Goal: Information Seeking & Learning: Find specific page/section

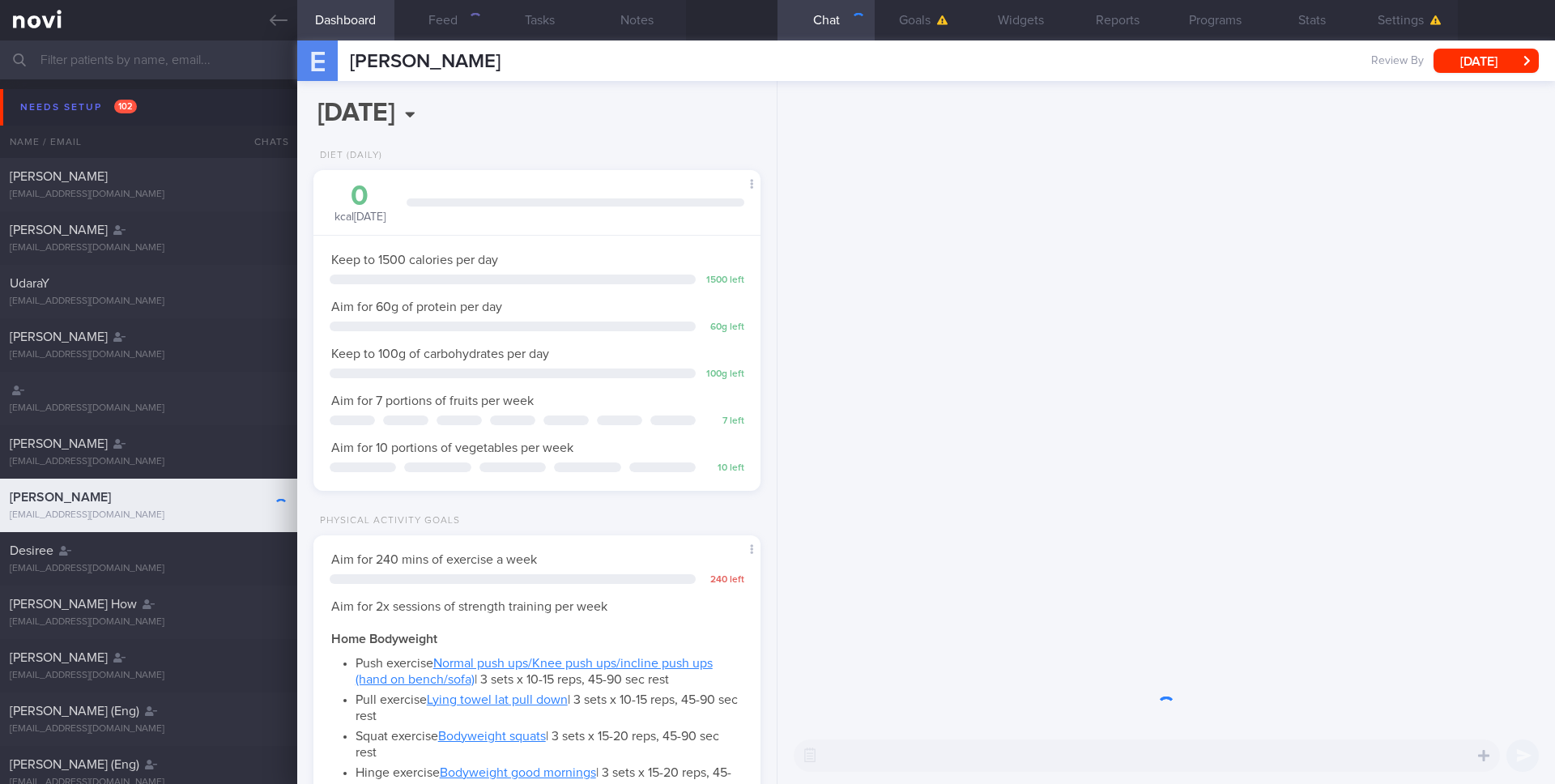
scroll to position [232, 418]
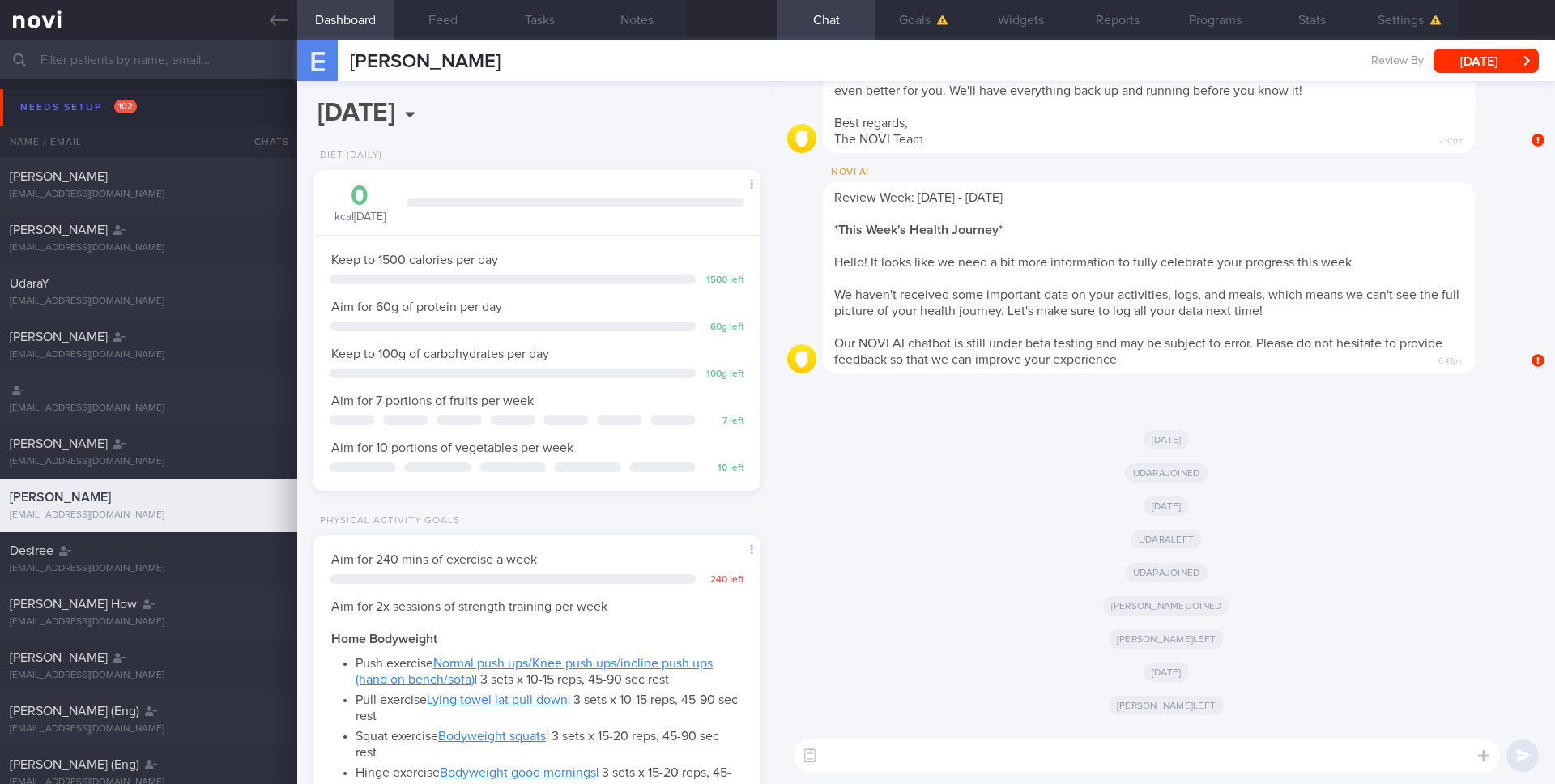
click at [213, 67] on input "text" at bounding box center [778, 60] width 1555 height 39
click at [277, 26] on icon at bounding box center [278, 19] width 18 height 18
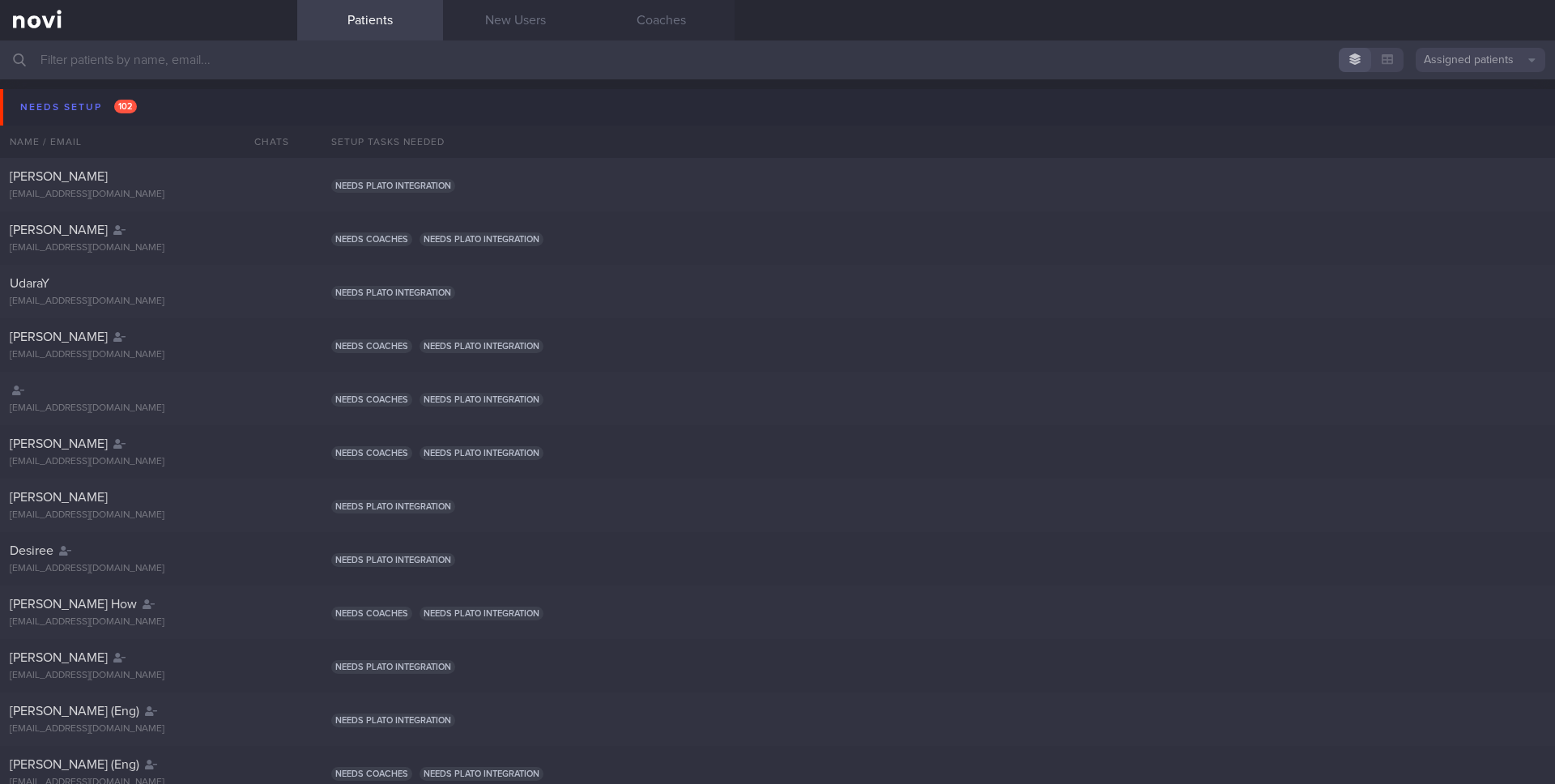
click at [1497, 62] on button "Assigned patients" at bounding box center [1480, 59] width 130 height 25
click at [1449, 108] on button "All active patients" at bounding box center [1480, 112] width 130 height 25
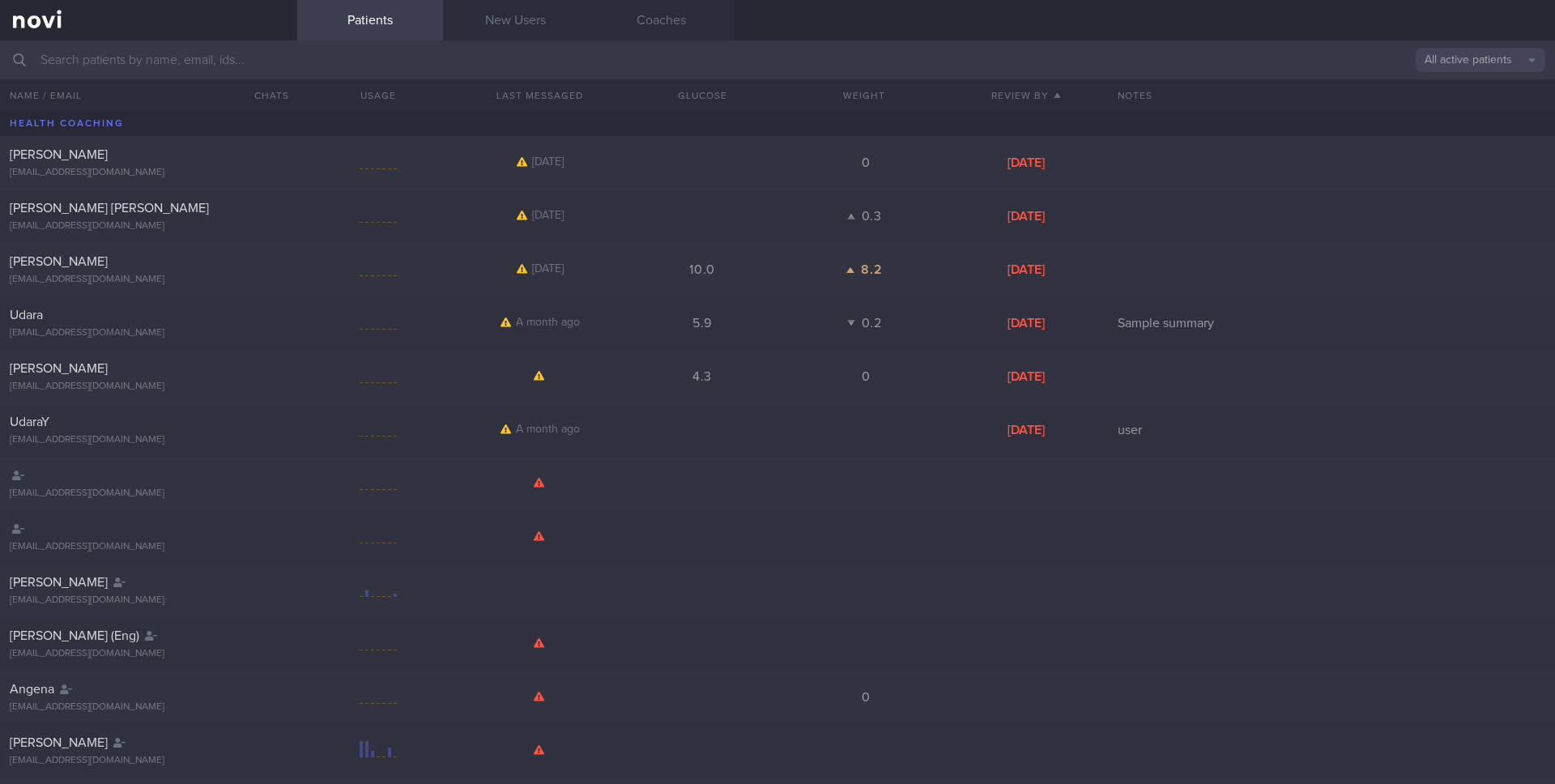
click at [796, 26] on div "Patients New Users Coaches" at bounding box center [926, 20] width 1258 height 41
click at [796, 49] on input "text" at bounding box center [778, 60] width 1555 height 39
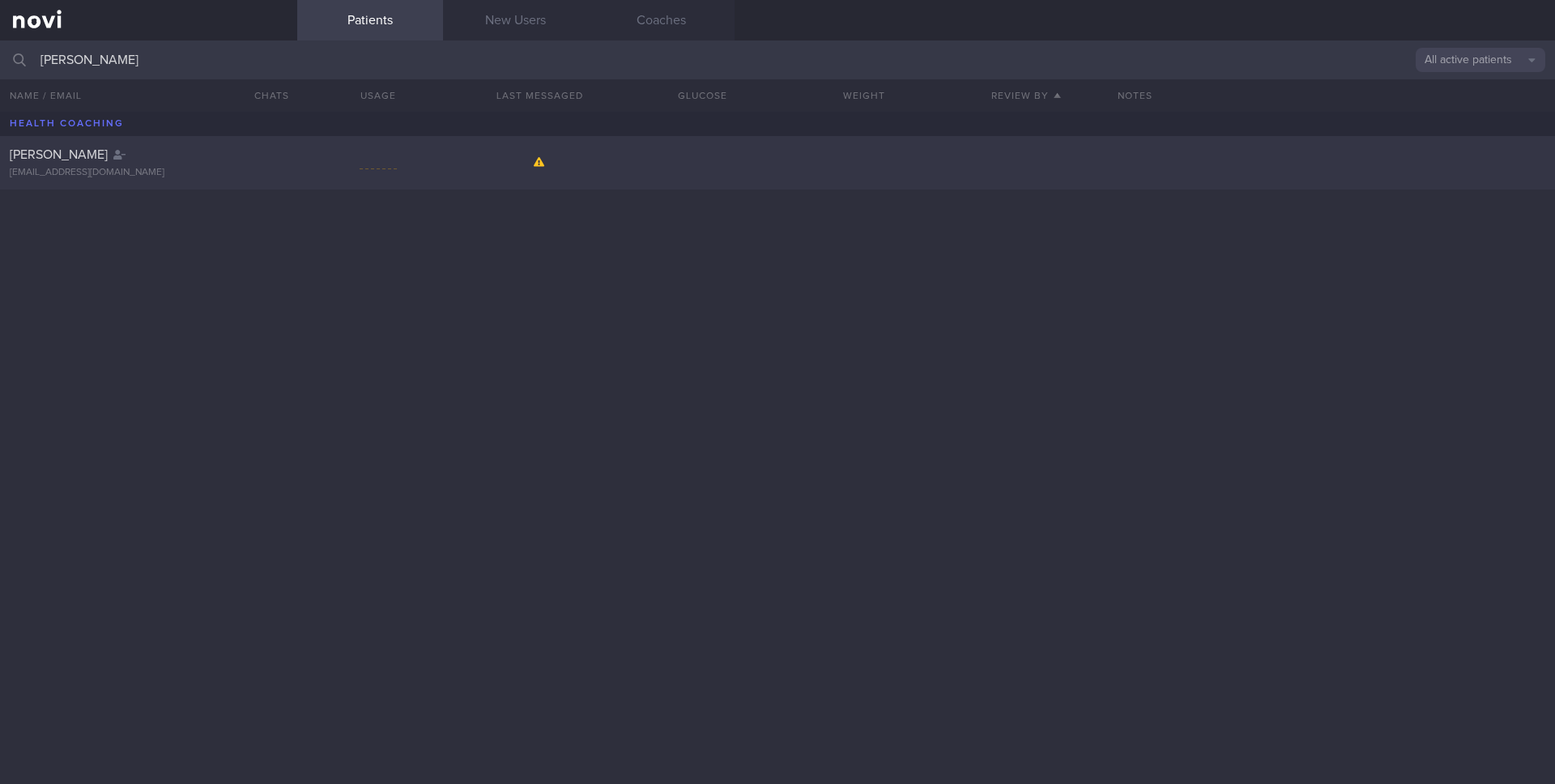
type input "LIEKE SOFIAR"
click at [330, 153] on div at bounding box center [378, 163] width 162 height 20
select select "8"
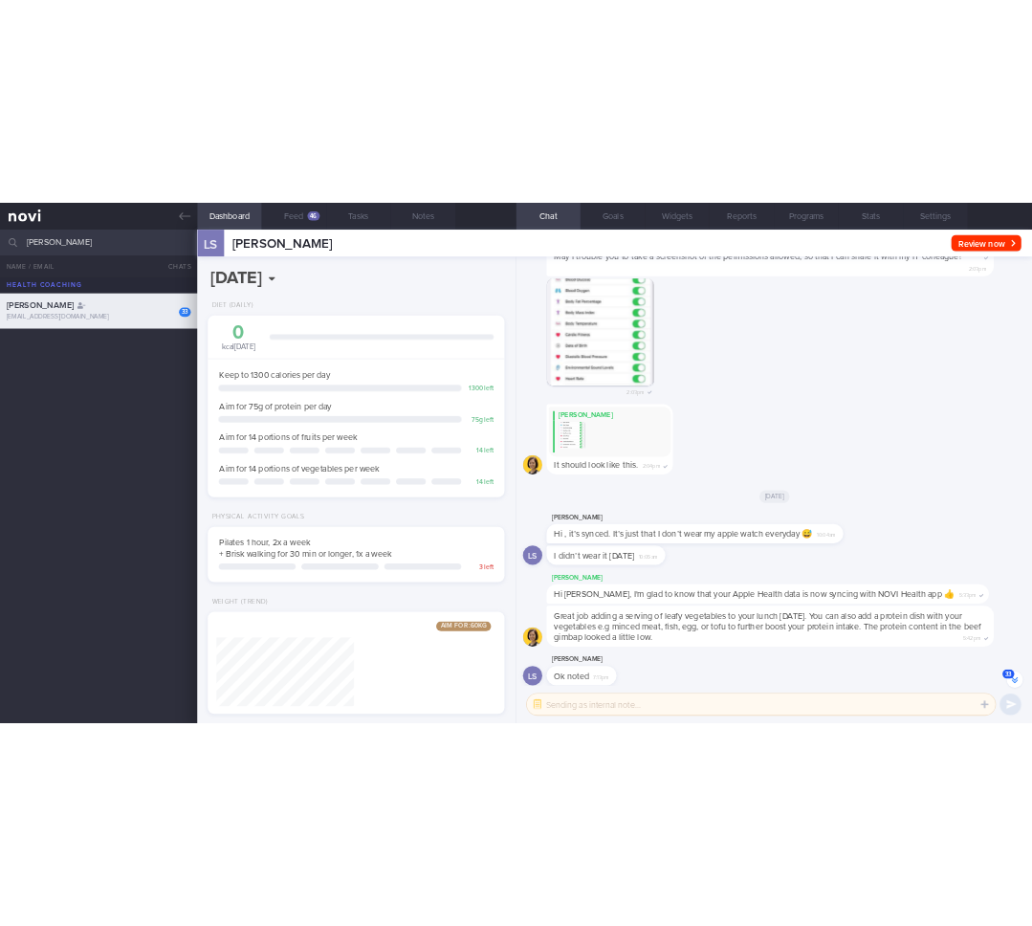
scroll to position [956200, 956106]
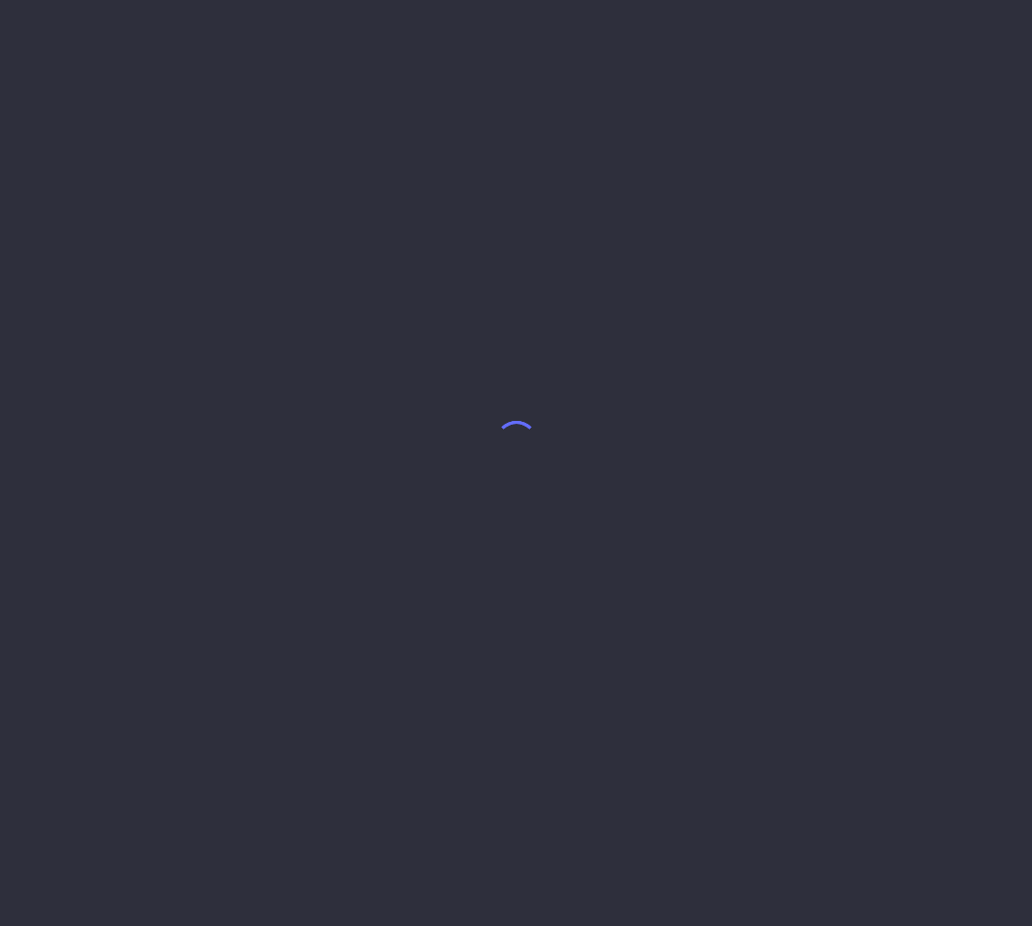
select select "8"
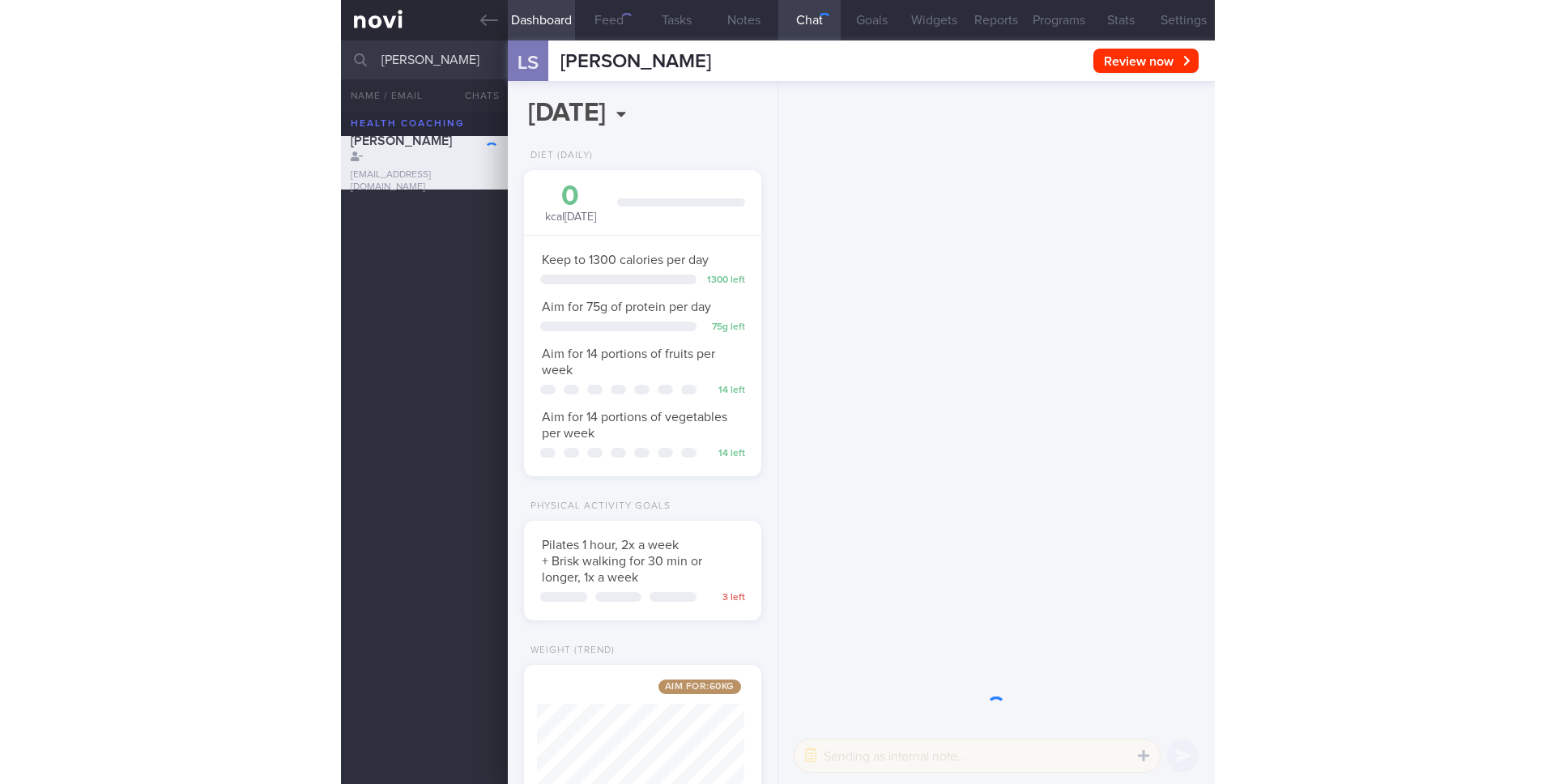
scroll to position [127, 208]
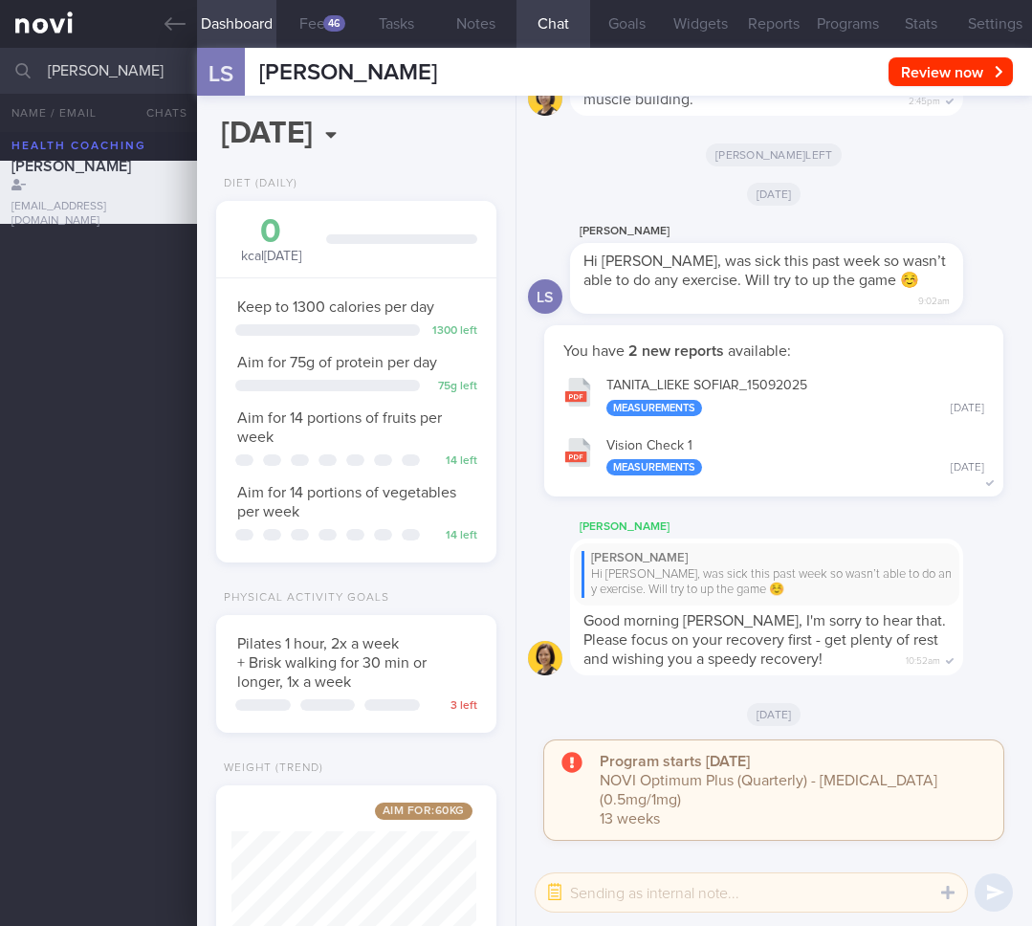
click at [912, 166] on div "Chad left" at bounding box center [774, 146] width 493 height 39
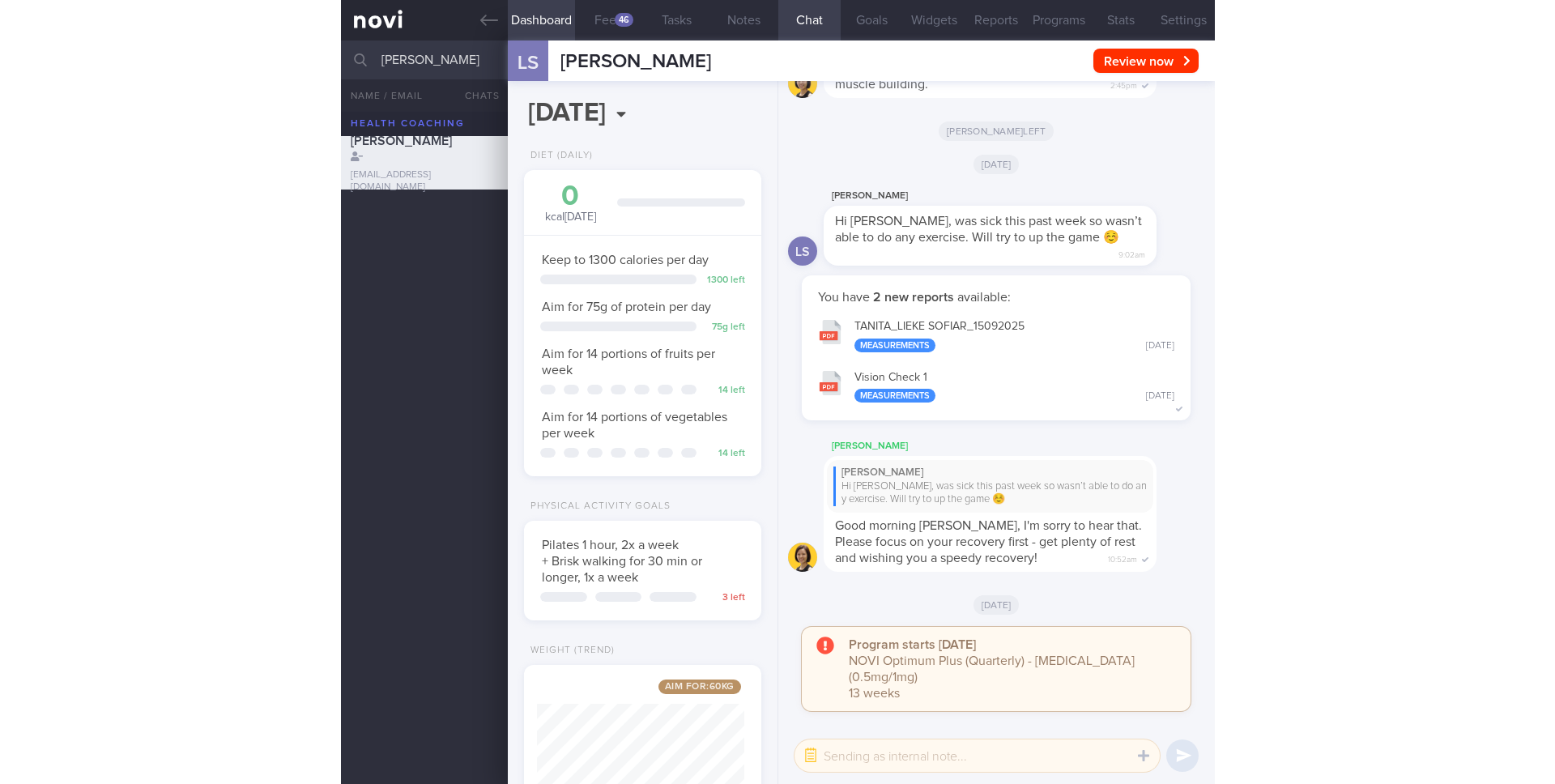
scroll to position [232, 418]
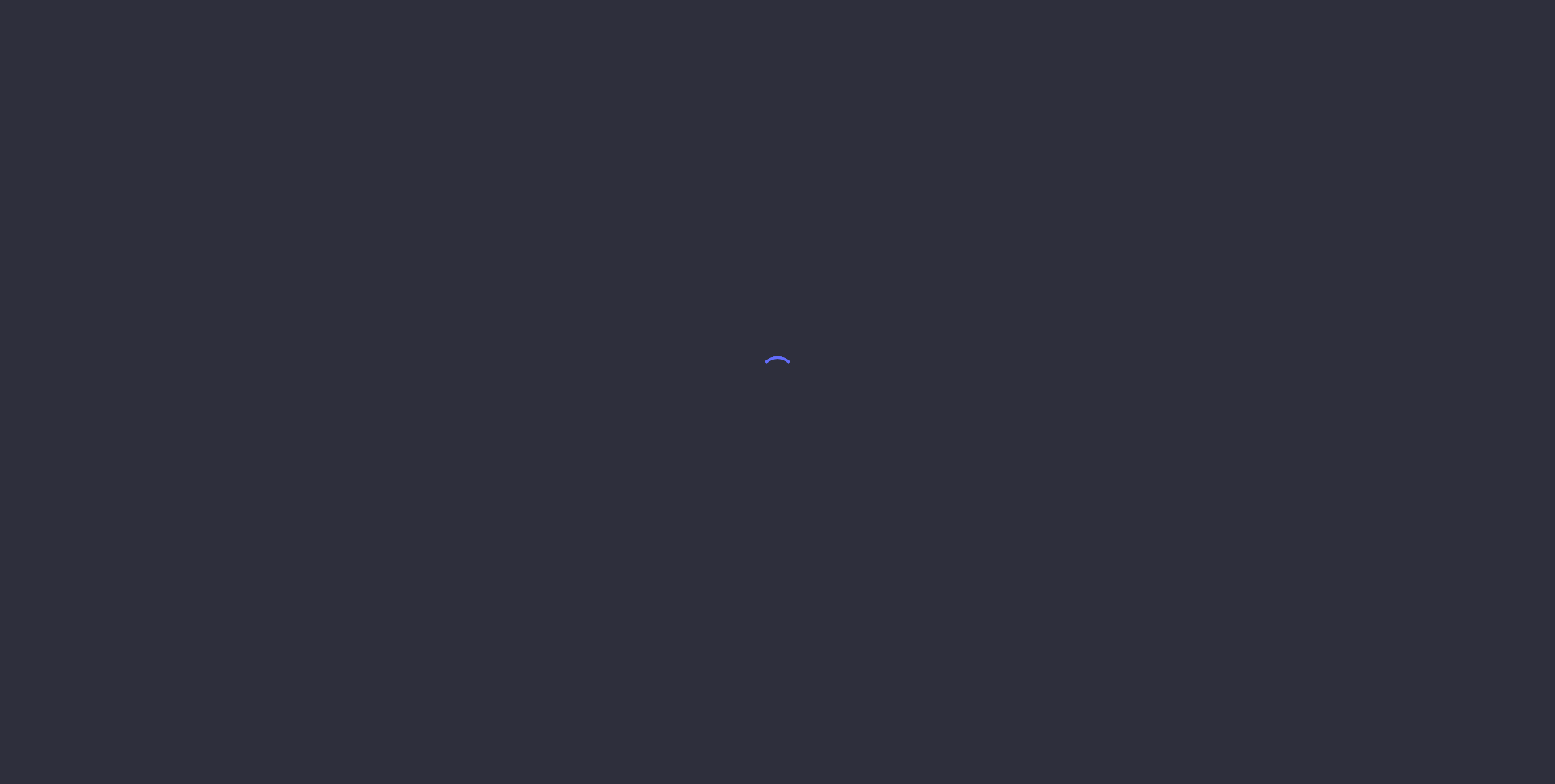
select select "8"
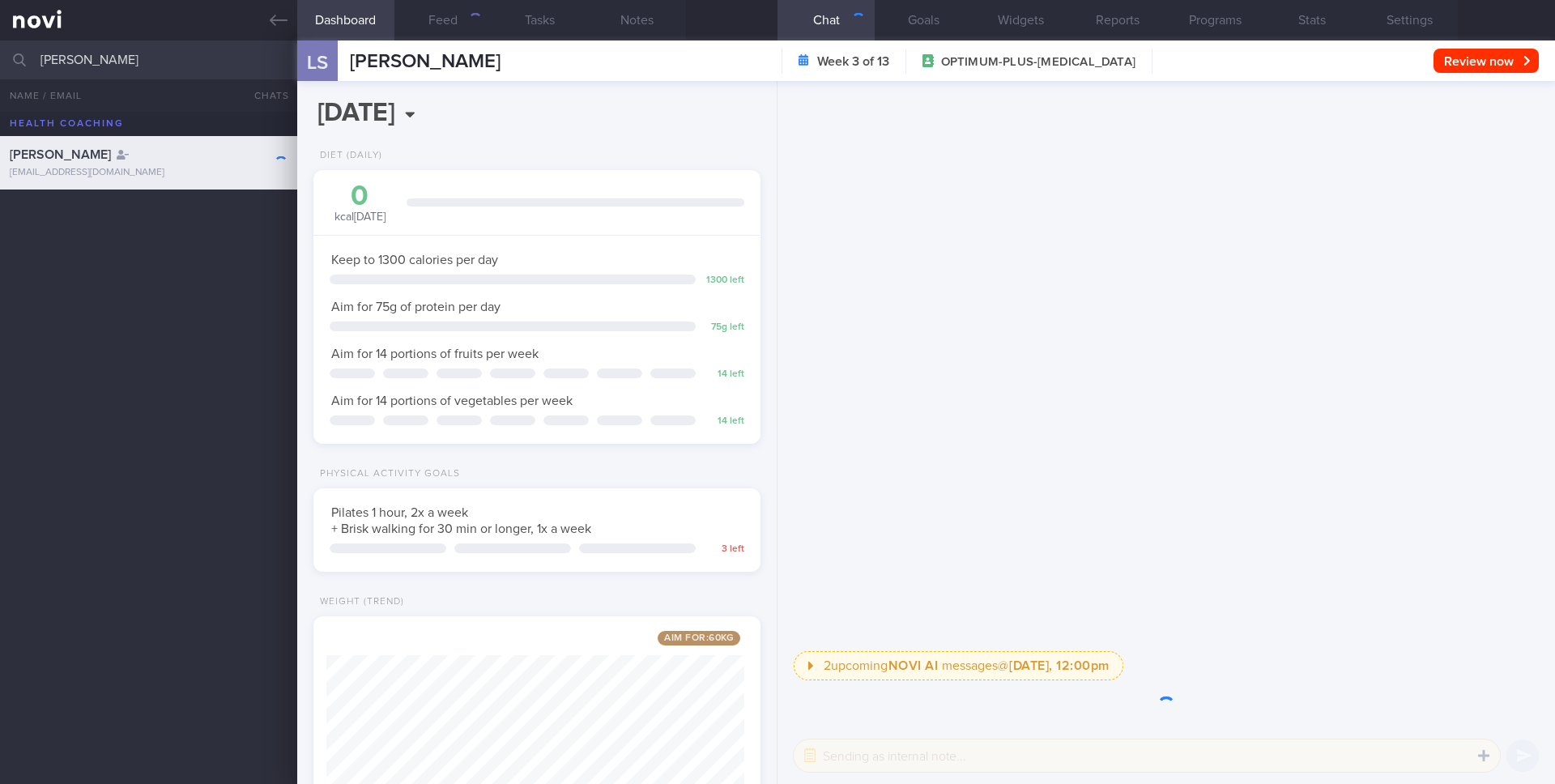
scroll to position [232, 418]
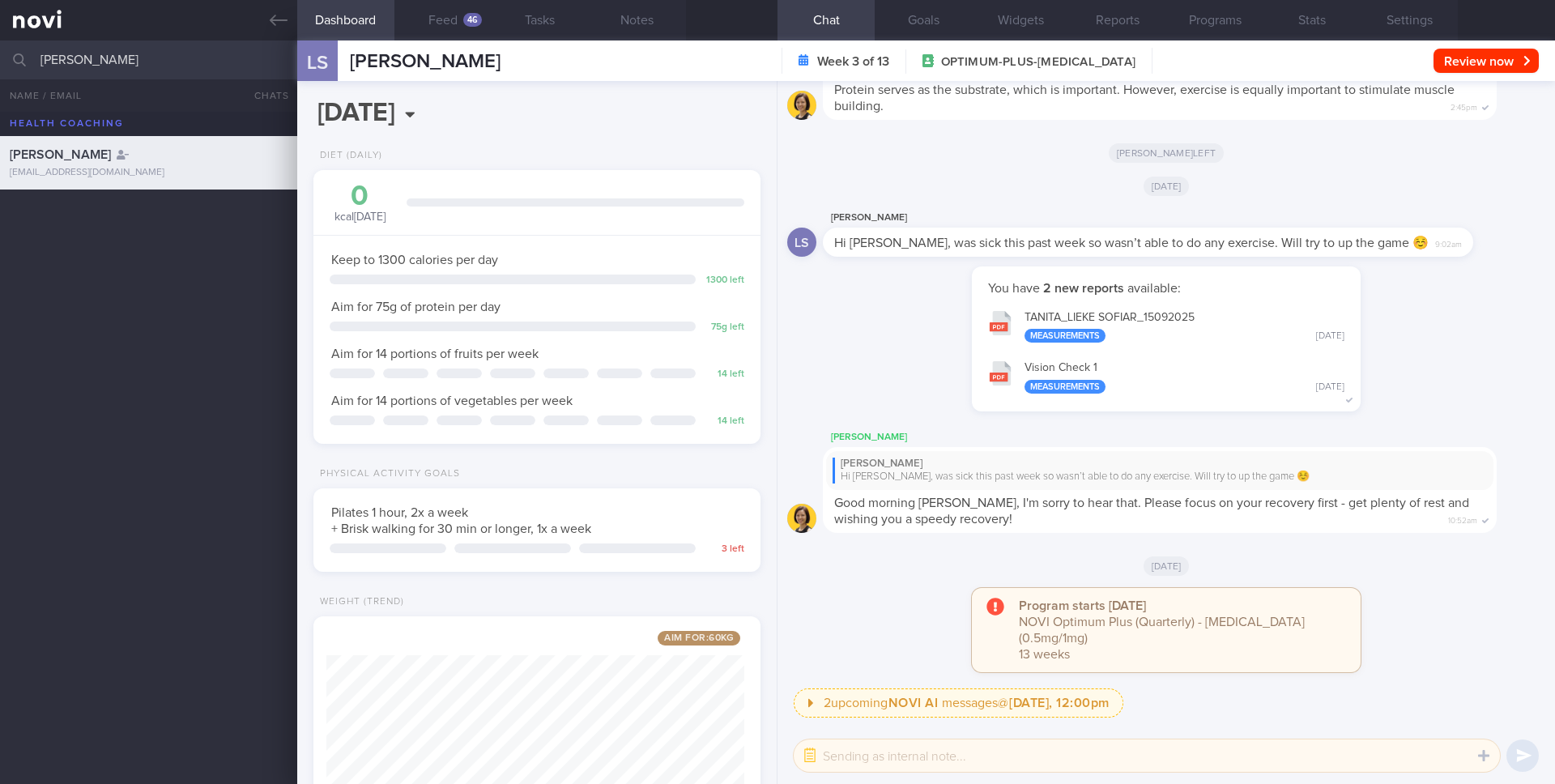
click at [136, 58] on input "[PERSON_NAME]" at bounding box center [778, 60] width 1555 height 39
click at [226, 58] on input "[PERSON_NAME] NAIDU" at bounding box center [778, 60] width 1555 height 39
click at [169, 59] on input "JAYARAN VENUGOBALAN" at bounding box center [778, 60] width 1555 height 39
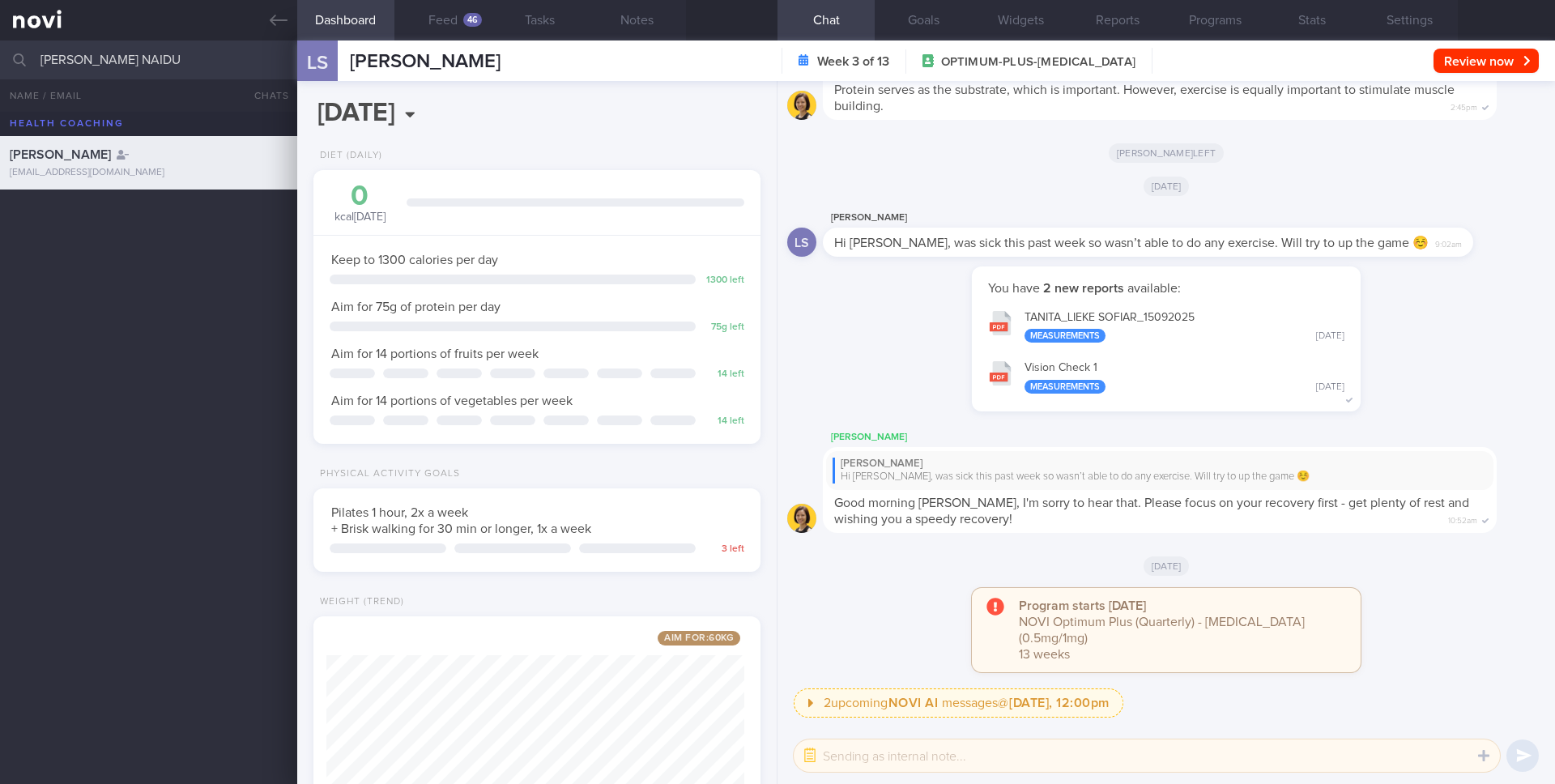
click at [155, 63] on input "JAYARAN VENUGOBALAN NAIDU" at bounding box center [778, 60] width 1555 height 39
type input "KASTURIBAI D/O ATHMARAM"
click at [142, 229] on div "yasturi@hotmail.com" at bounding box center [148, 226] width 278 height 12
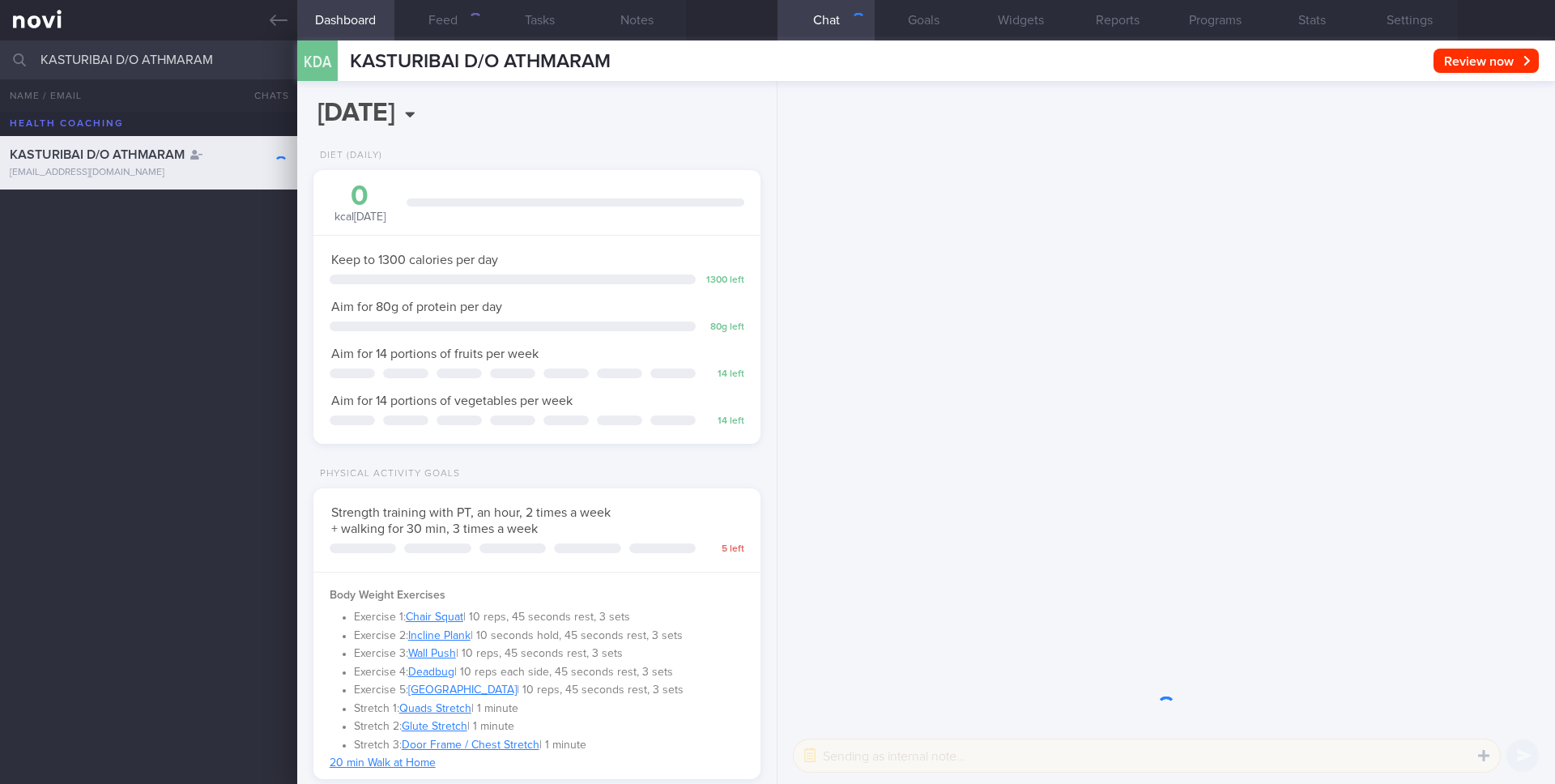
scroll to position [232, 418]
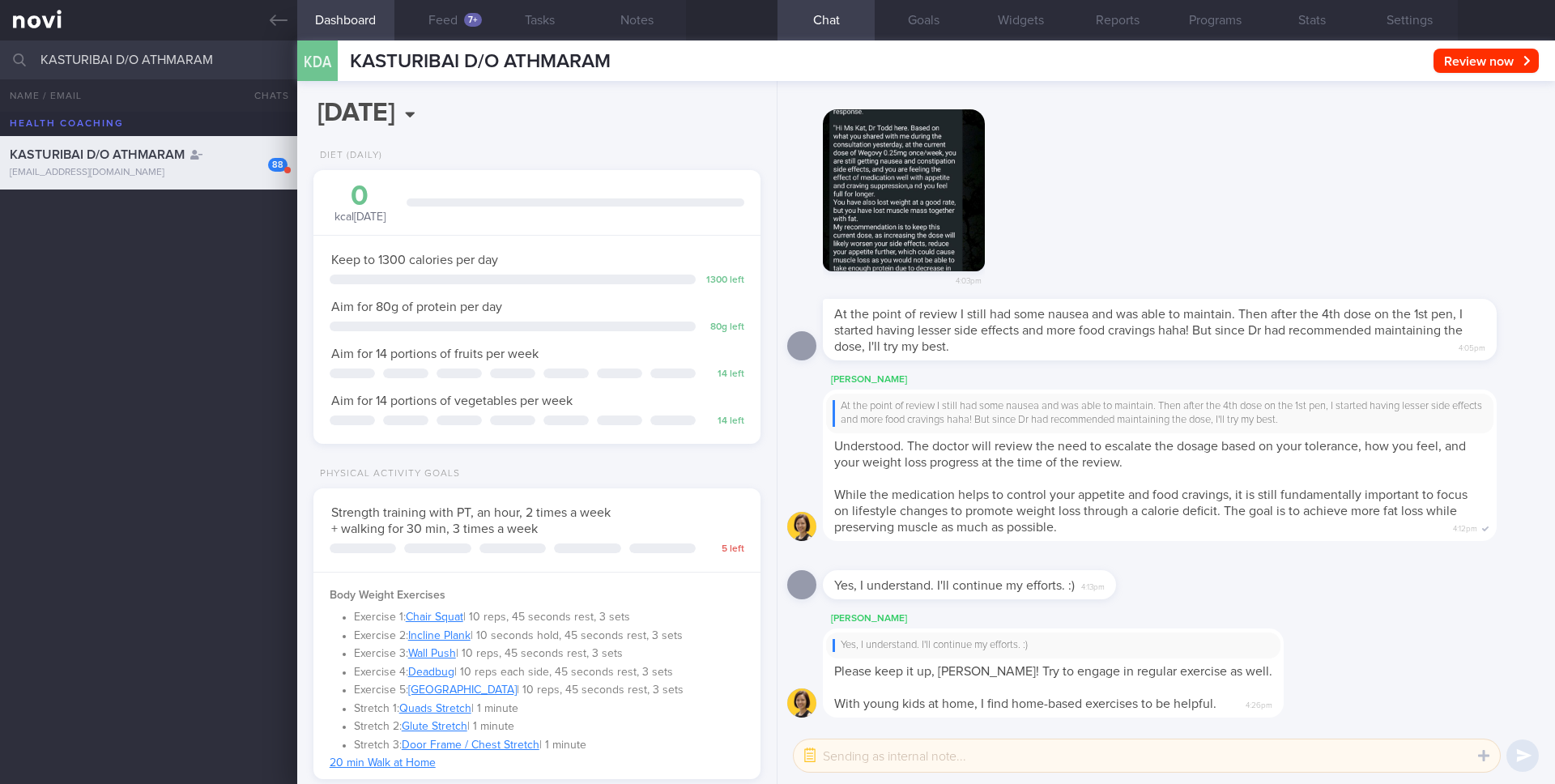
click at [1216, 224] on div "4:03pm" at bounding box center [1166, 195] width 758 height 210
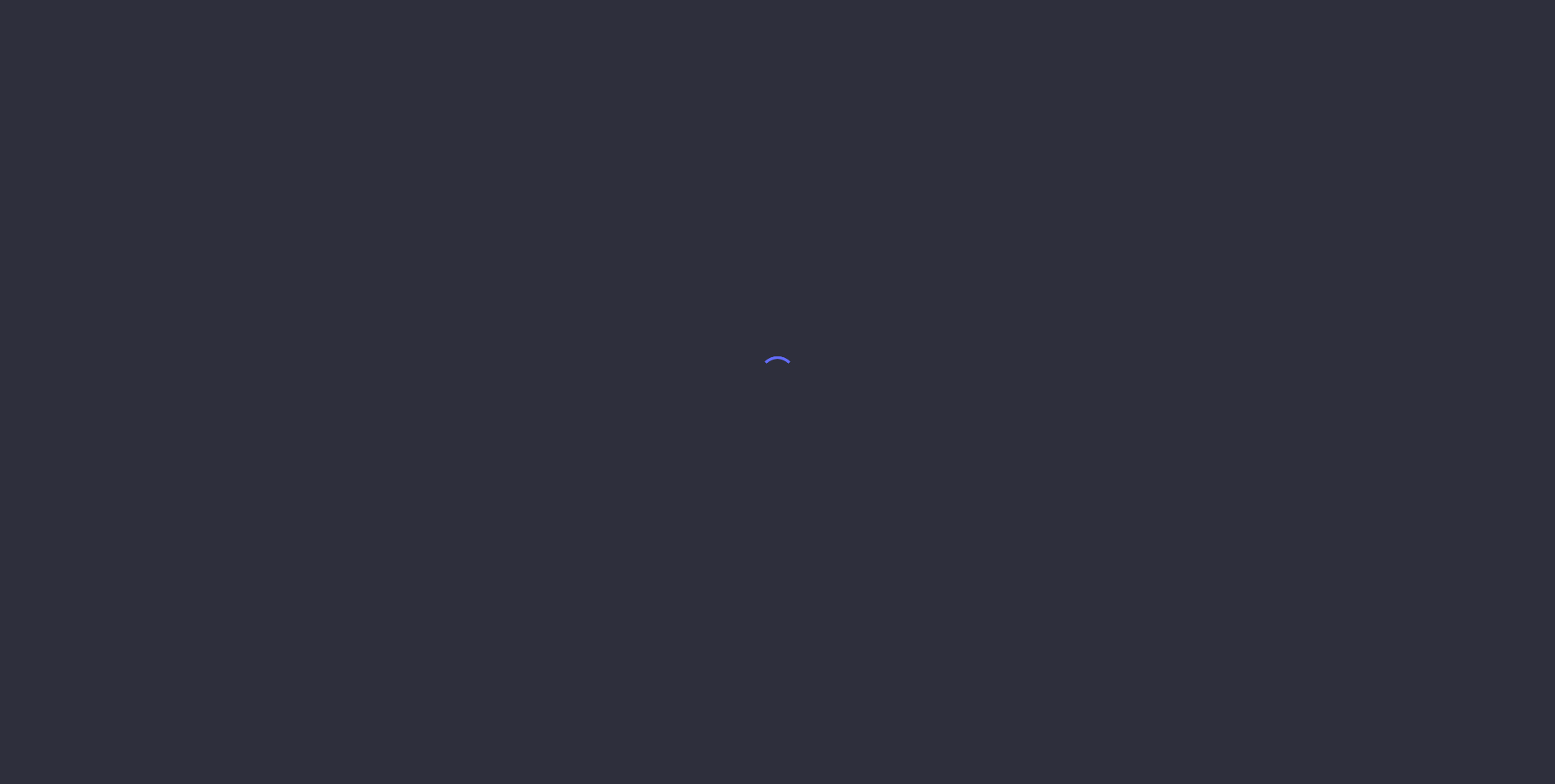
select select "8"
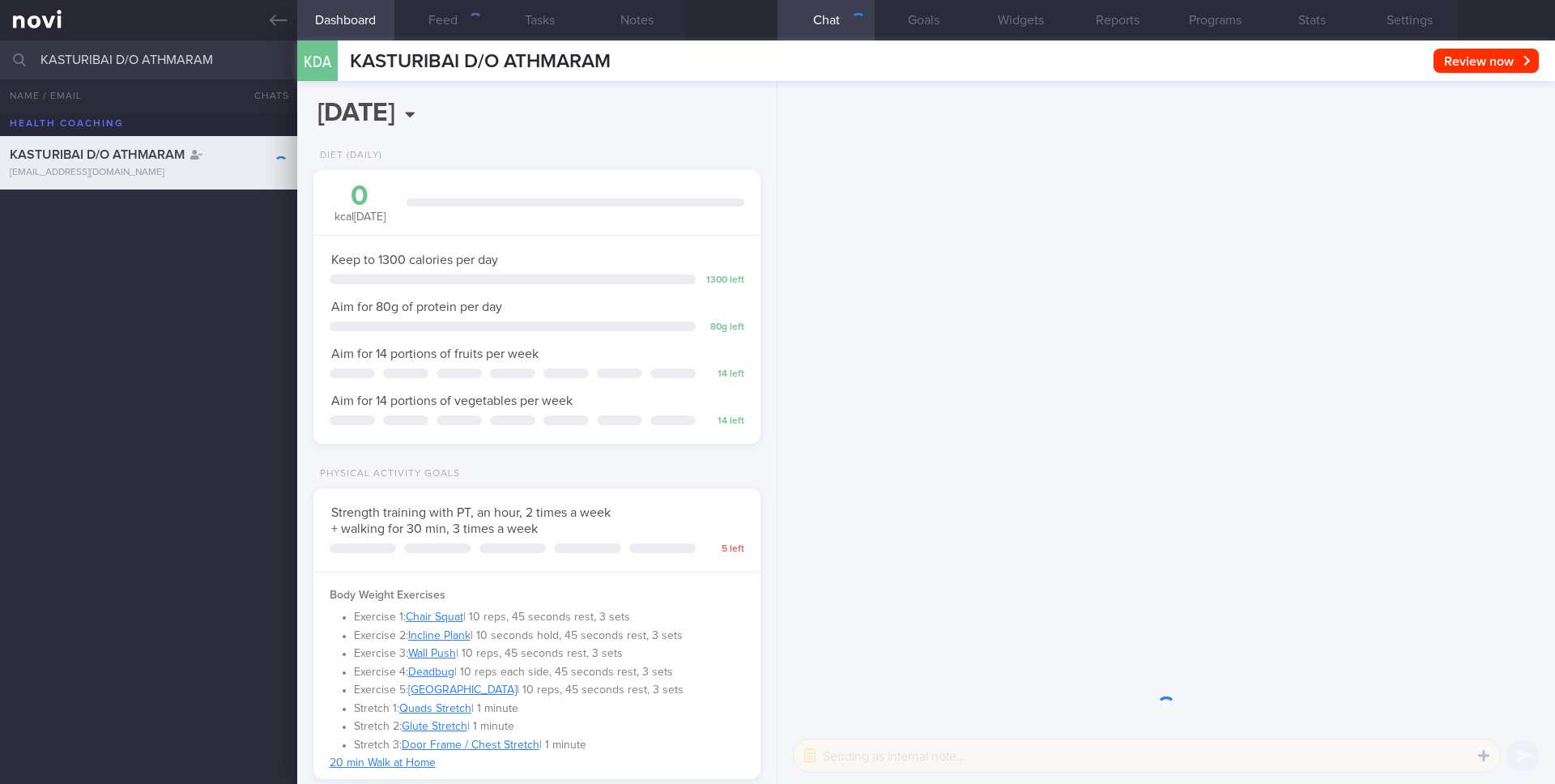
scroll to position [232, 418]
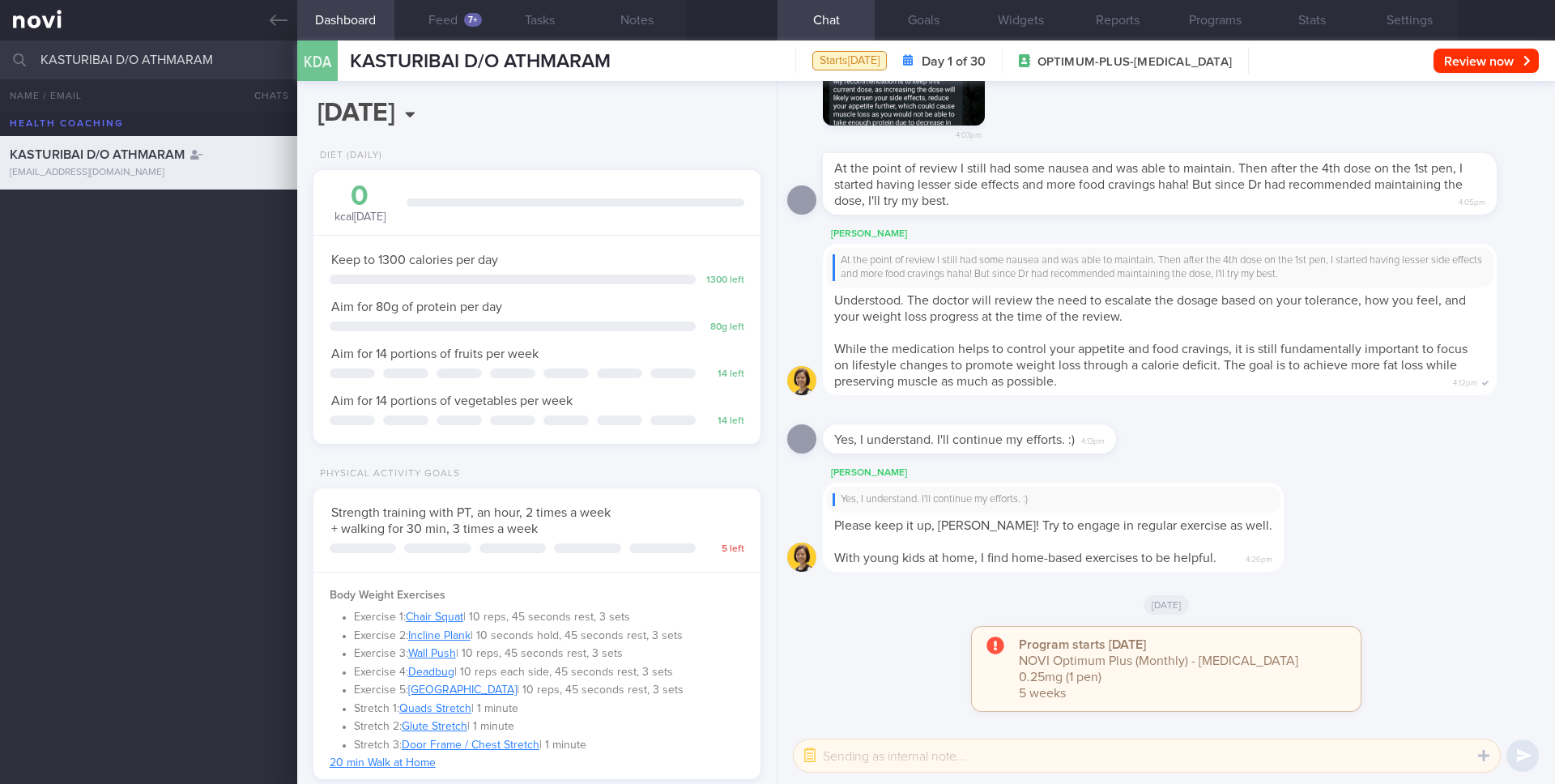
click at [168, 58] on input "KASTURIBAI D/O ATHMARAM" at bounding box center [778, 60] width 1555 height 39
click at [129, 220] on div "fauziyaya15@gmail.com" at bounding box center [148, 226] width 278 height 12
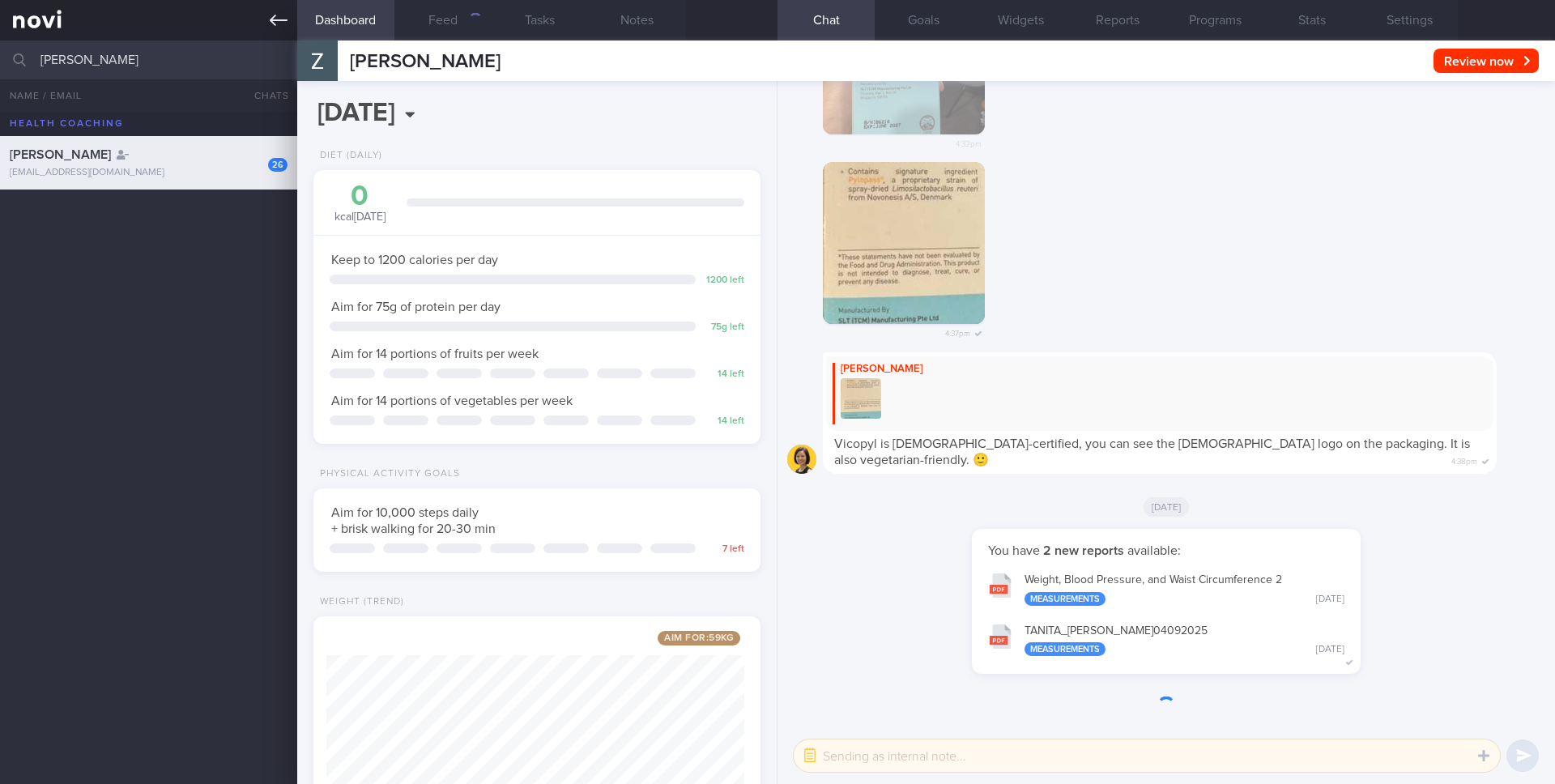
scroll to position [232, 418]
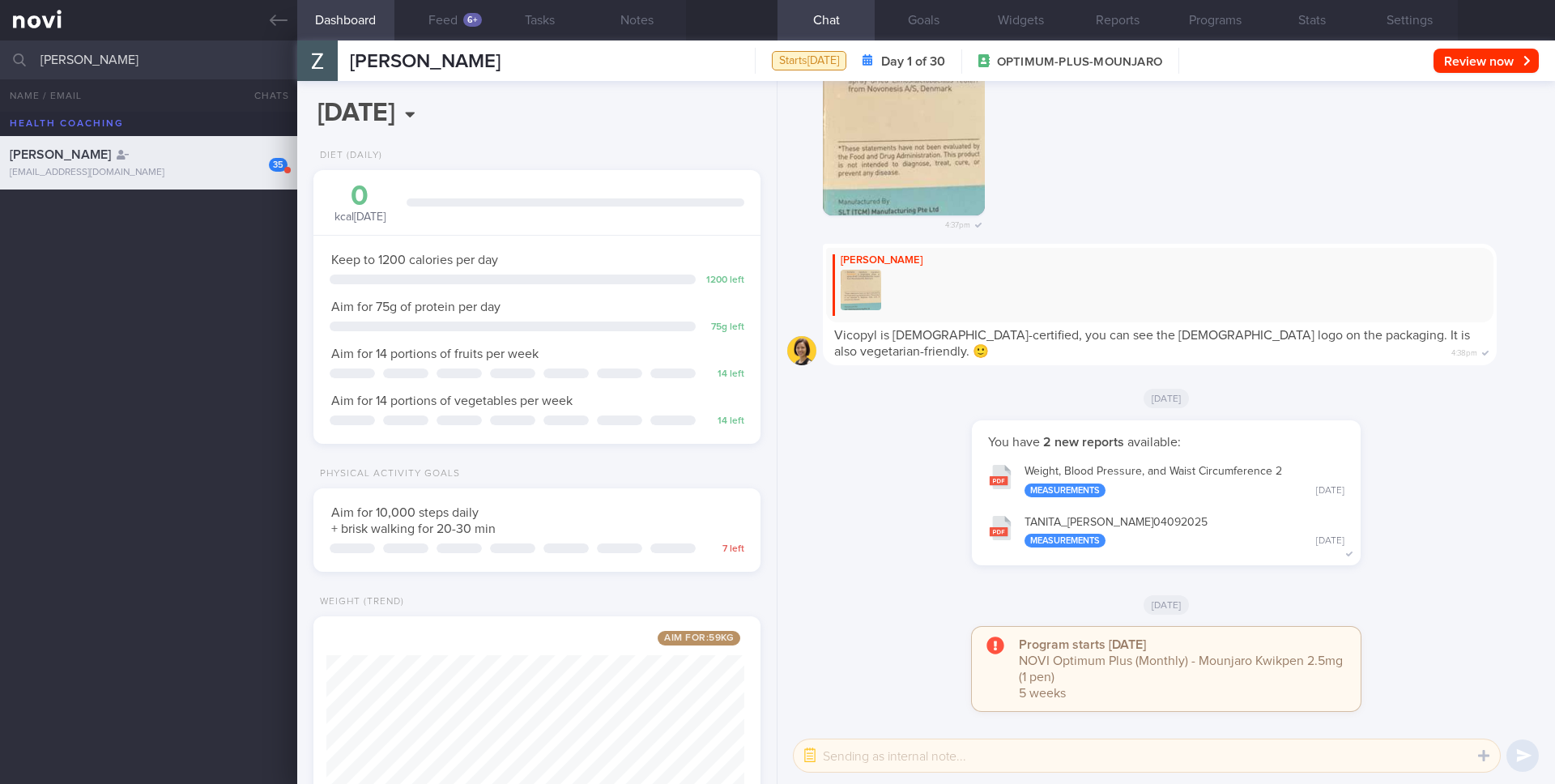
click at [131, 46] on input "FAUZIAH BINTE SHAIK OSMAN" at bounding box center [778, 60] width 1555 height 39
type input "CHAU SHI MIN CHRISTINE"
click at [112, 218] on div "Christine Chau Shi Min kurisuteinchau@gmail.com" at bounding box center [148, 216] width 297 height 32
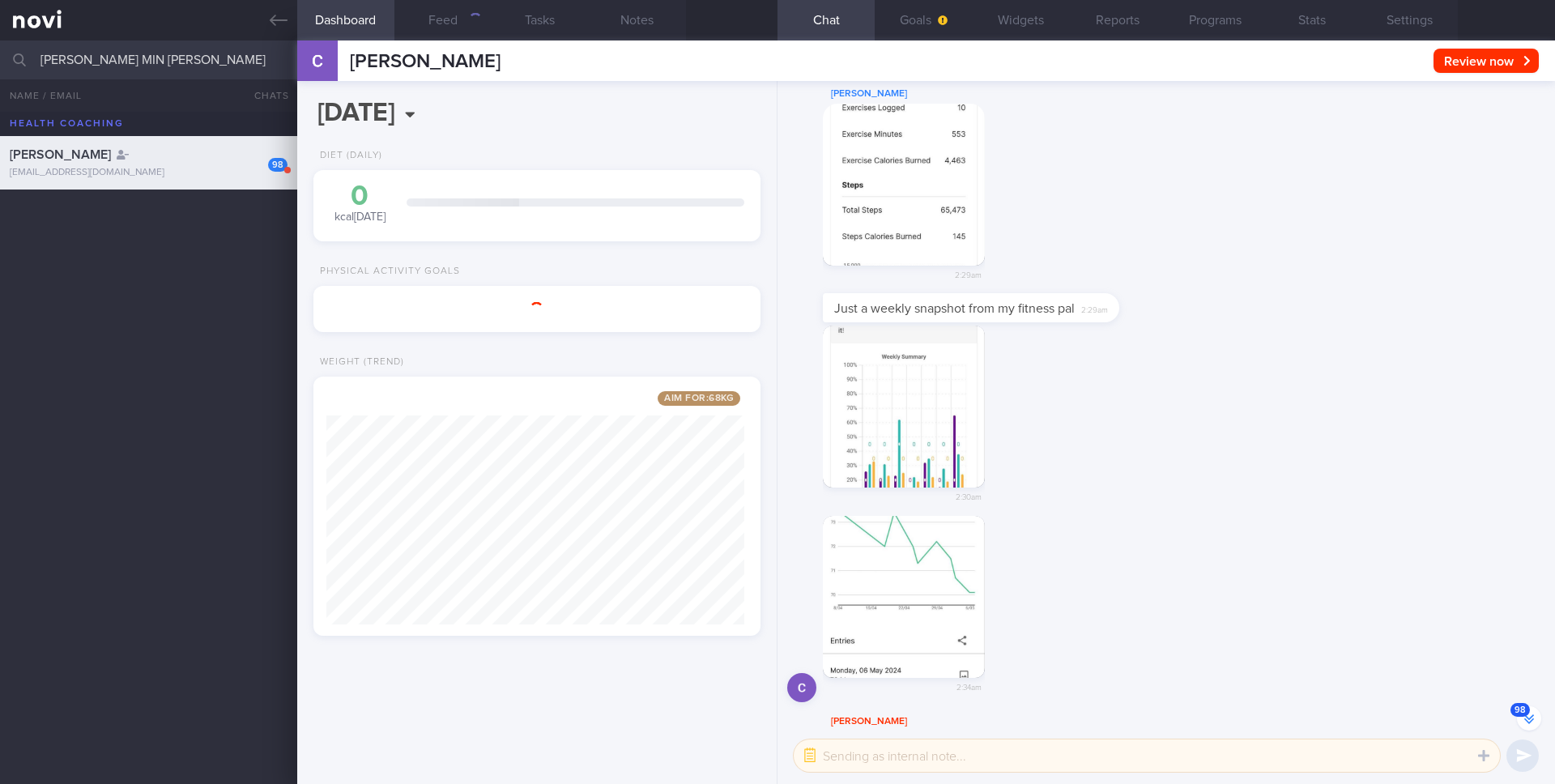
scroll to position [232, 418]
click at [966, 198] on button "button" at bounding box center [904, 184] width 162 height 162
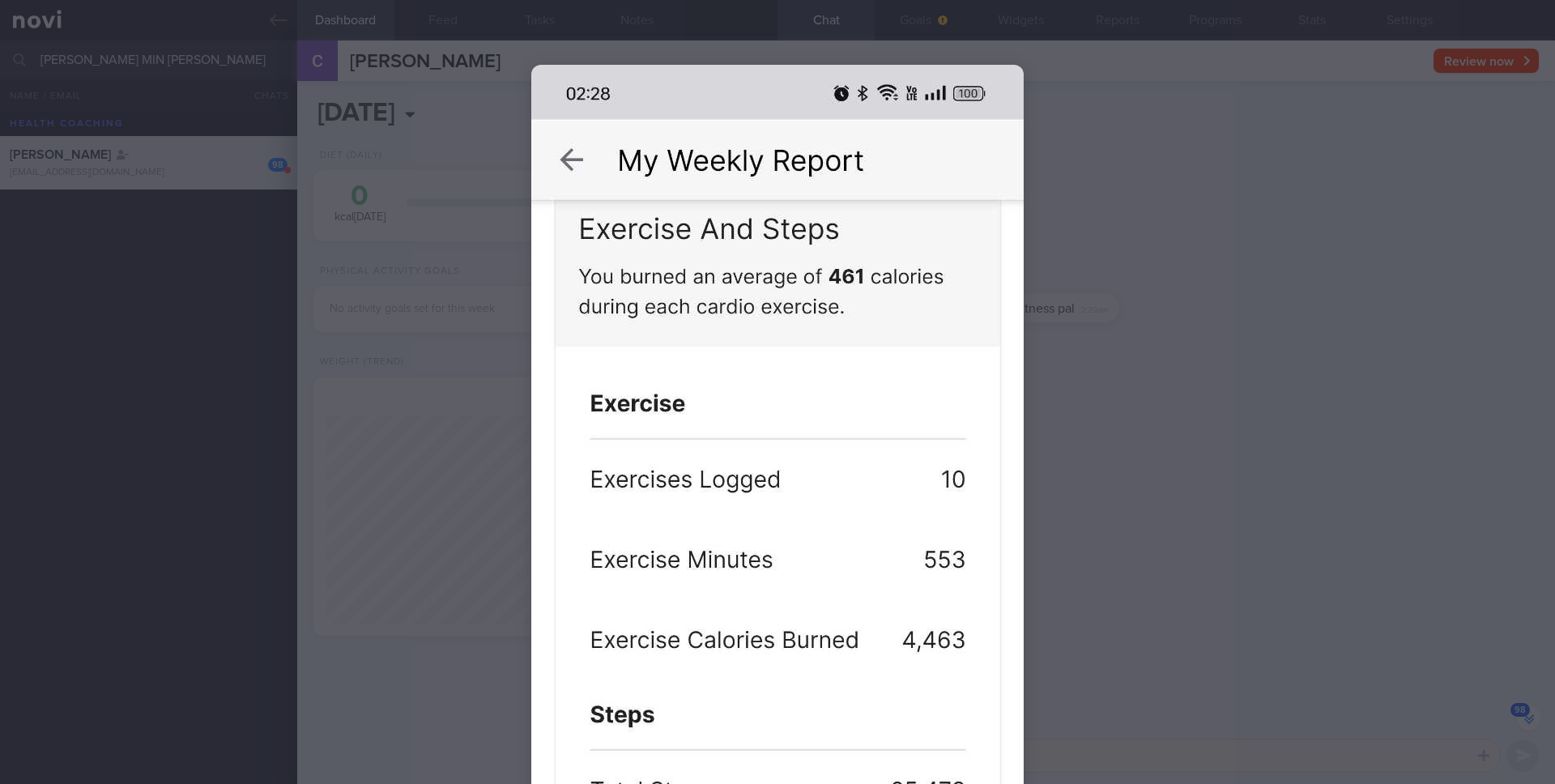
click at [1209, 191] on div at bounding box center [778, 392] width 1555 height 784
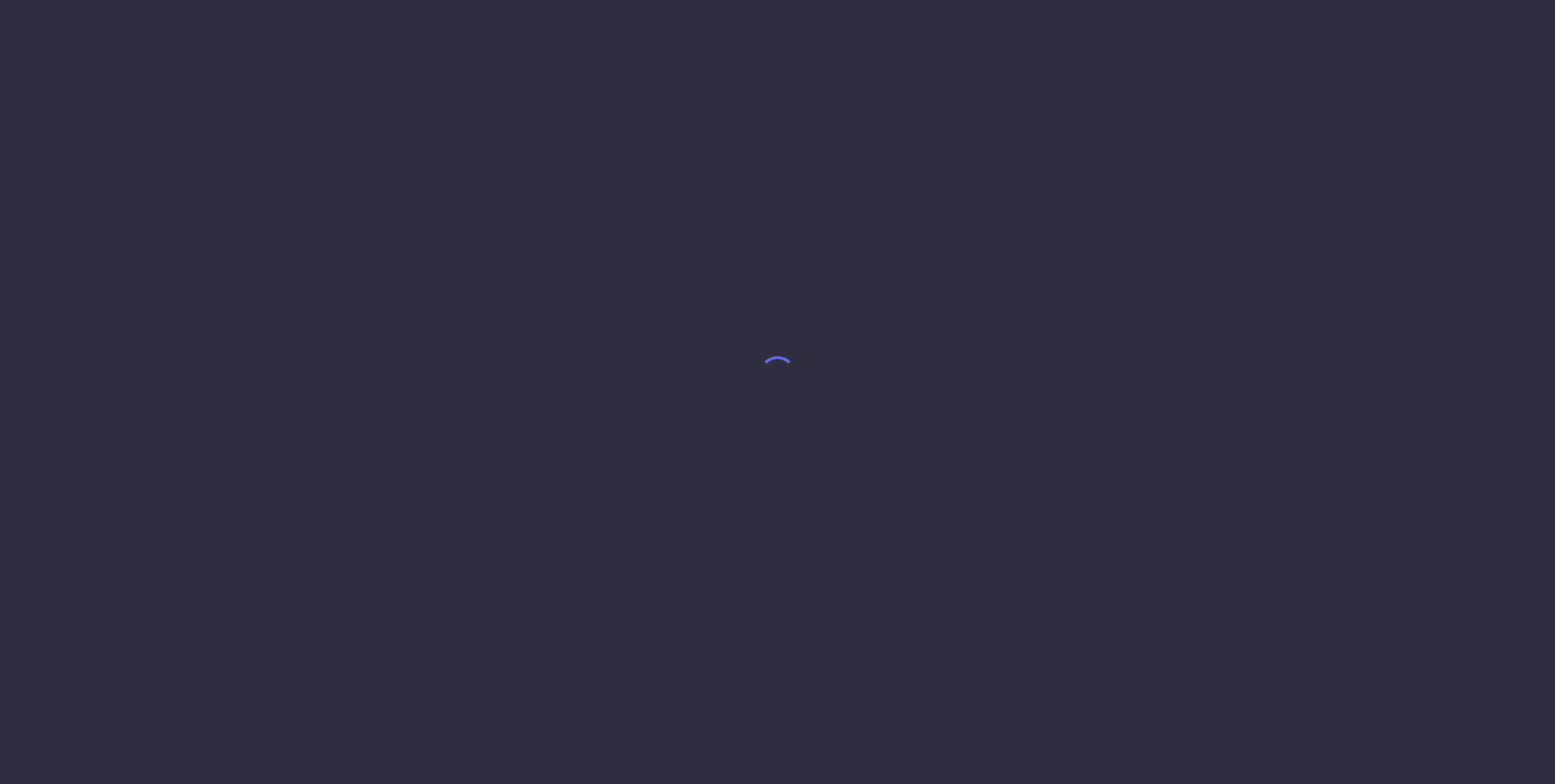
select select "8"
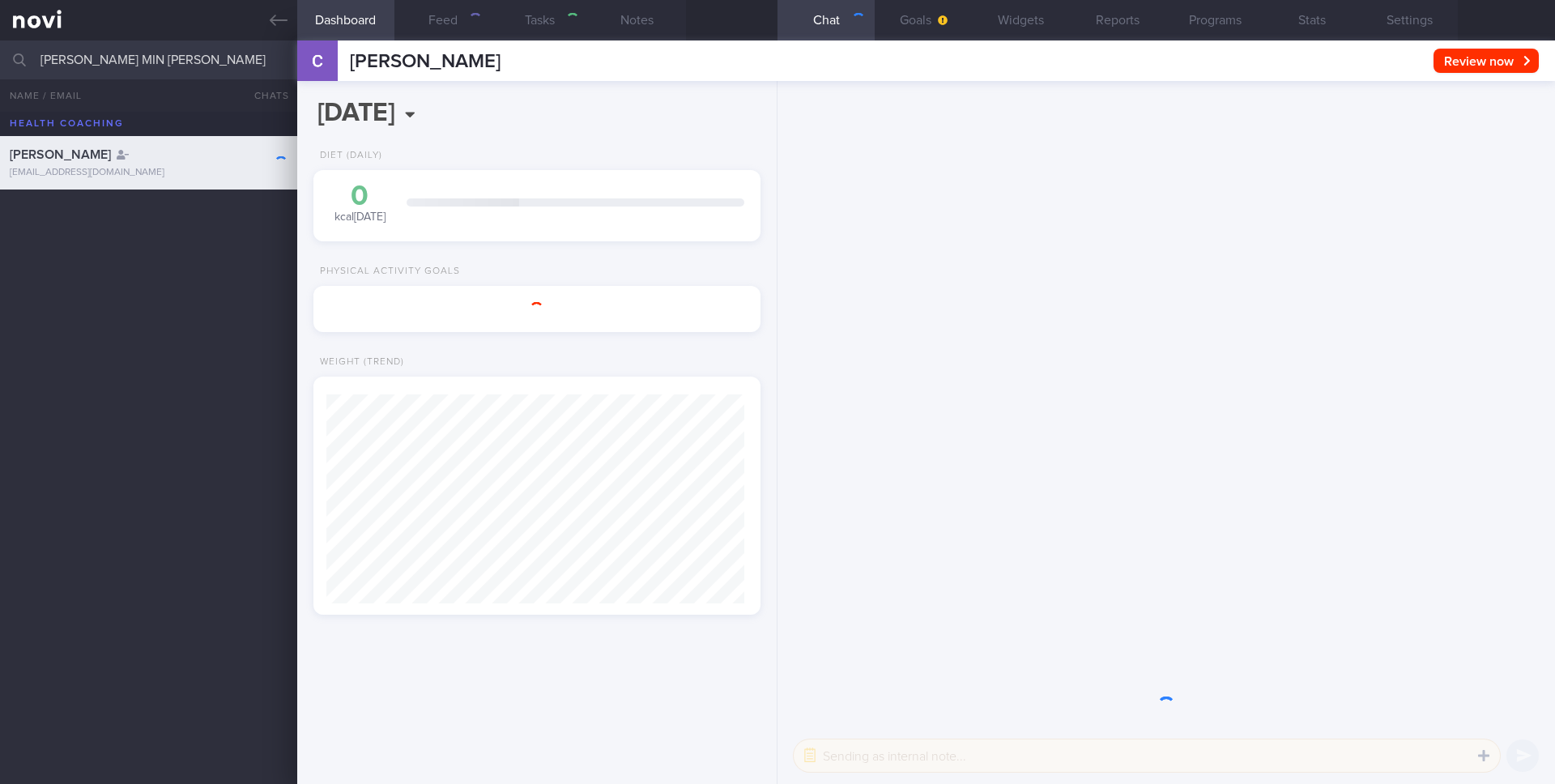
scroll to position [232, 418]
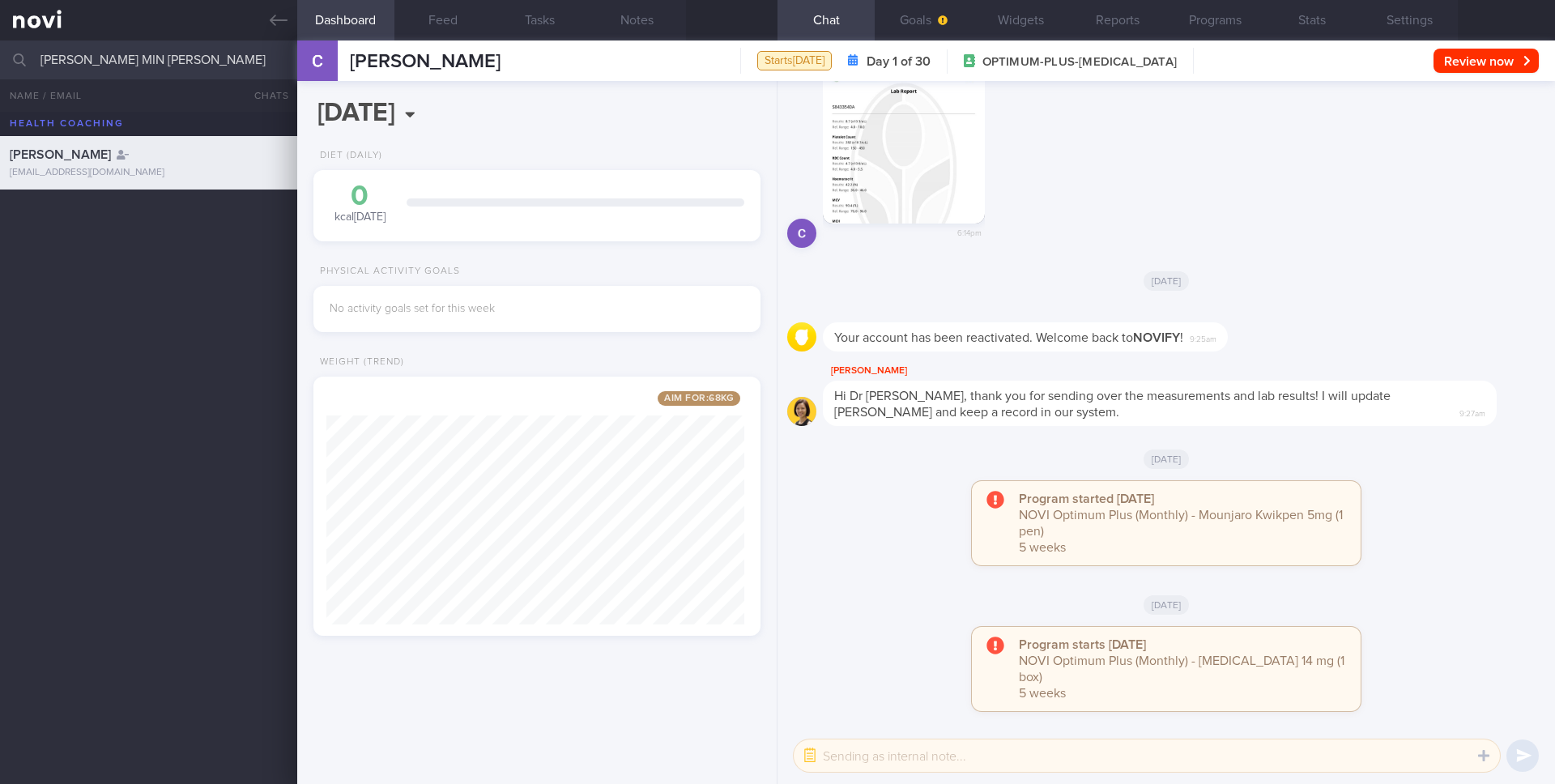
click at [881, 461] on div "Sat, 16 Aug" at bounding box center [1166, 459] width 758 height 46
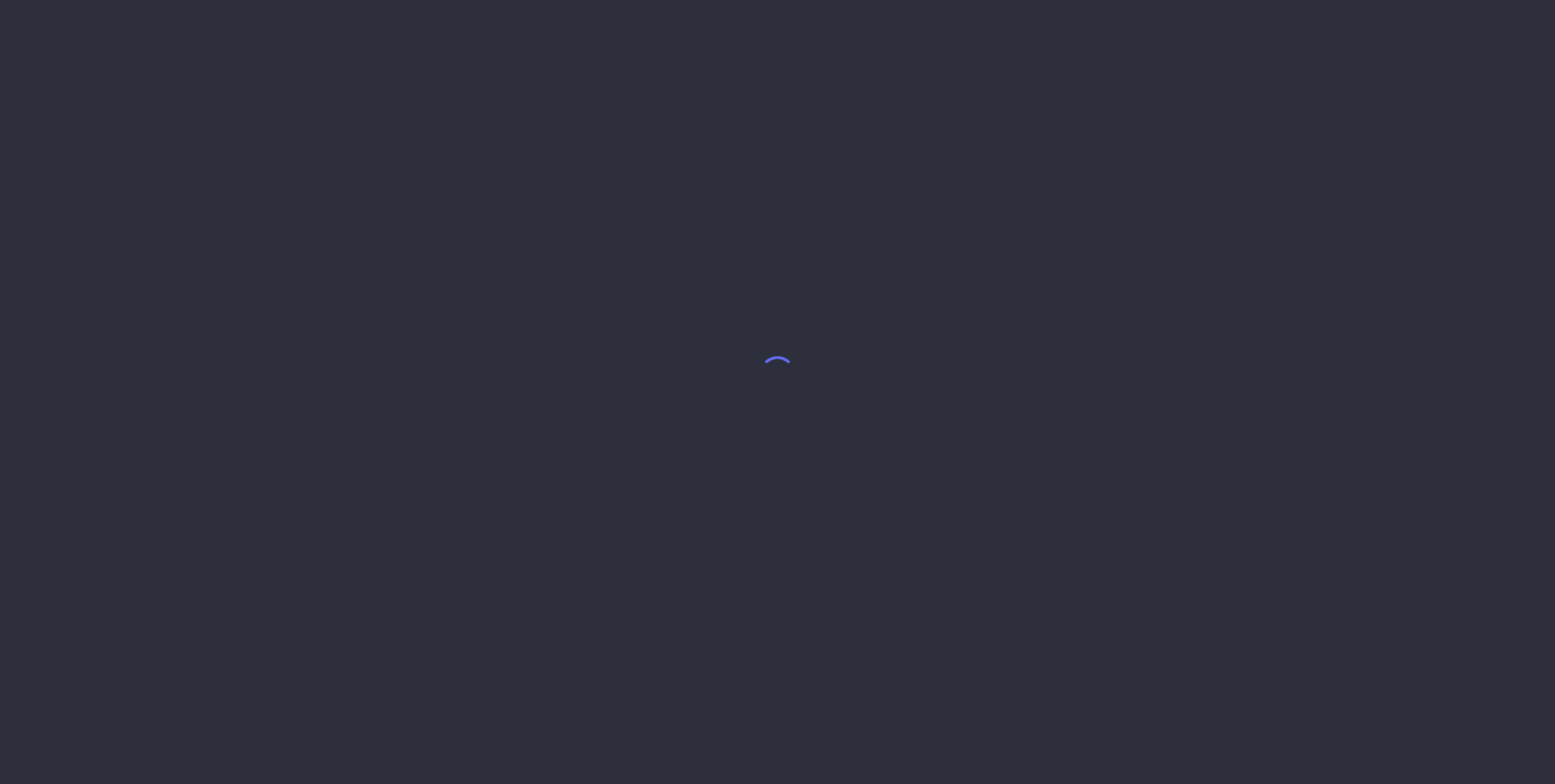
select select "8"
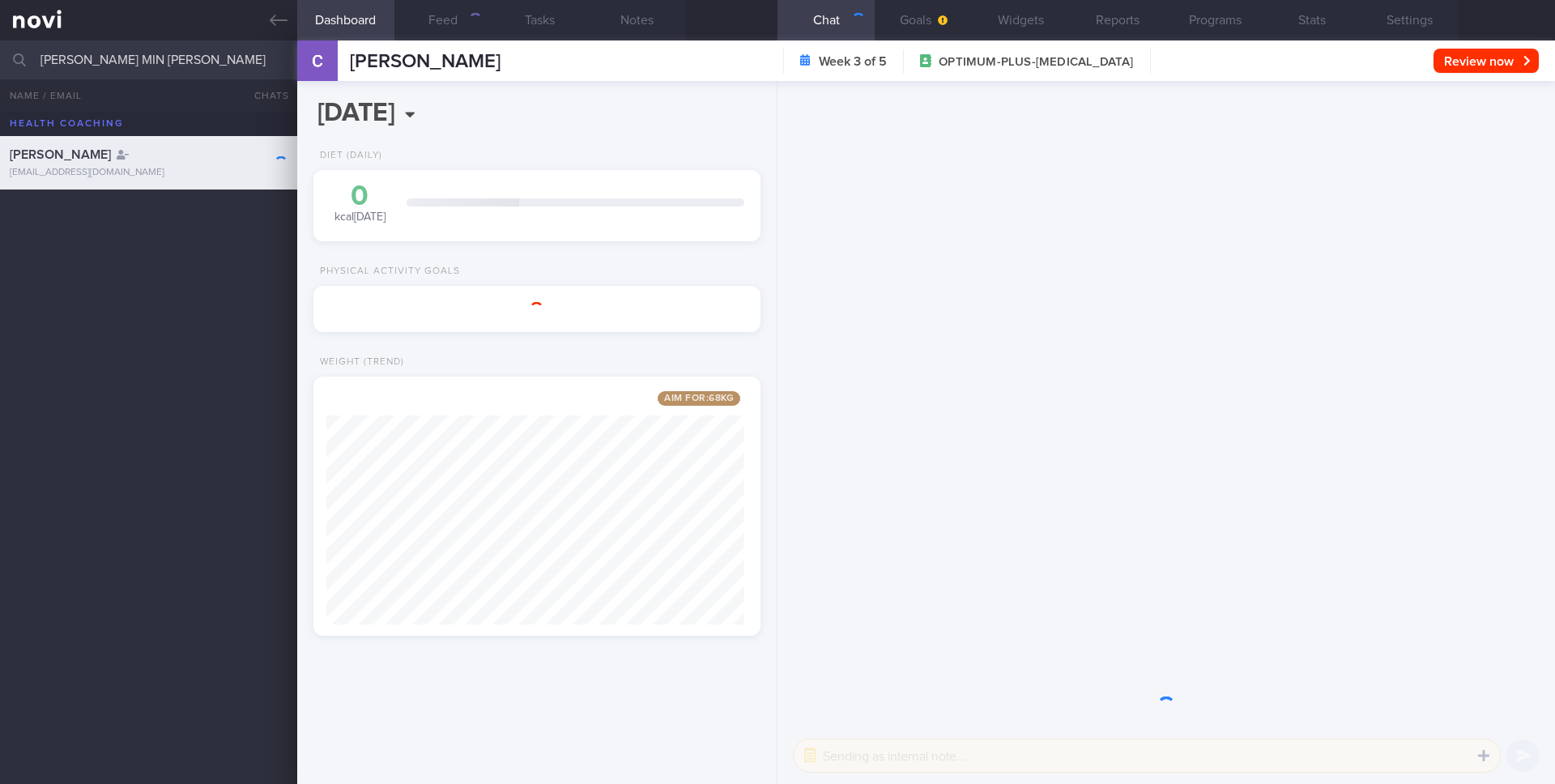
scroll to position [232, 418]
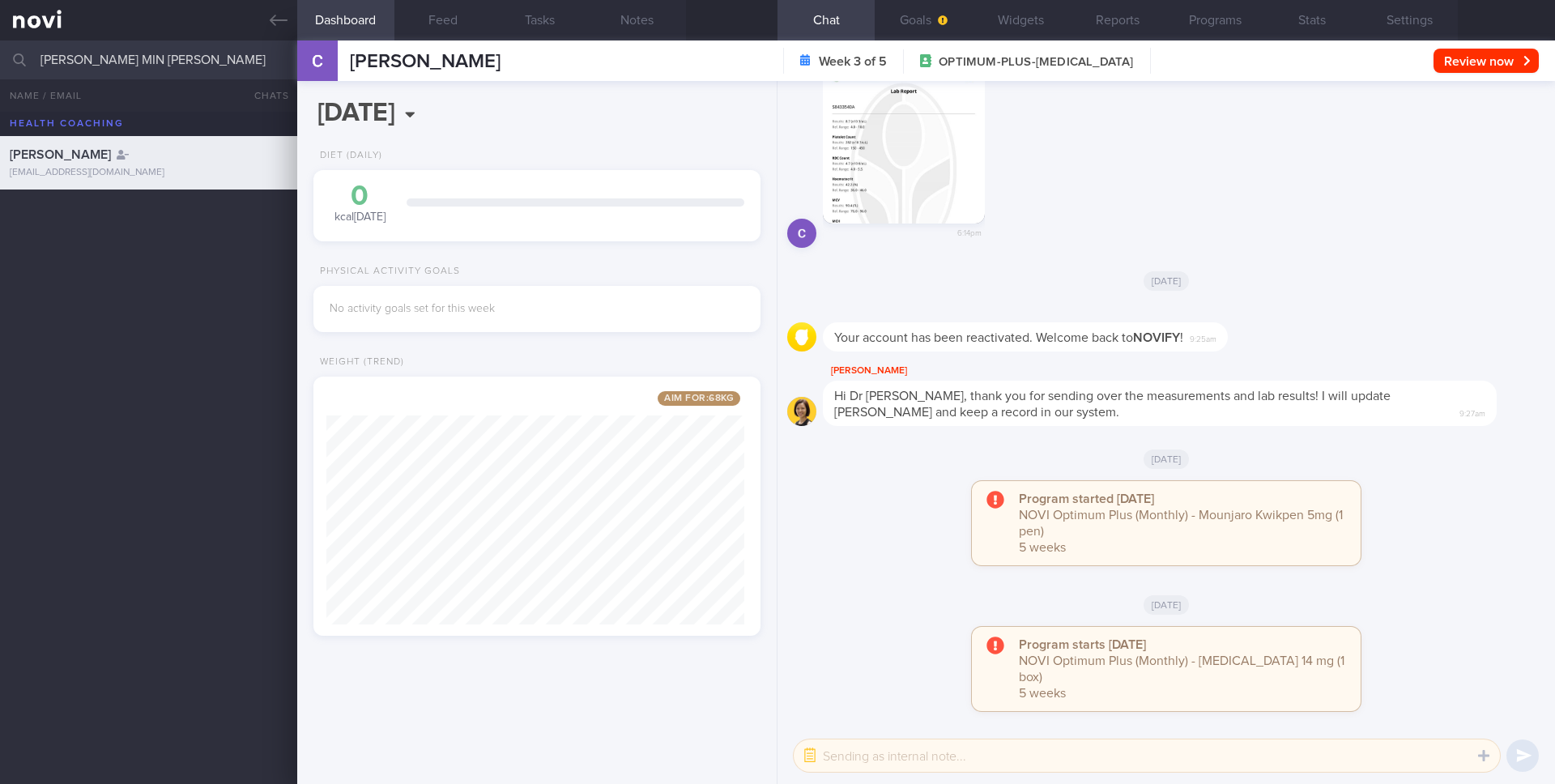
click at [145, 63] on input "CHAU SHI MIN CHRISTINE" at bounding box center [778, 60] width 1555 height 39
click at [207, 63] on input "JAYARAN VENUGOBALAN NAIDU" at bounding box center [778, 60] width 1555 height 39
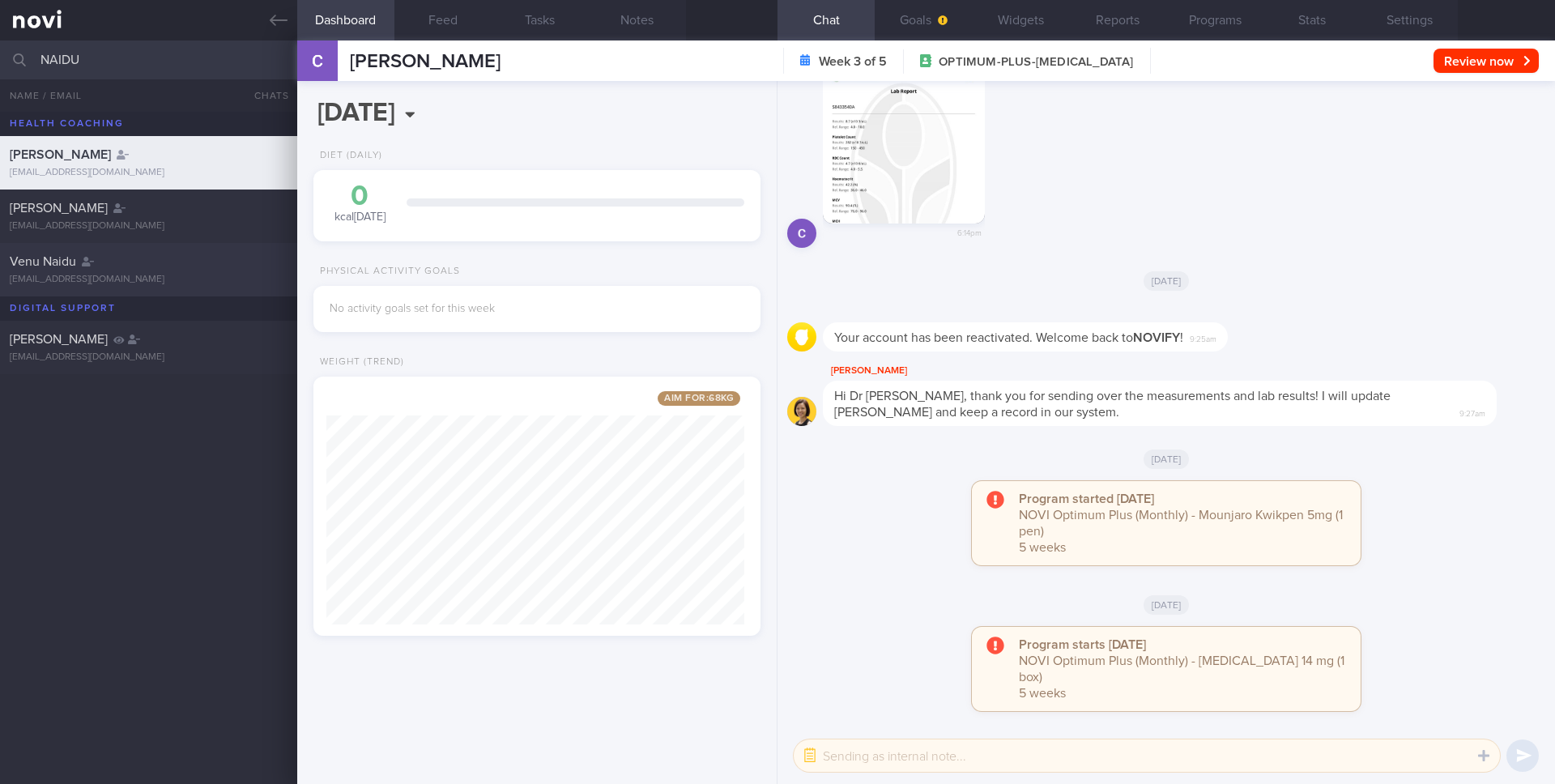
type input "NAIDU"
click at [161, 261] on div "Venu Naidu" at bounding box center [146, 261] width 274 height 16
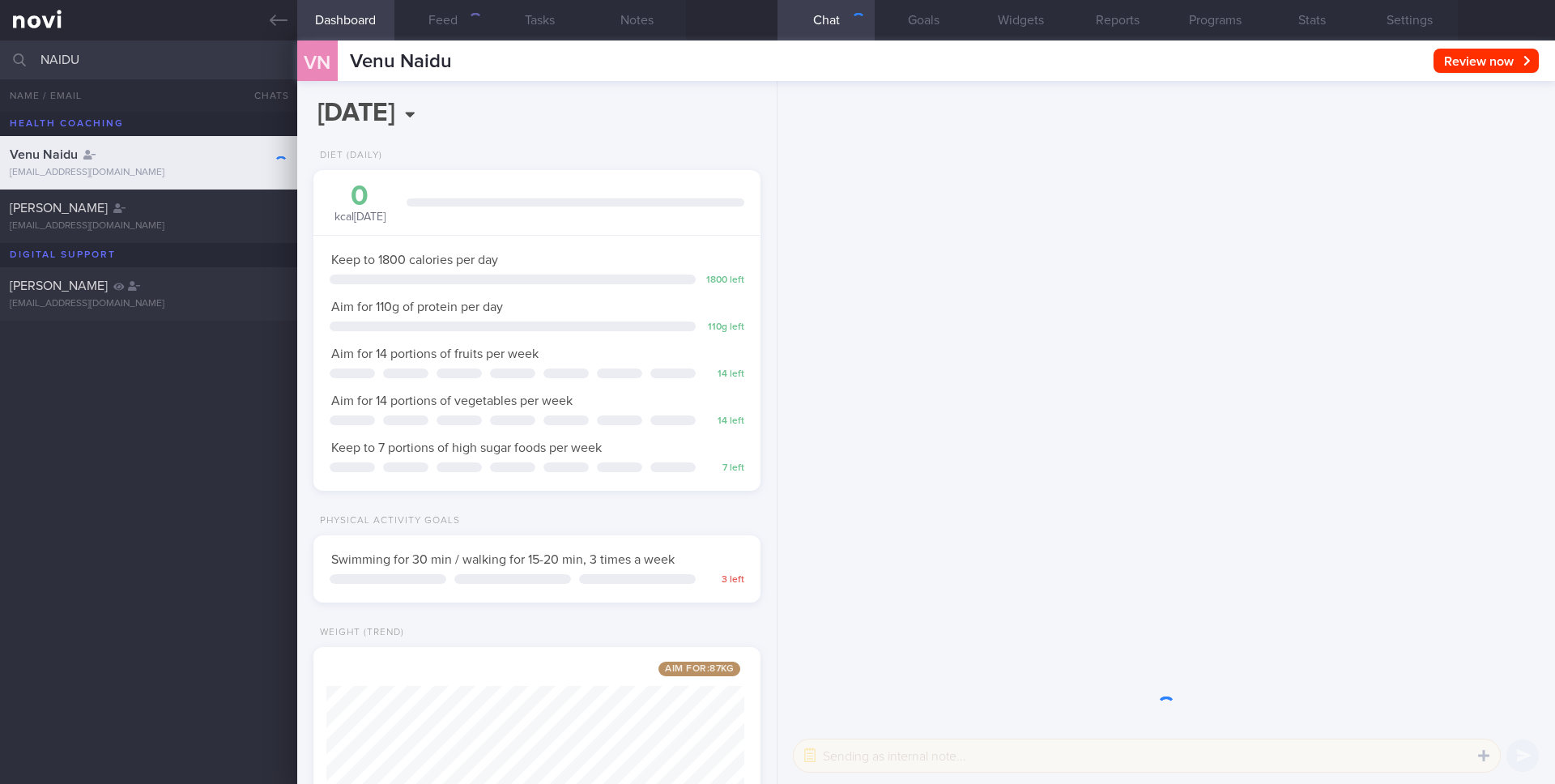
scroll to position [232, 418]
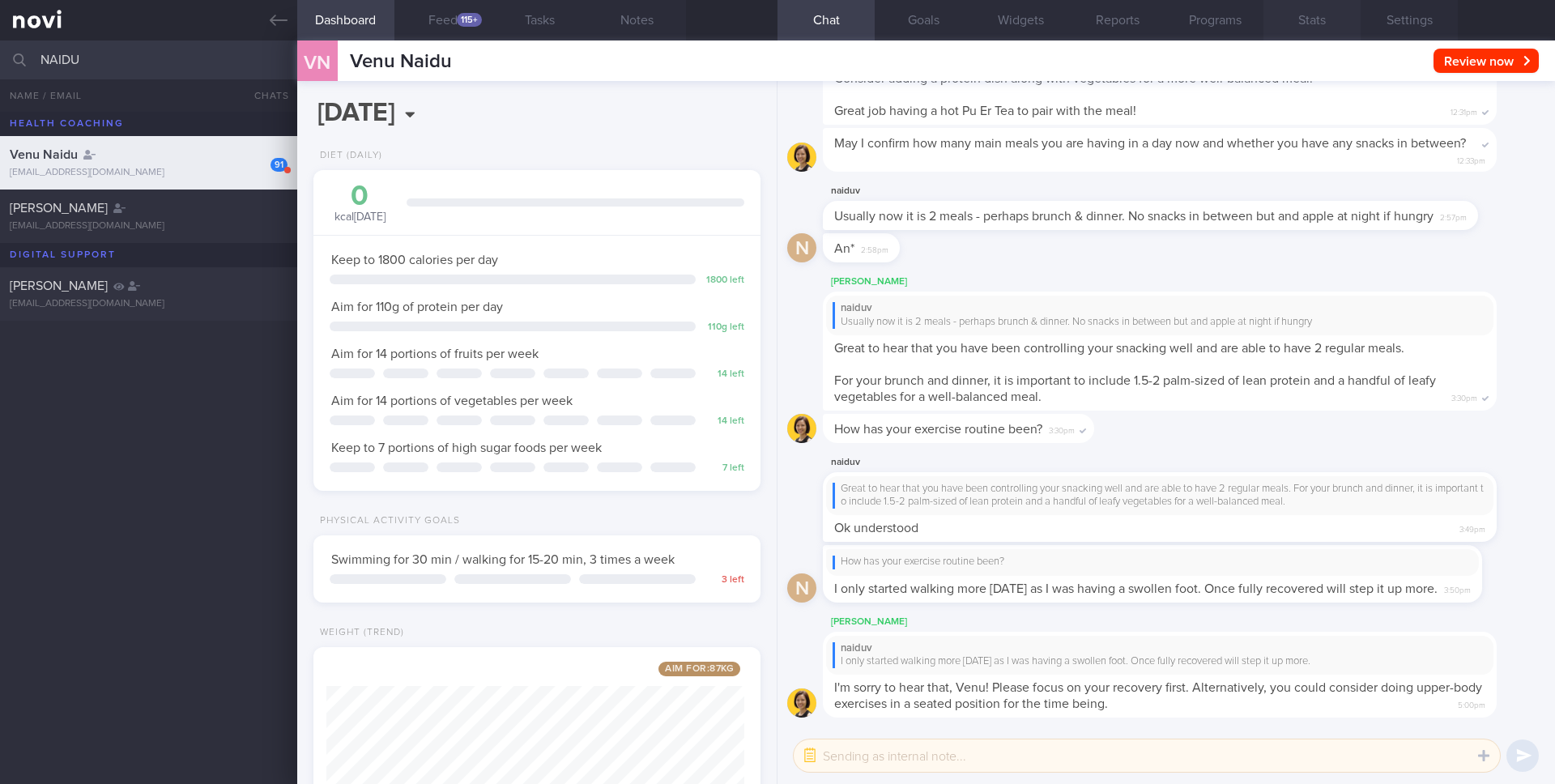
click at [1304, 22] on button "Stats" at bounding box center [1312, 20] width 97 height 41
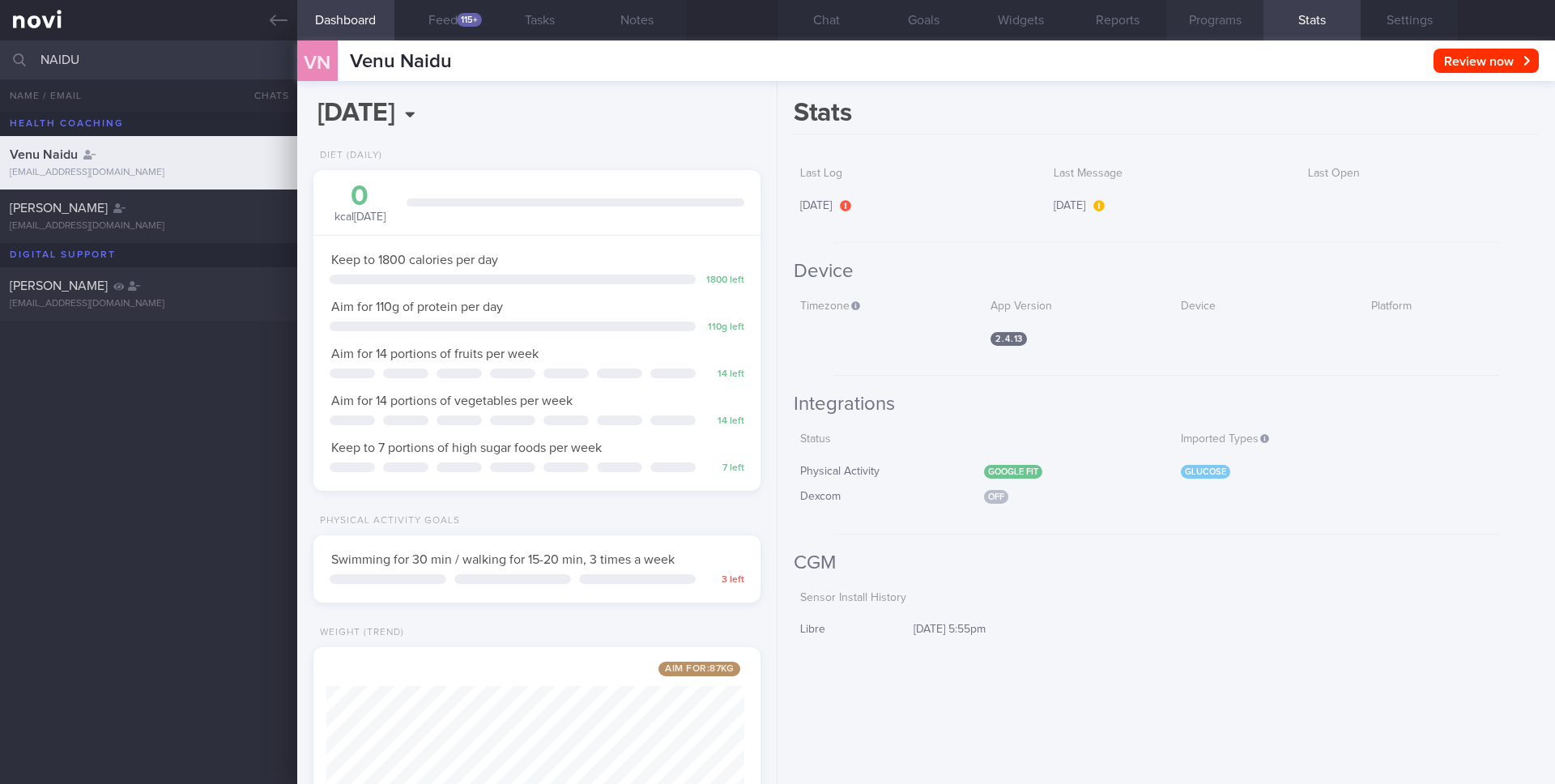
click at [1219, 28] on button "Programs" at bounding box center [1215, 20] width 97 height 41
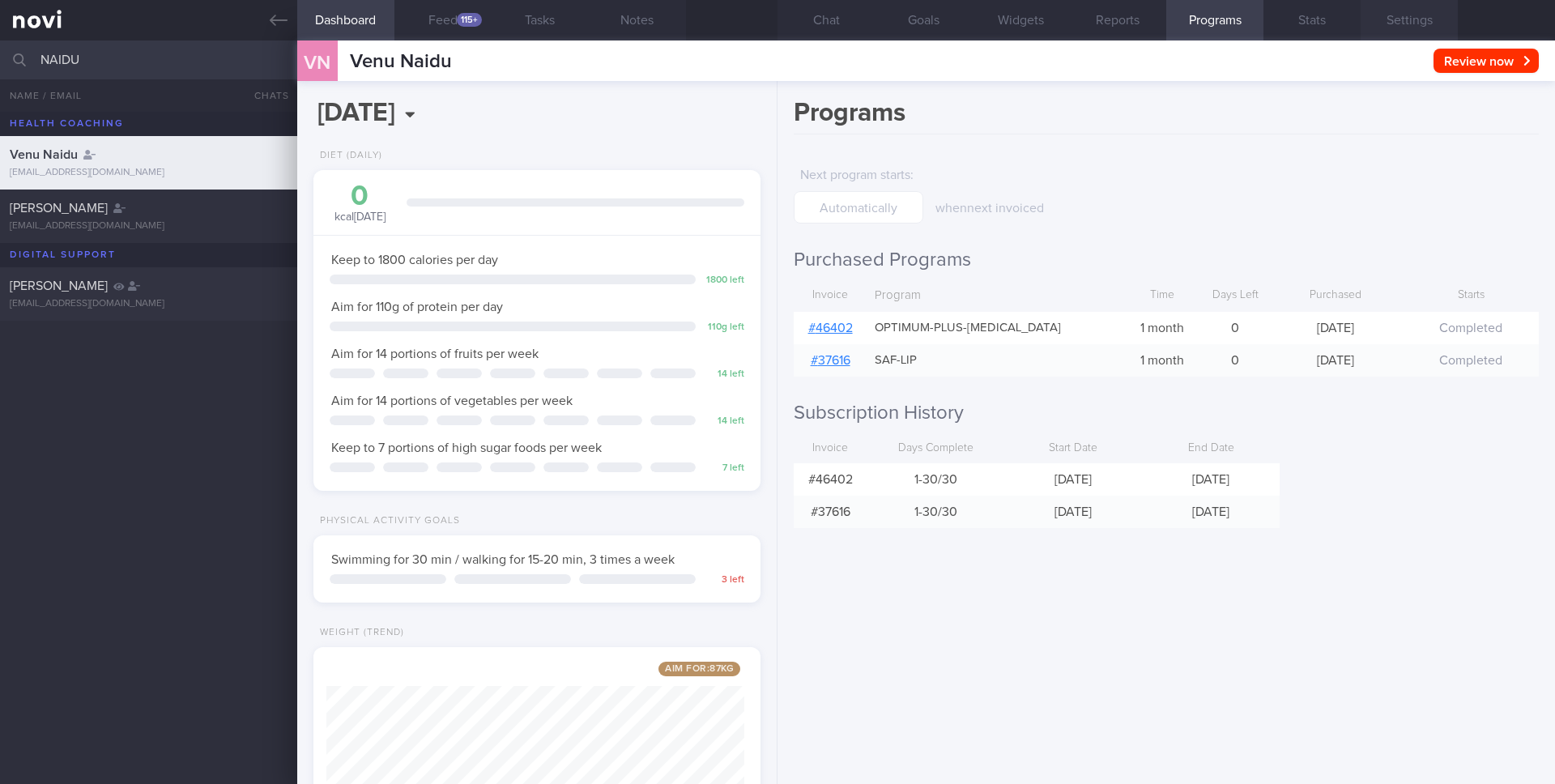
click at [1408, 28] on button "Settings" at bounding box center [1409, 20] width 97 height 41
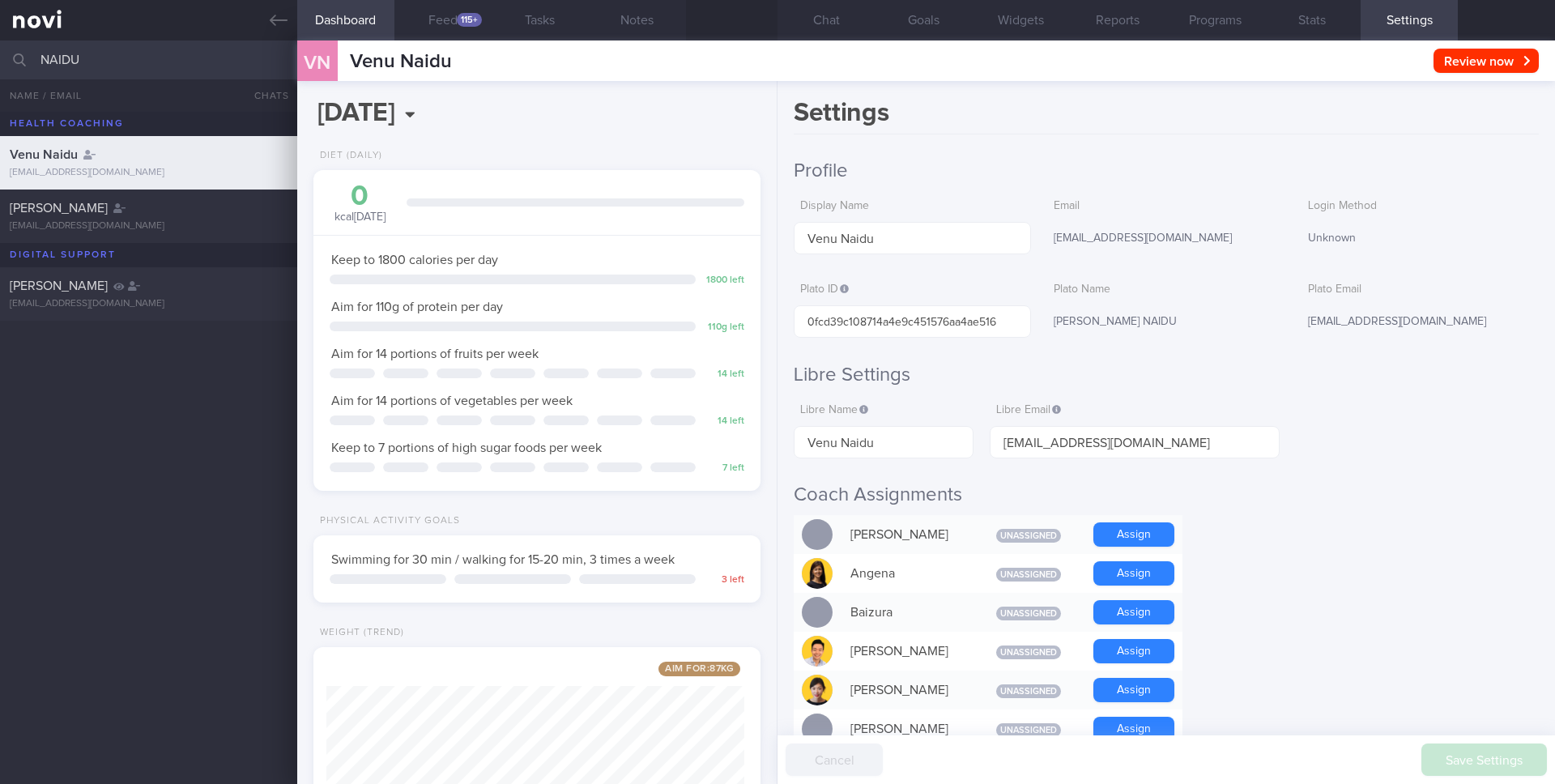
click at [1217, 325] on div "JAYARAN VENUGOBALAN NAIDU" at bounding box center [1166, 323] width 237 height 34
click at [143, 58] on input "NAIDU" at bounding box center [778, 60] width 1555 height 39
click at [54, 60] on input "NAIDU" at bounding box center [778, 60] width 1555 height 39
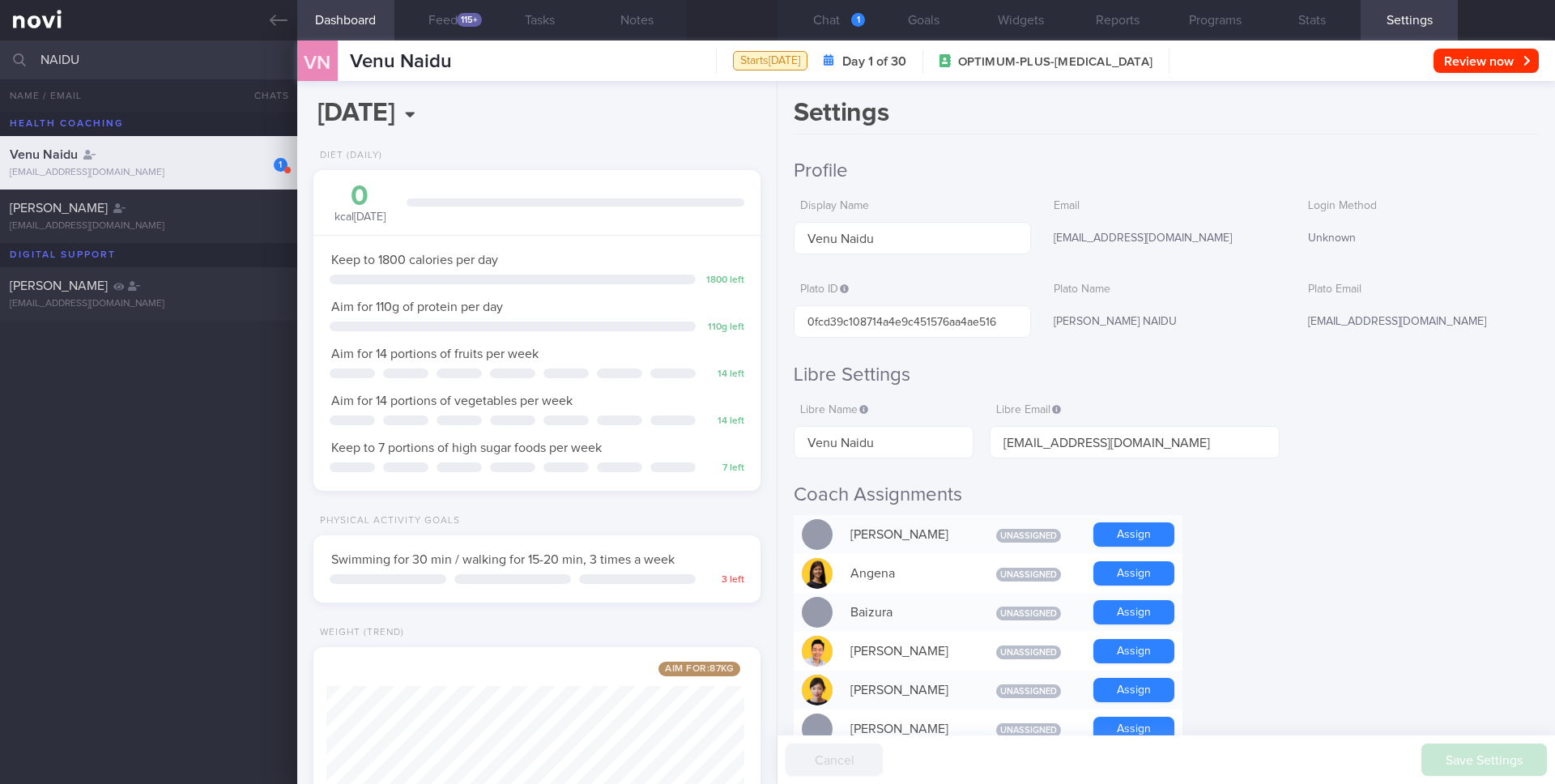
click at [54, 60] on input "NAIDU" at bounding box center [778, 60] width 1555 height 39
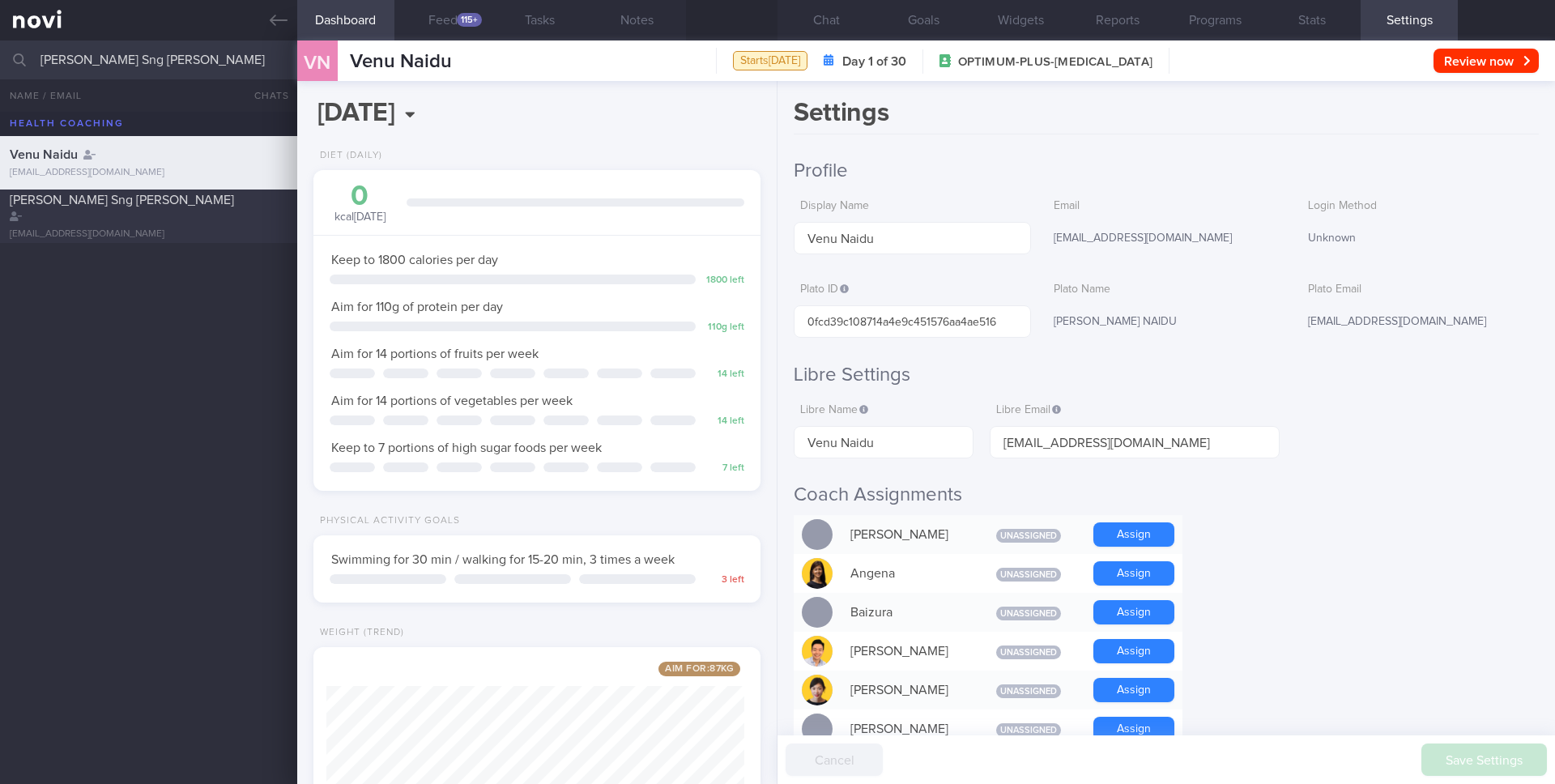
click at [130, 213] on div "Eric Sng Yi Feng" at bounding box center [146, 208] width 274 height 32
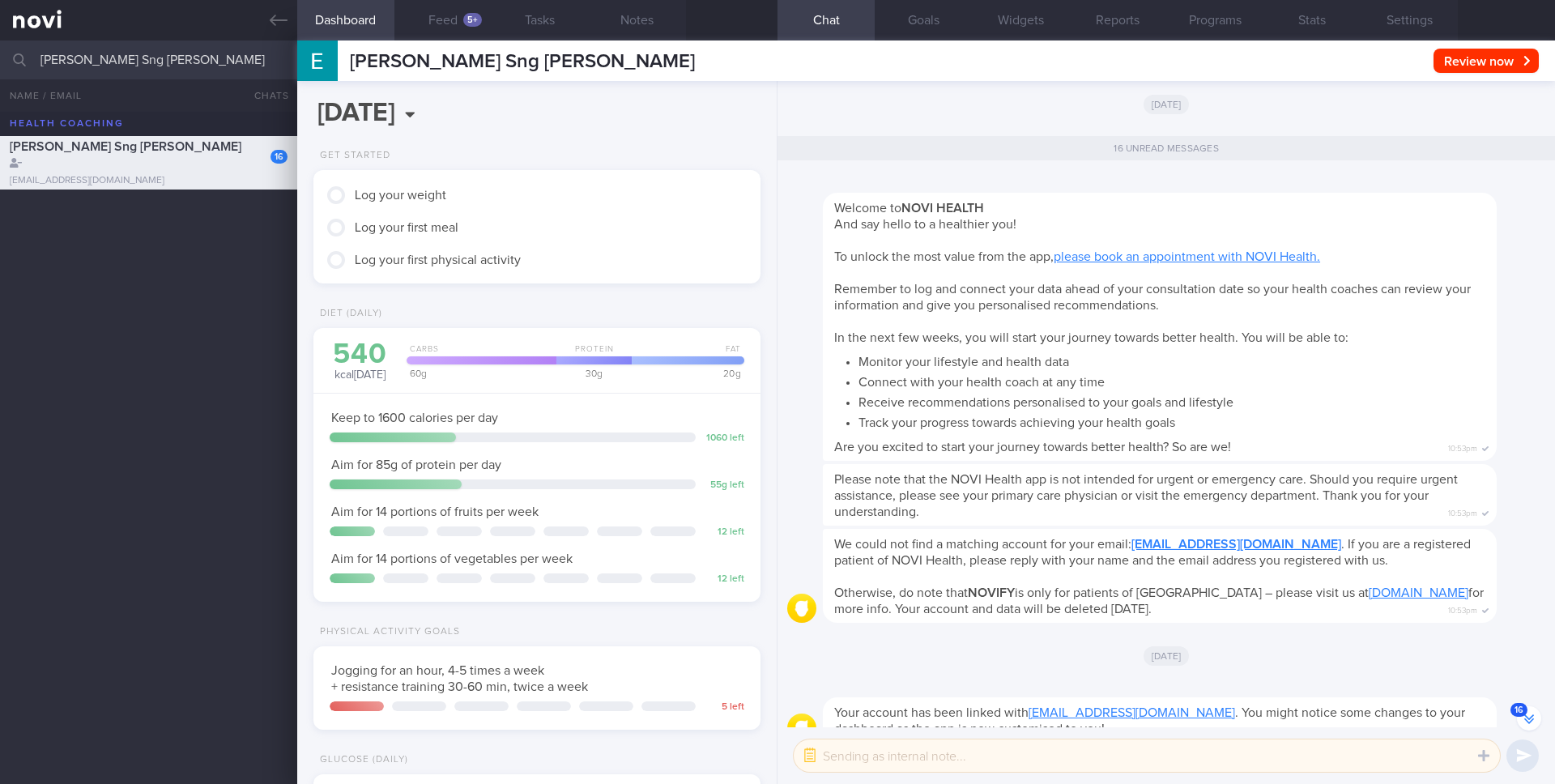
scroll to position [-1995, 0]
click at [77, 43] on input "Eric Sng Yi Feng" at bounding box center [778, 60] width 1555 height 39
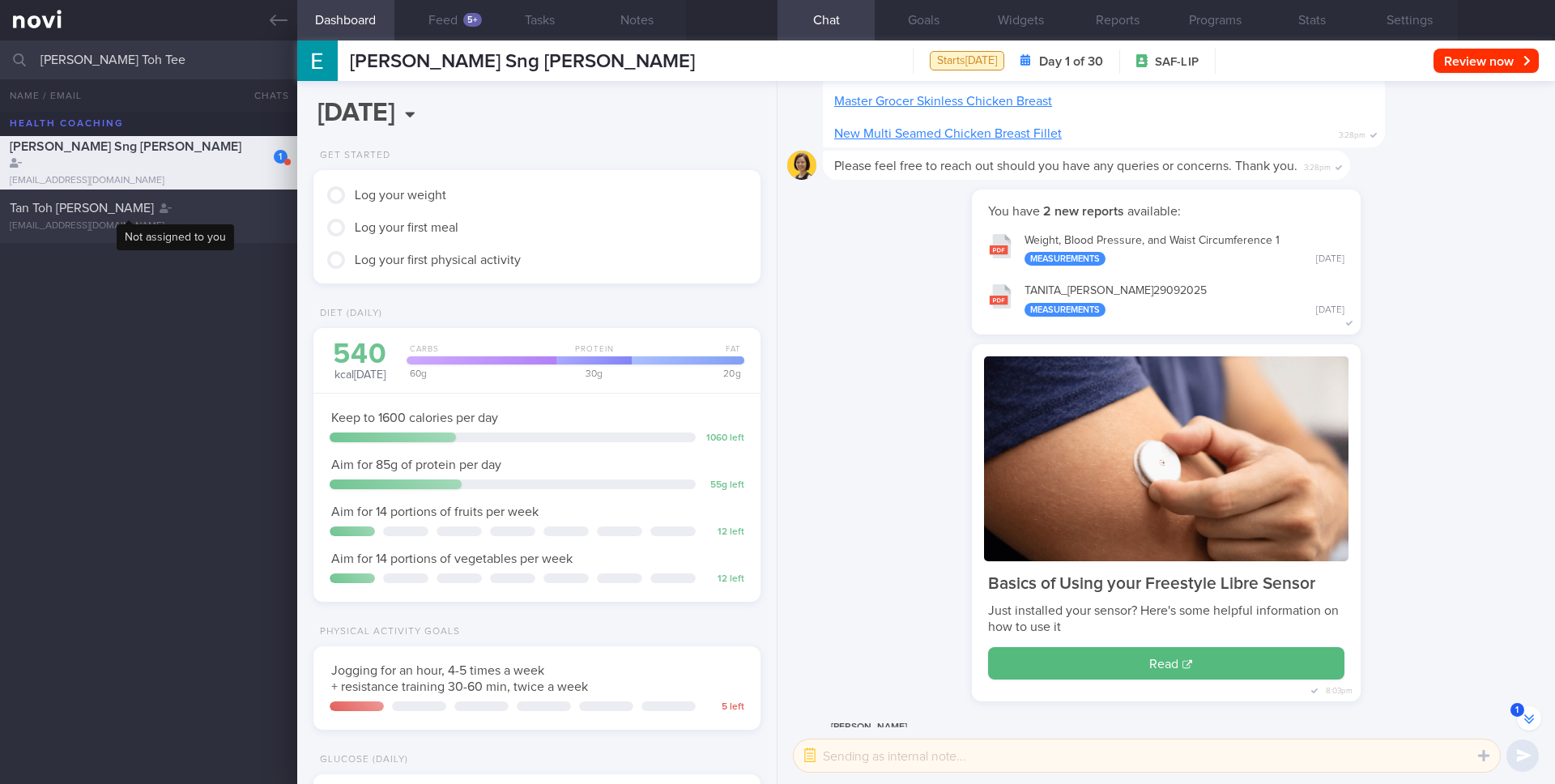
click at [159, 215] on div at bounding box center [165, 207] width 12 height 16
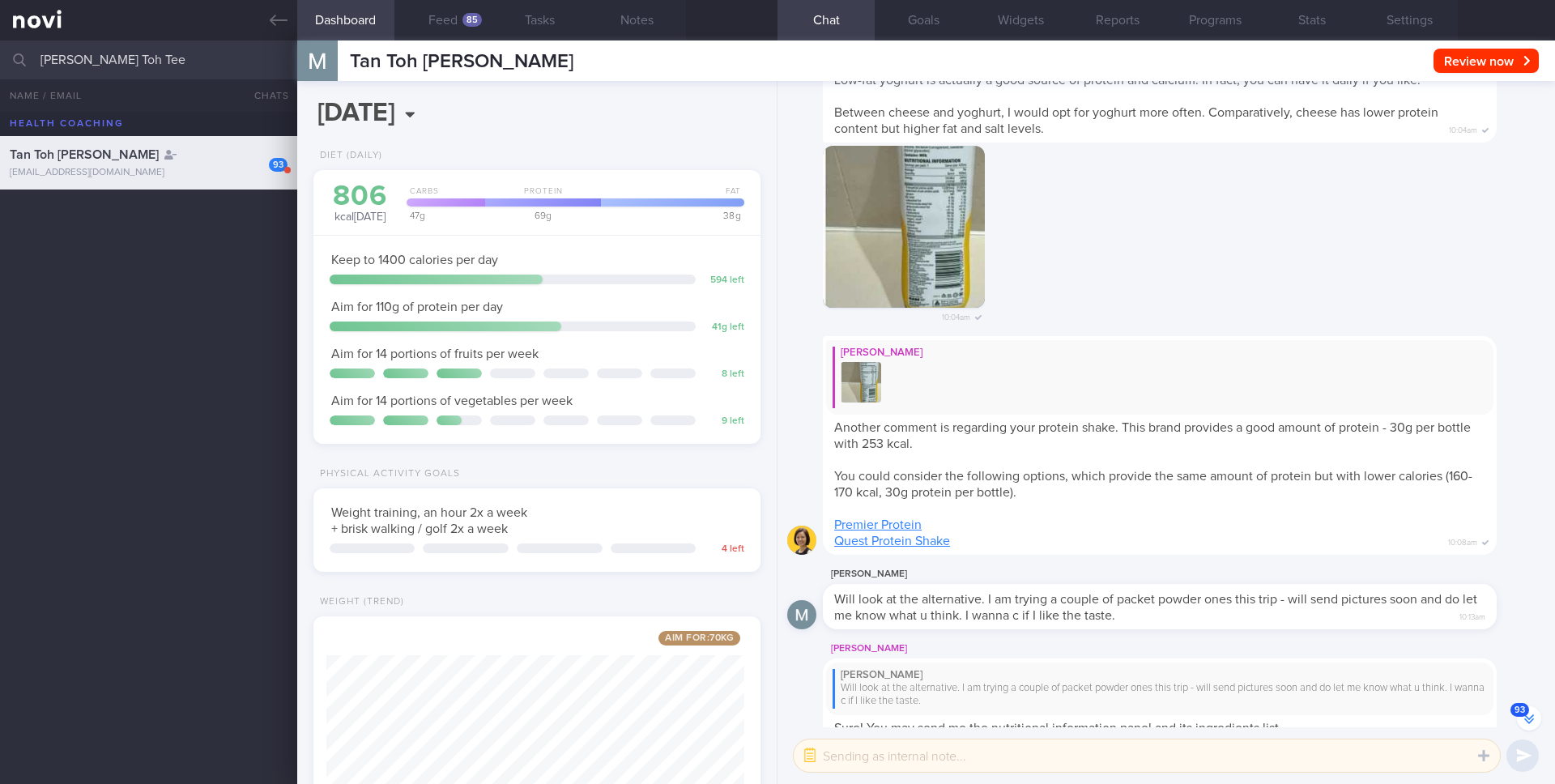
scroll to position [-3369, 0]
click at [182, 56] on input "Martin Tan Toh Tee" at bounding box center [778, 60] width 1555 height 39
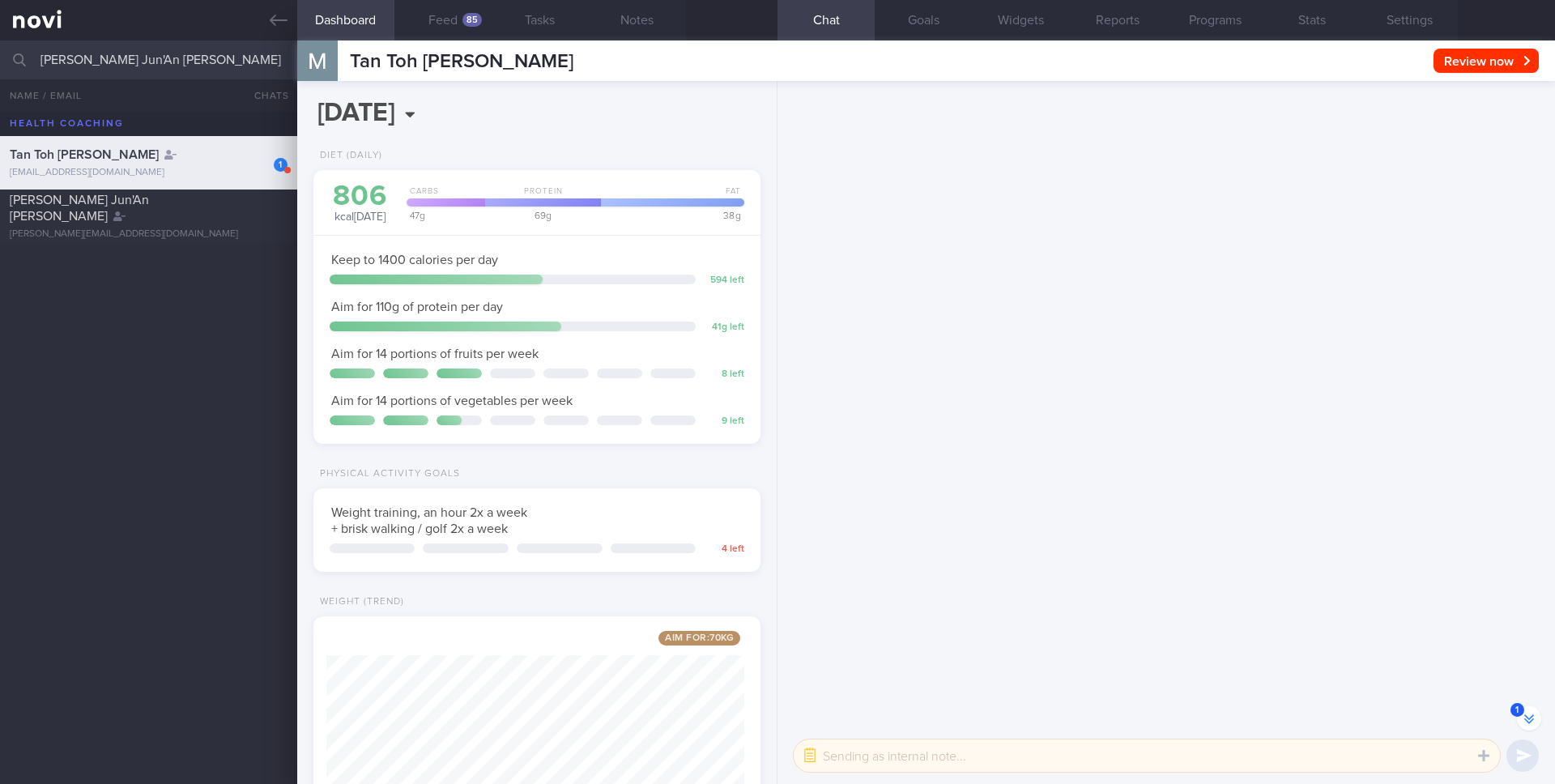
scroll to position [-8214, 0]
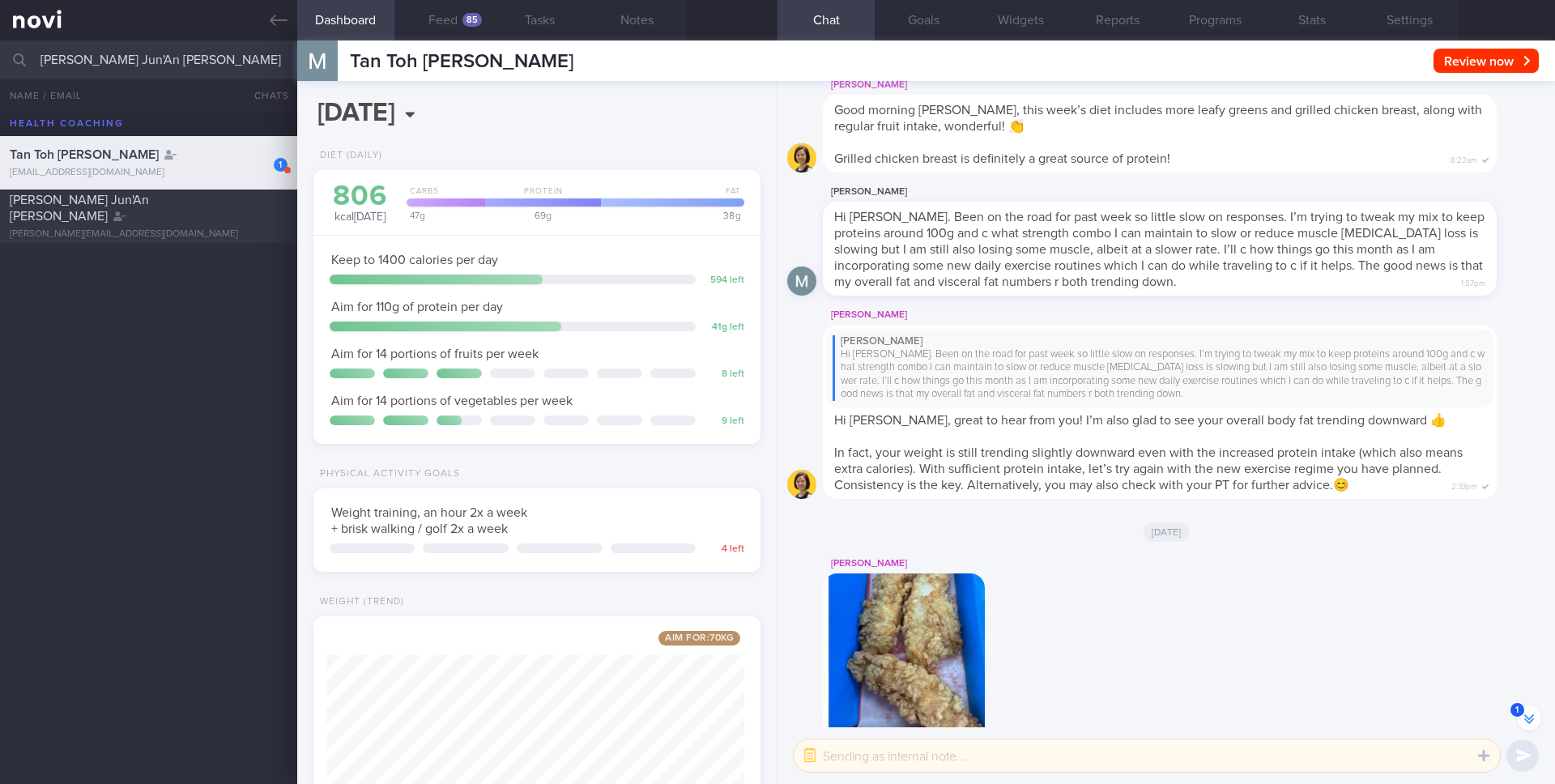
type input "Lim Jun'An Vincent"
click at [166, 212] on div "Lim Jun'An Vincent" at bounding box center [146, 208] width 274 height 32
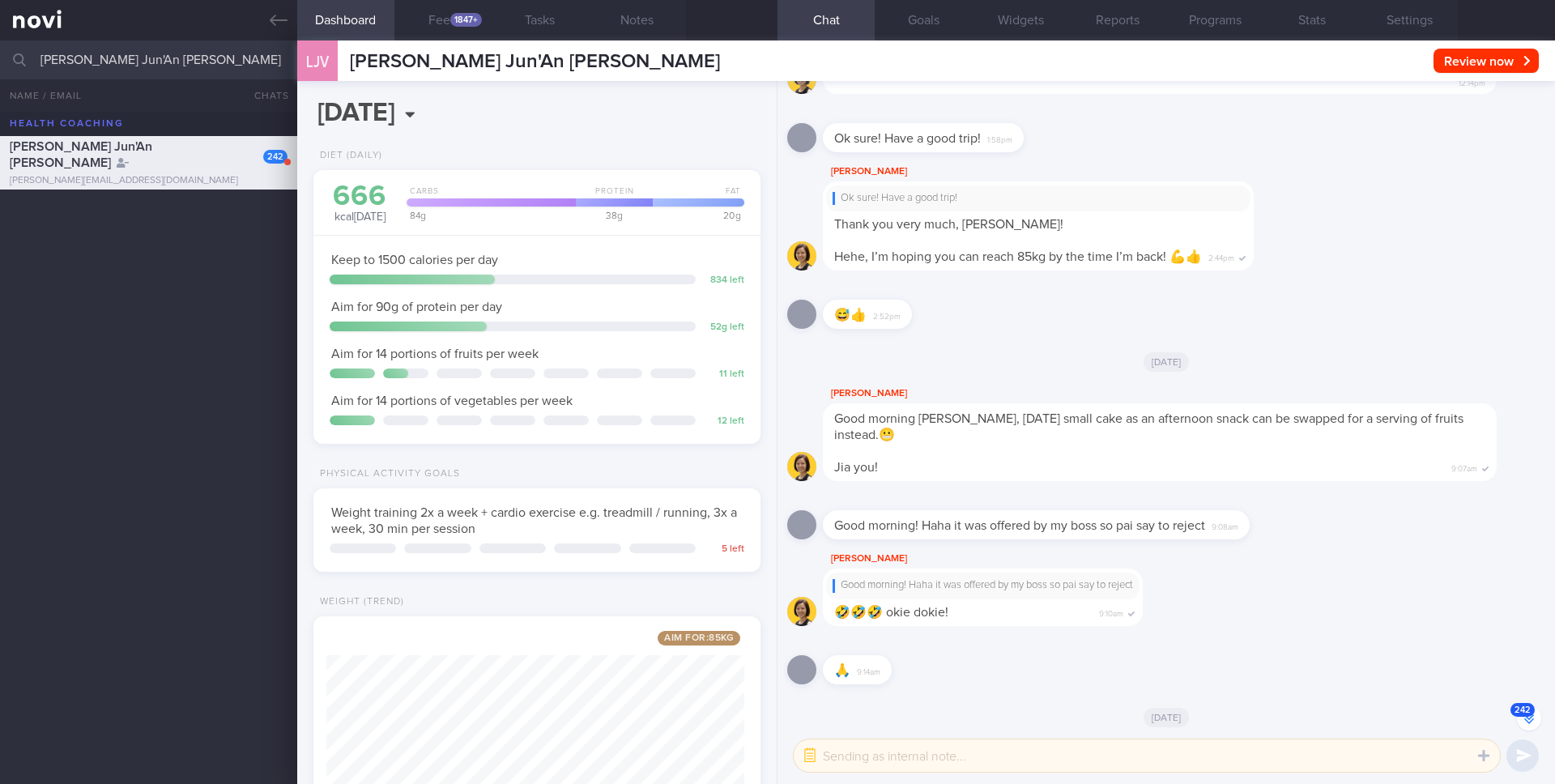
scroll to position [-1736, 0]
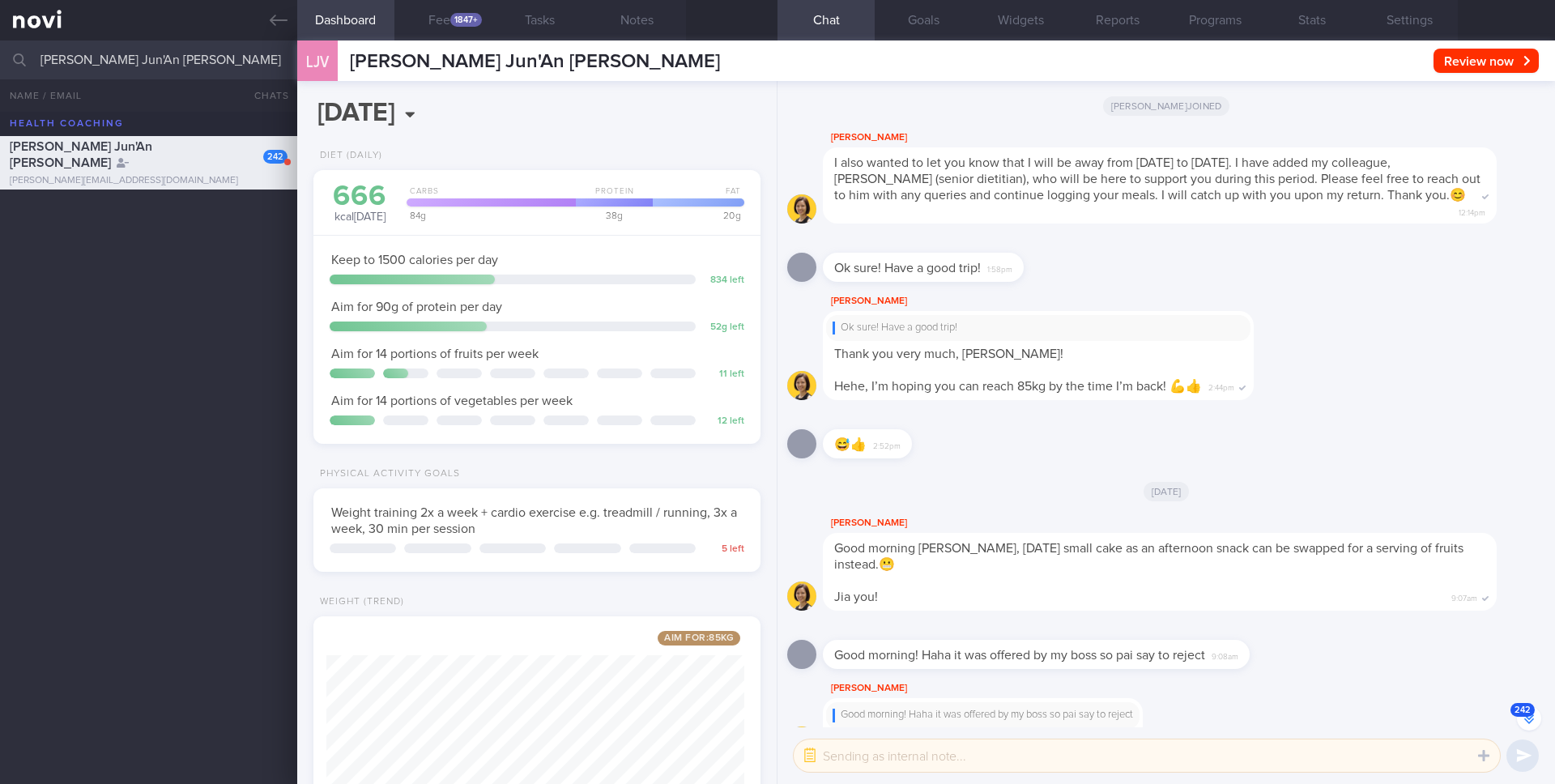
click at [1073, 389] on div "Ok sure! Have a good trip! Thank you very much, Vincent! Hehe, I’m hoping you c…" at bounding box center [1038, 355] width 431 height 89
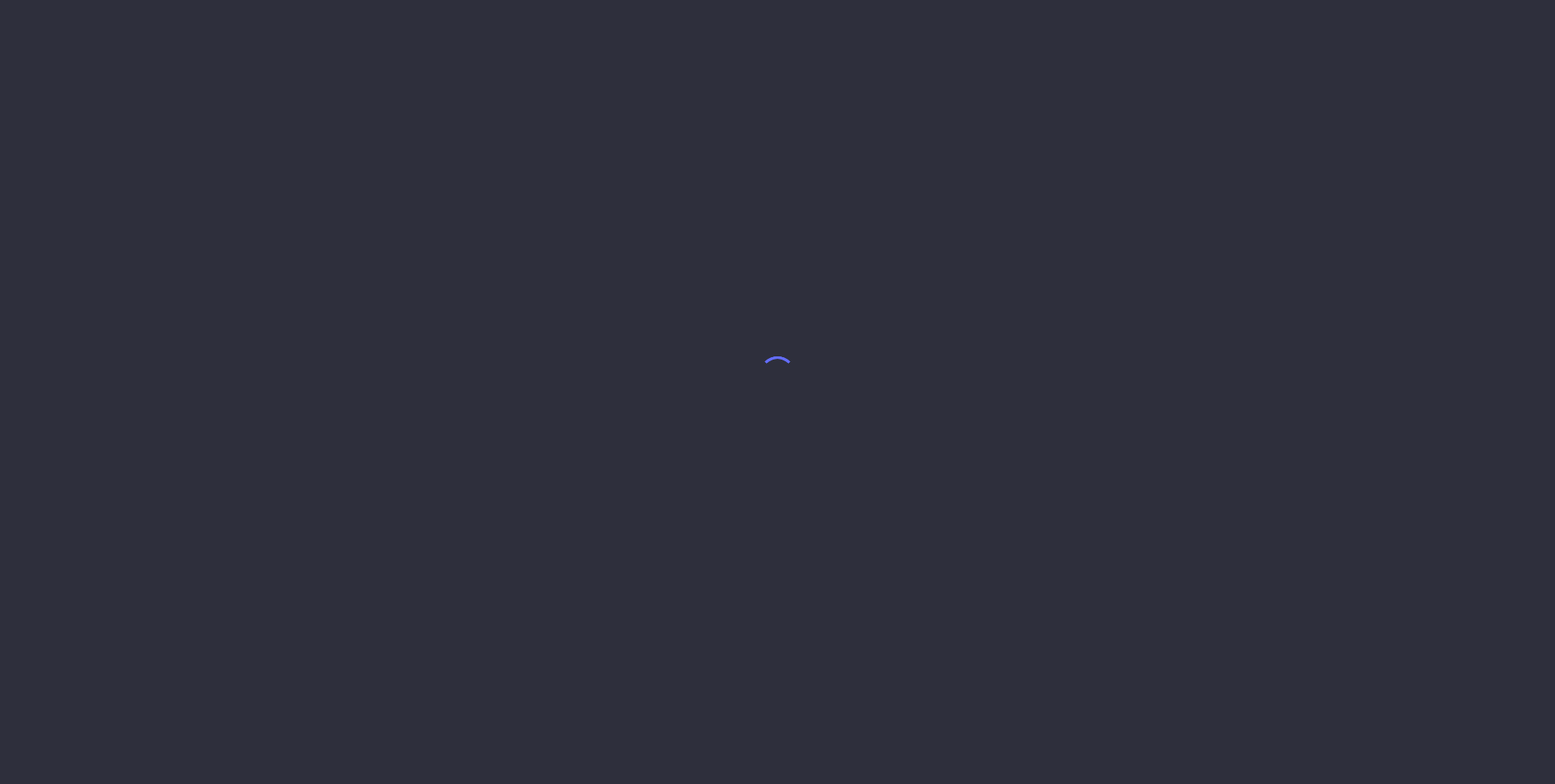
select select "8"
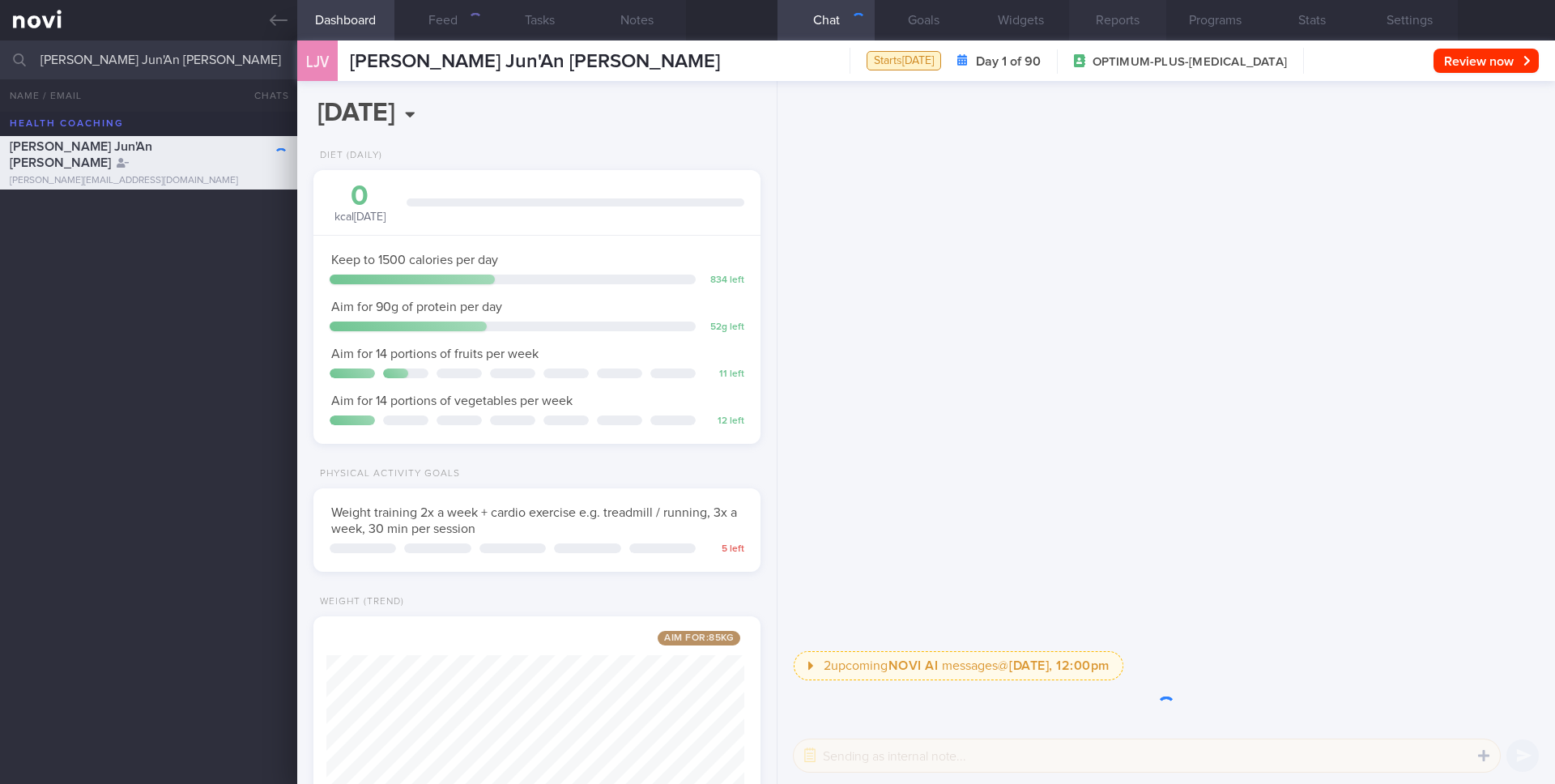
scroll to position [232, 418]
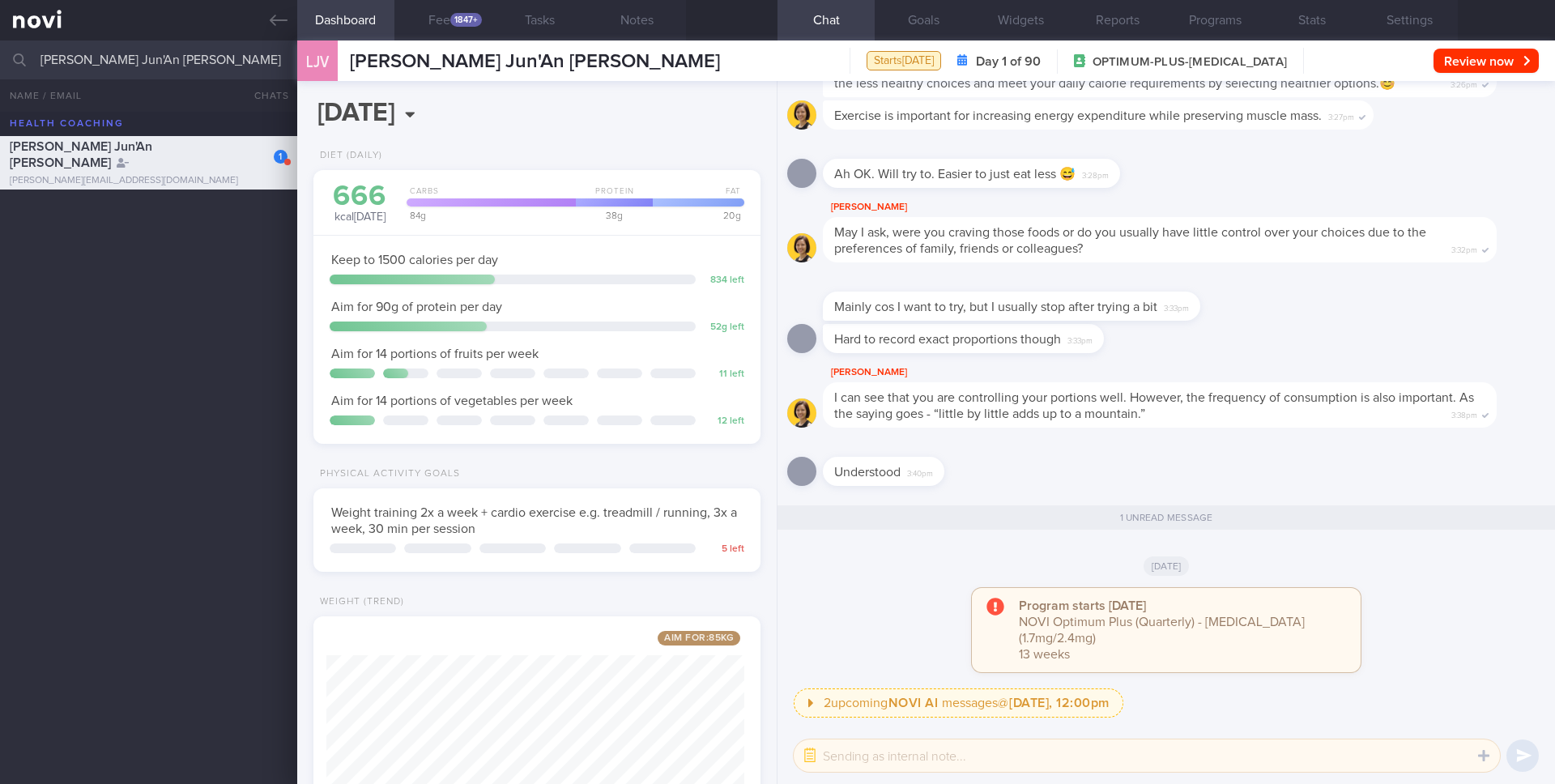
click at [209, 50] on input "[PERSON_NAME] Jun'An [PERSON_NAME]" at bounding box center [778, 60] width 1555 height 39
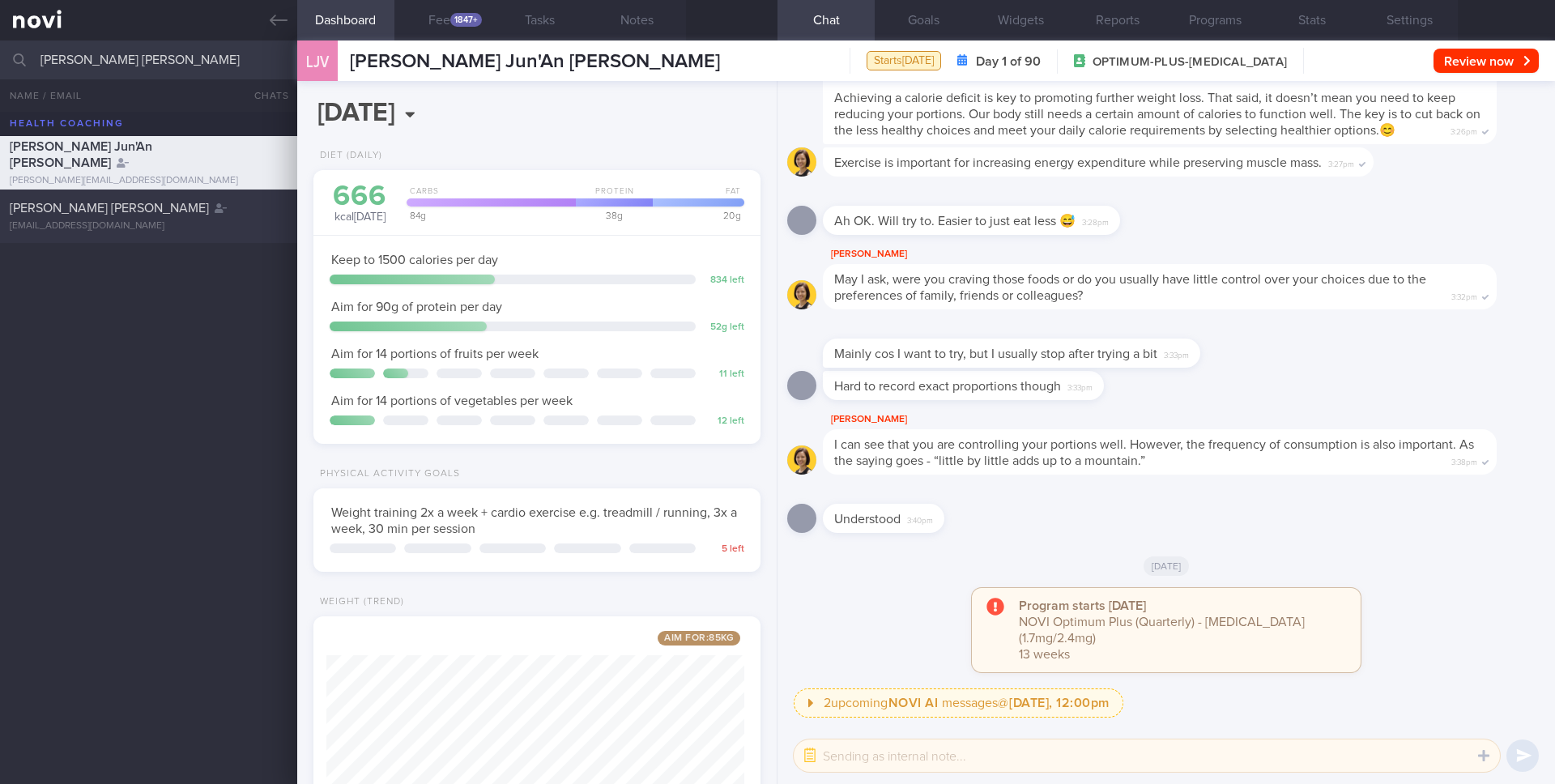
click at [178, 207] on div "[PERSON_NAME] [PERSON_NAME]" at bounding box center [146, 207] width 274 height 16
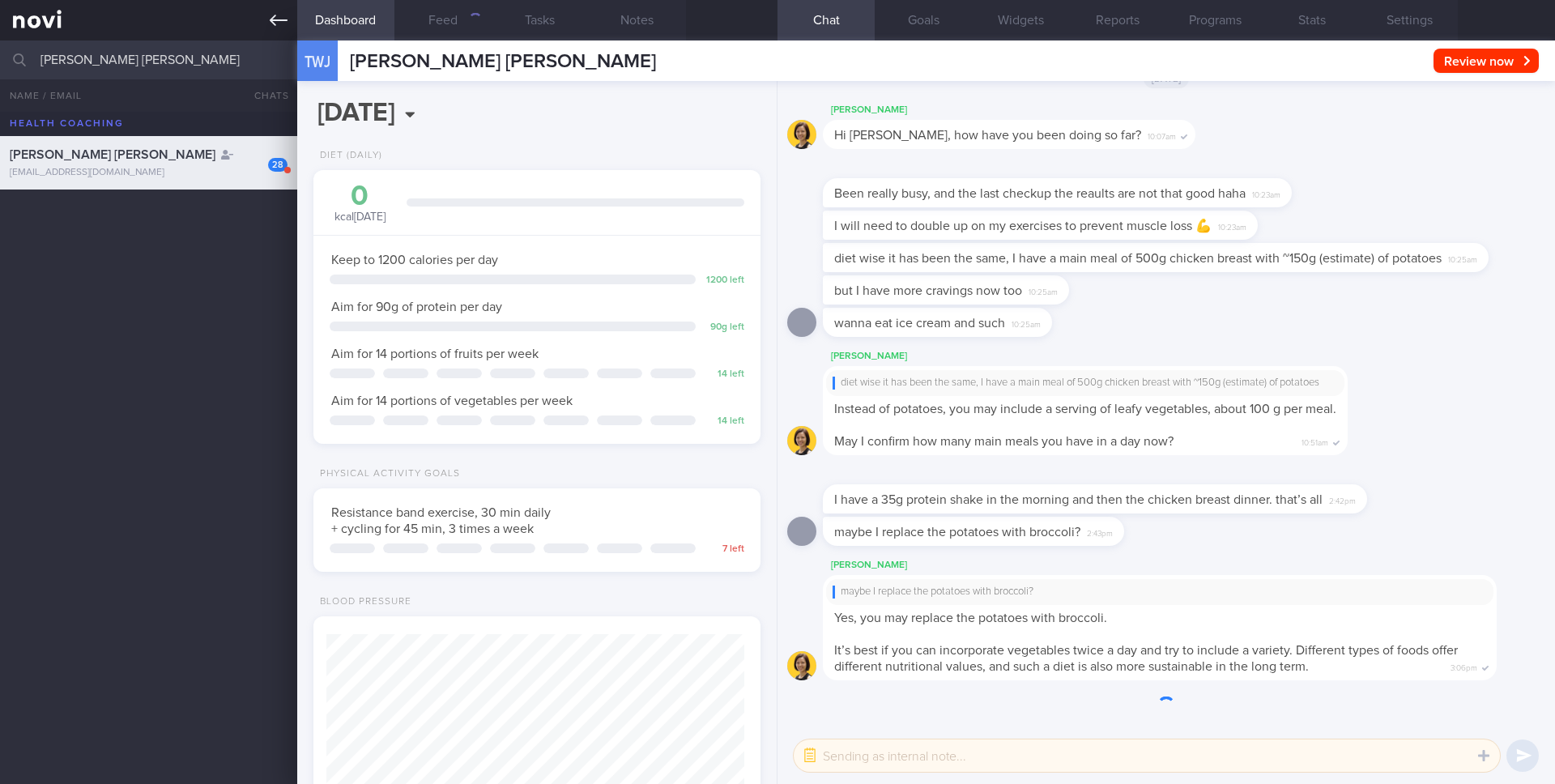
scroll to position [232, 418]
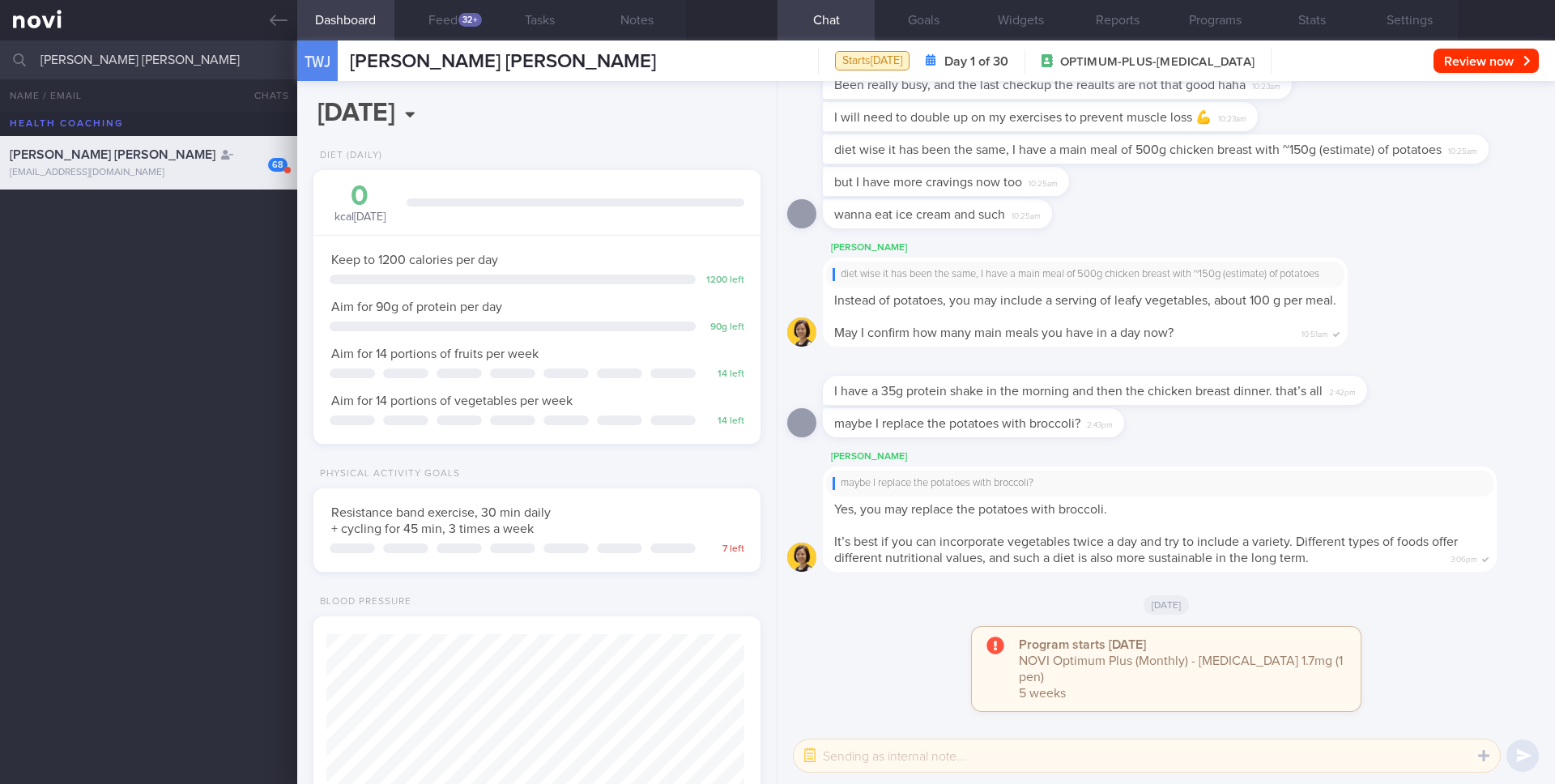
click at [158, 63] on input "[PERSON_NAME] [PERSON_NAME]" at bounding box center [778, 60] width 1555 height 39
click at [180, 234] on div "Sanyukta Pingali" at bounding box center [146, 226] width 274 height 16
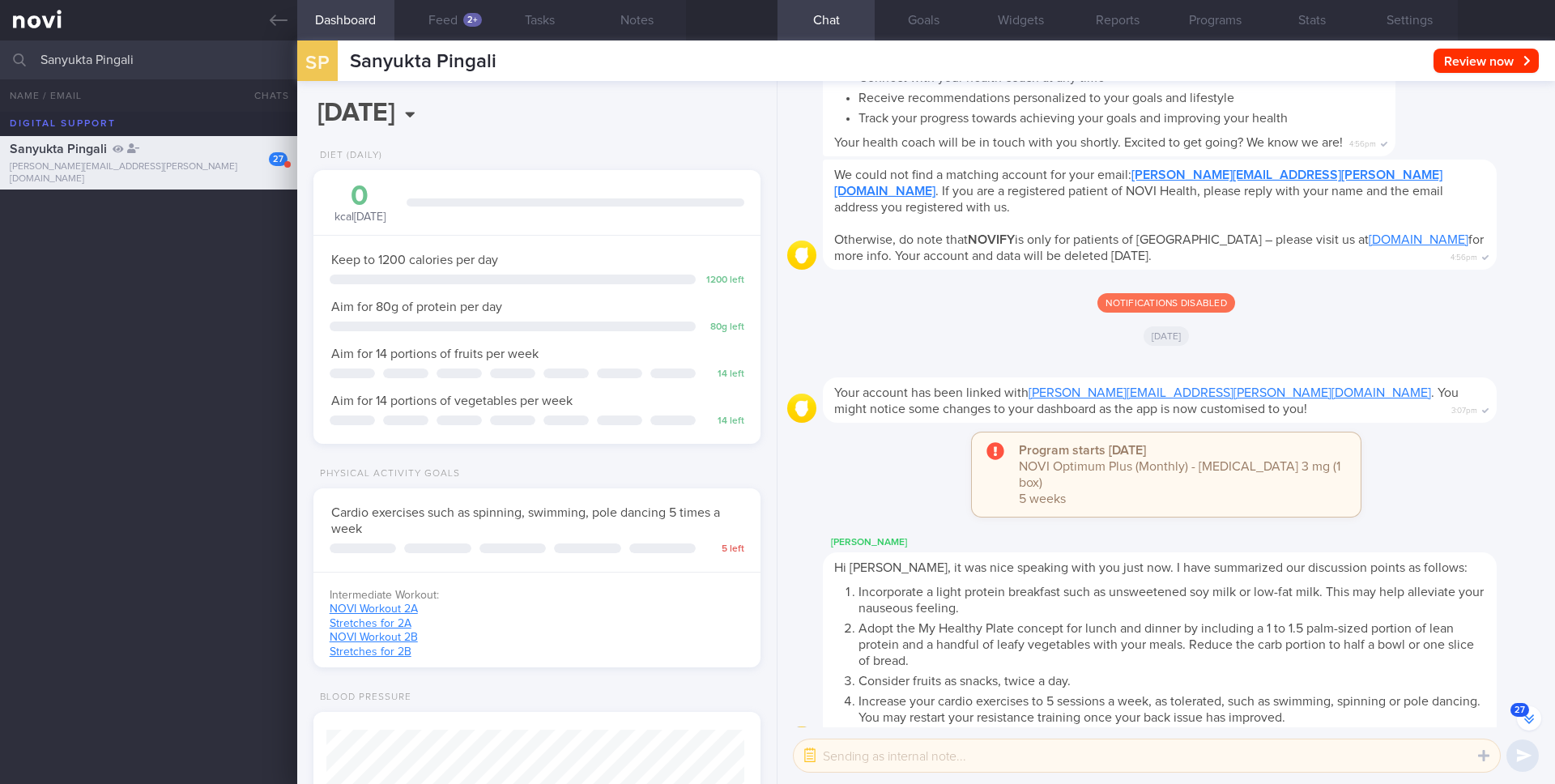
scroll to position [-7339, 0]
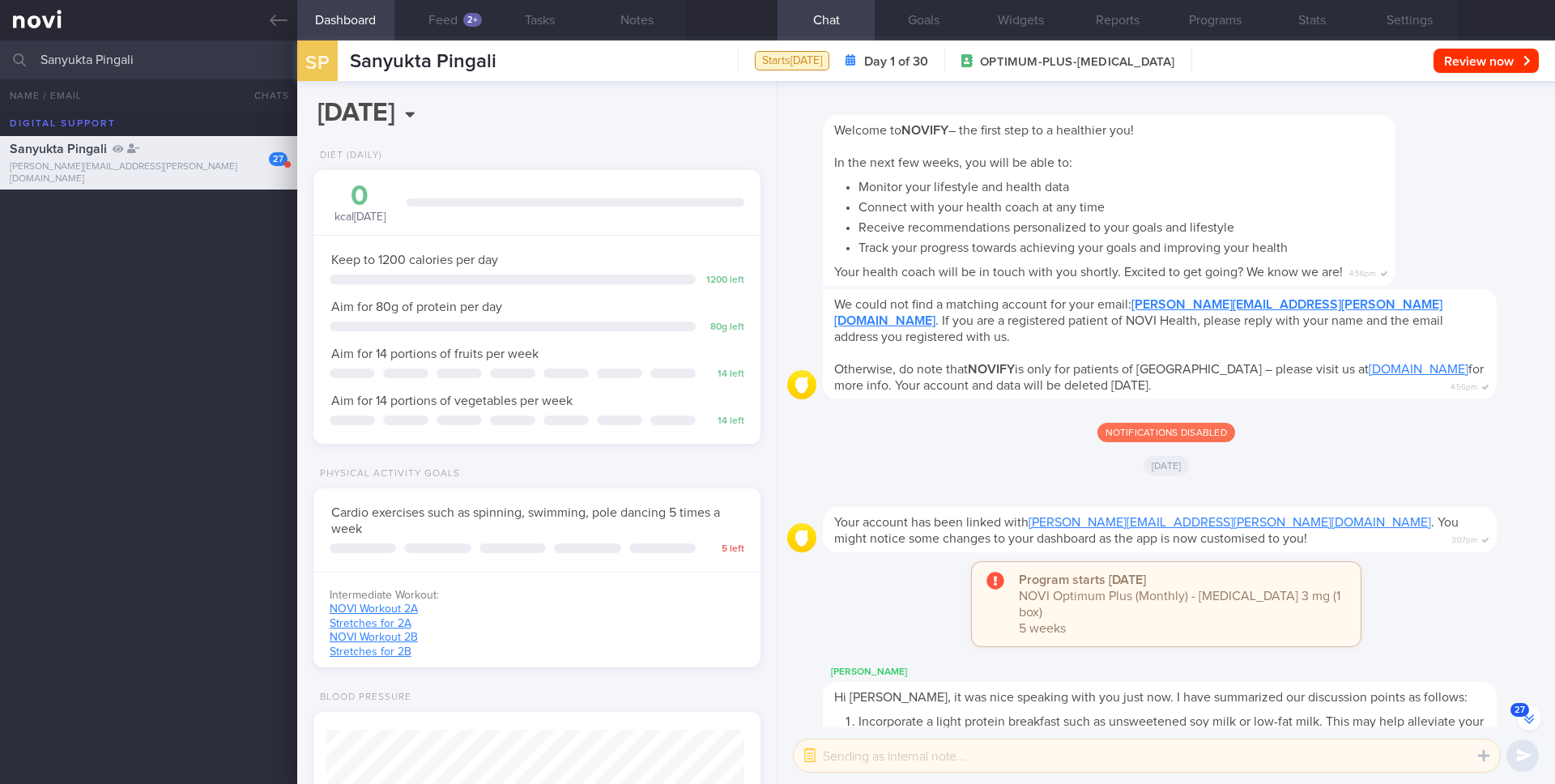
click at [191, 61] on input "Sanyukta Pingali" at bounding box center [778, 60] width 1555 height 39
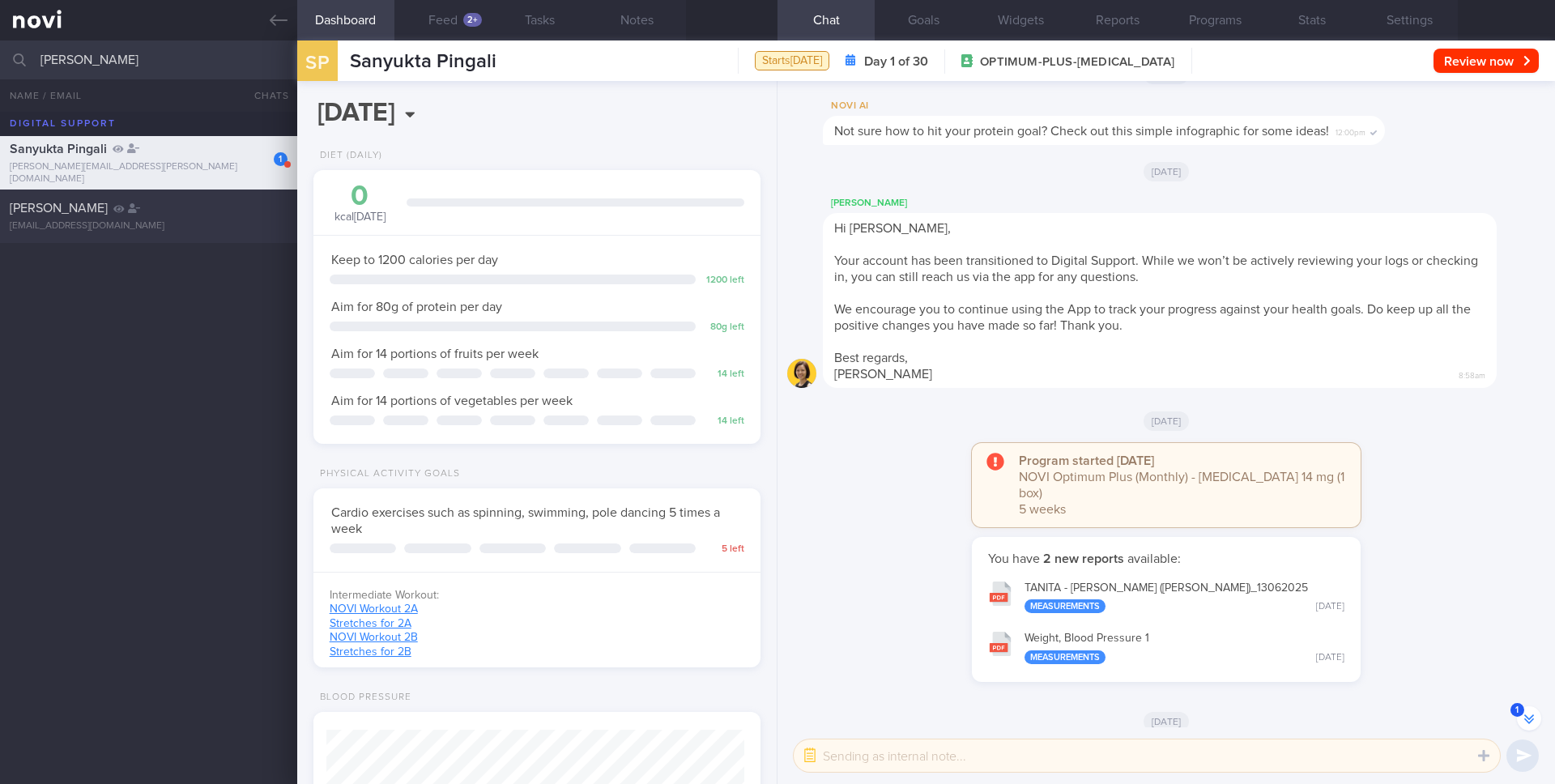
click at [141, 211] on div "[PERSON_NAME]" at bounding box center [146, 207] width 274 height 16
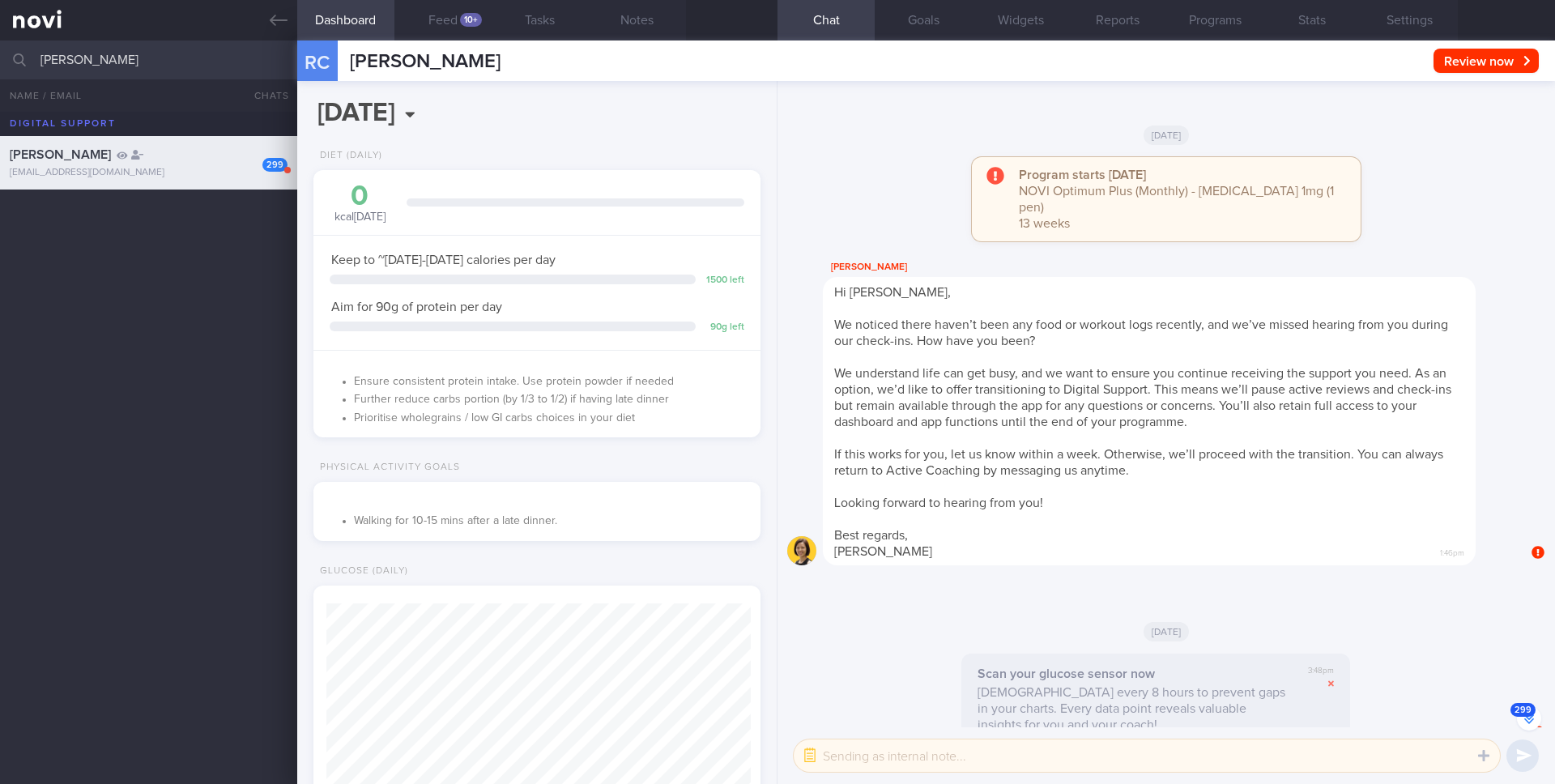
scroll to position [-2588, 0]
click at [121, 57] on input "[PERSON_NAME]" at bounding box center [778, 60] width 1555 height 39
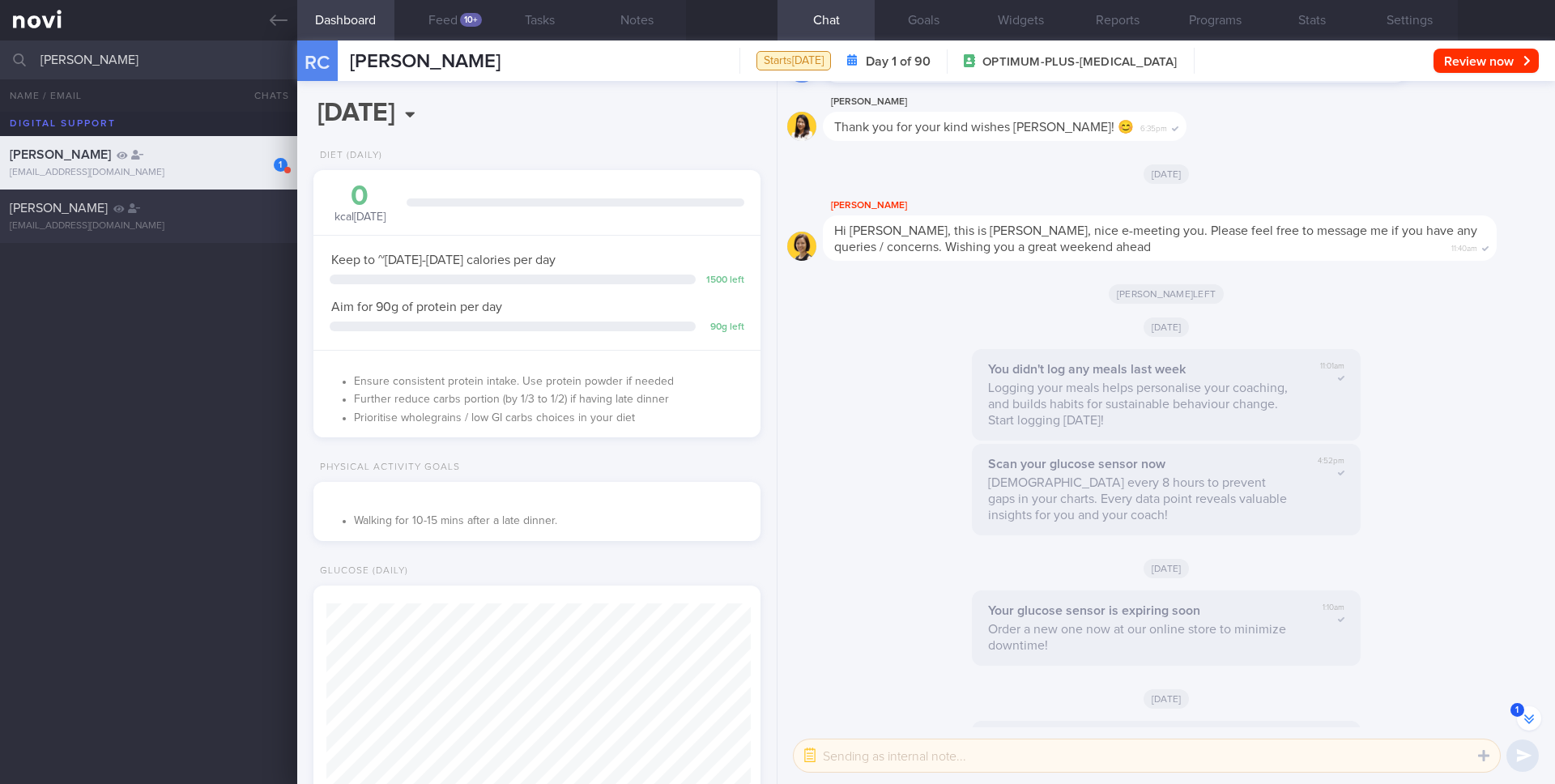
scroll to position [179, 360]
type input "[PERSON_NAME]"
click at [169, 222] on div "[EMAIL_ADDRESS][DOMAIN_NAME]" at bounding box center [148, 226] width 278 height 12
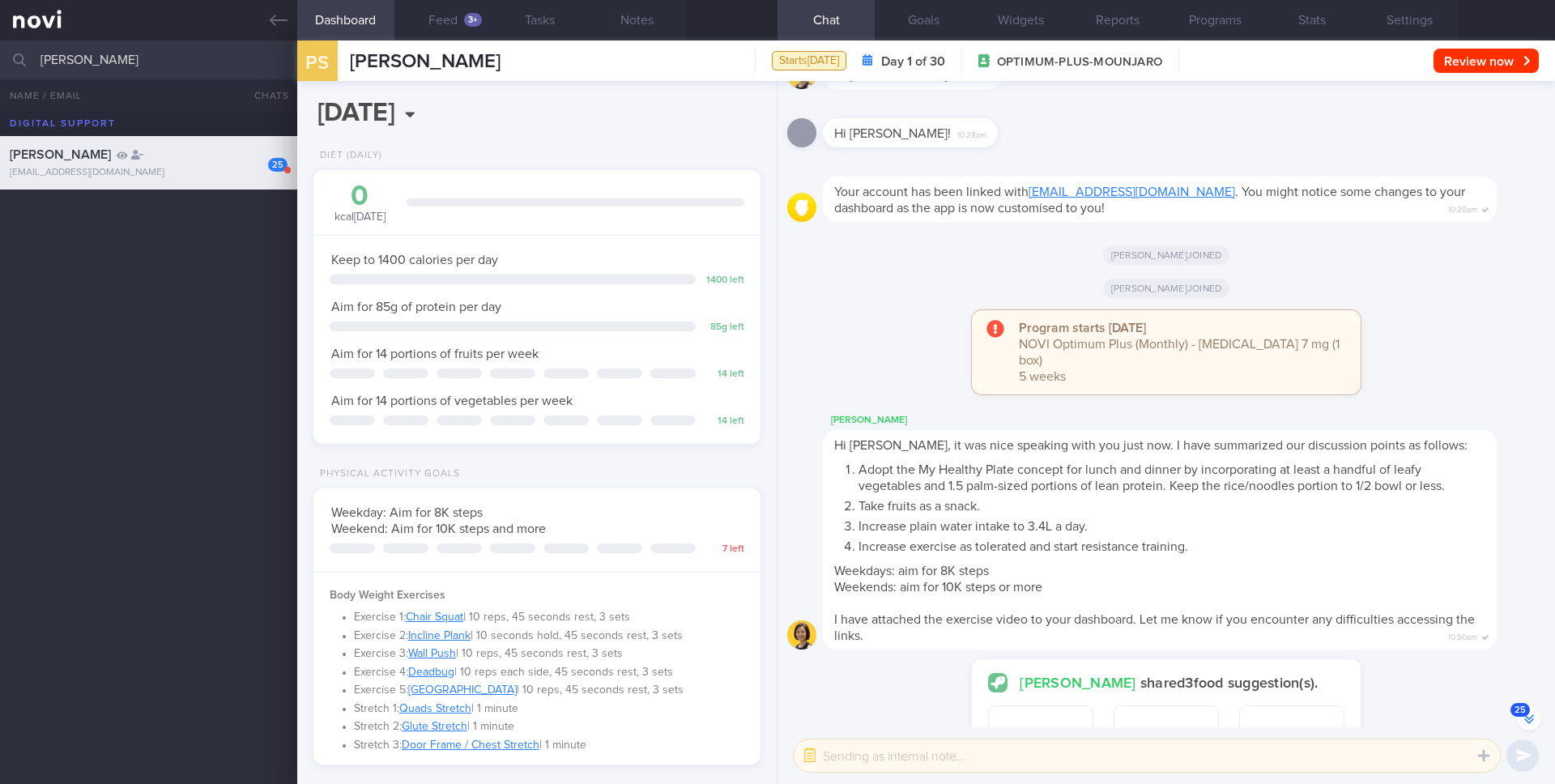
click at [894, 214] on span "Your account has been linked with [EMAIL_ADDRESS][DOMAIN_NAME] . You might noti…" at bounding box center [1149, 200] width 631 height 29
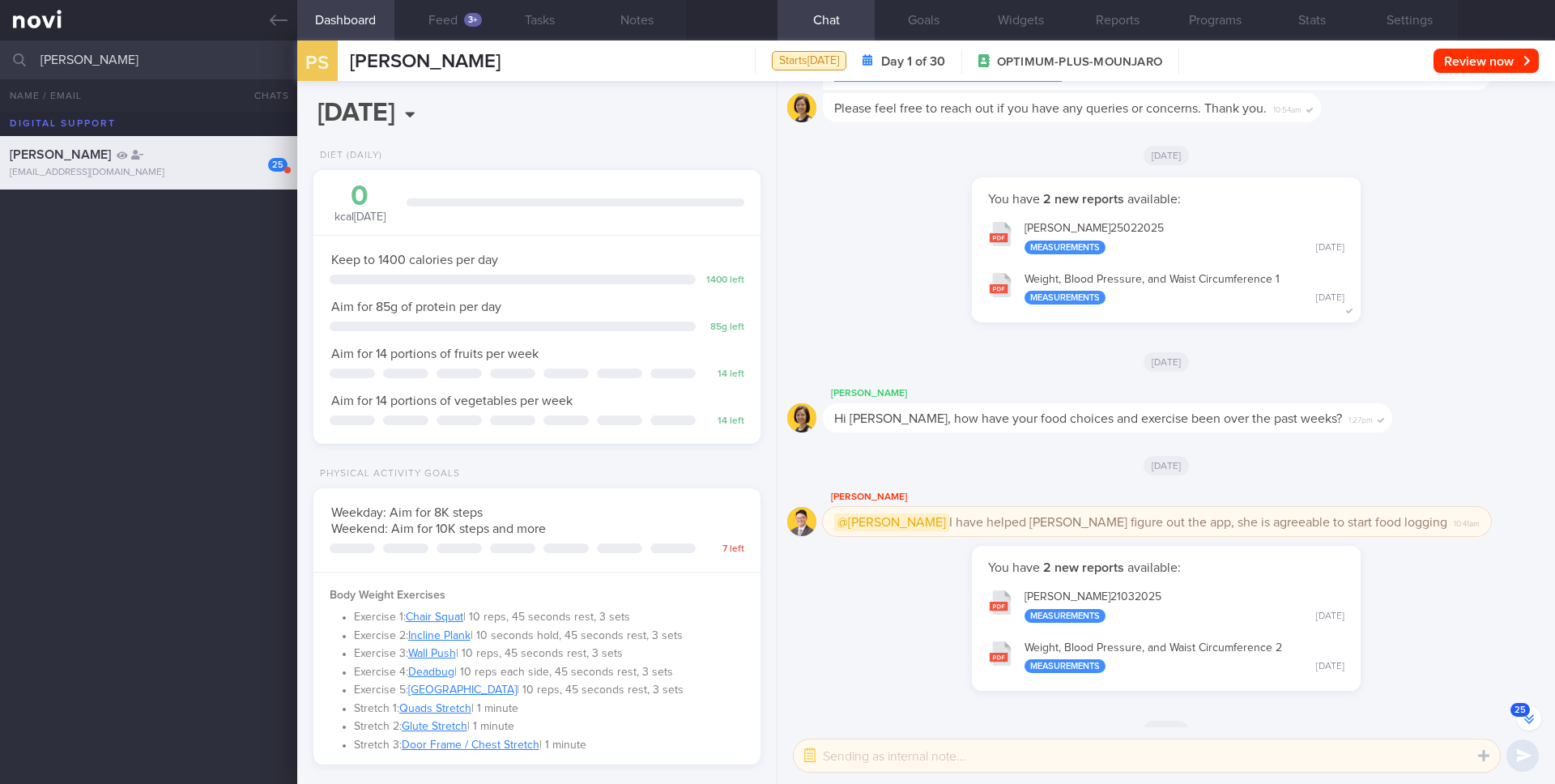
scroll to position [-2399, 0]
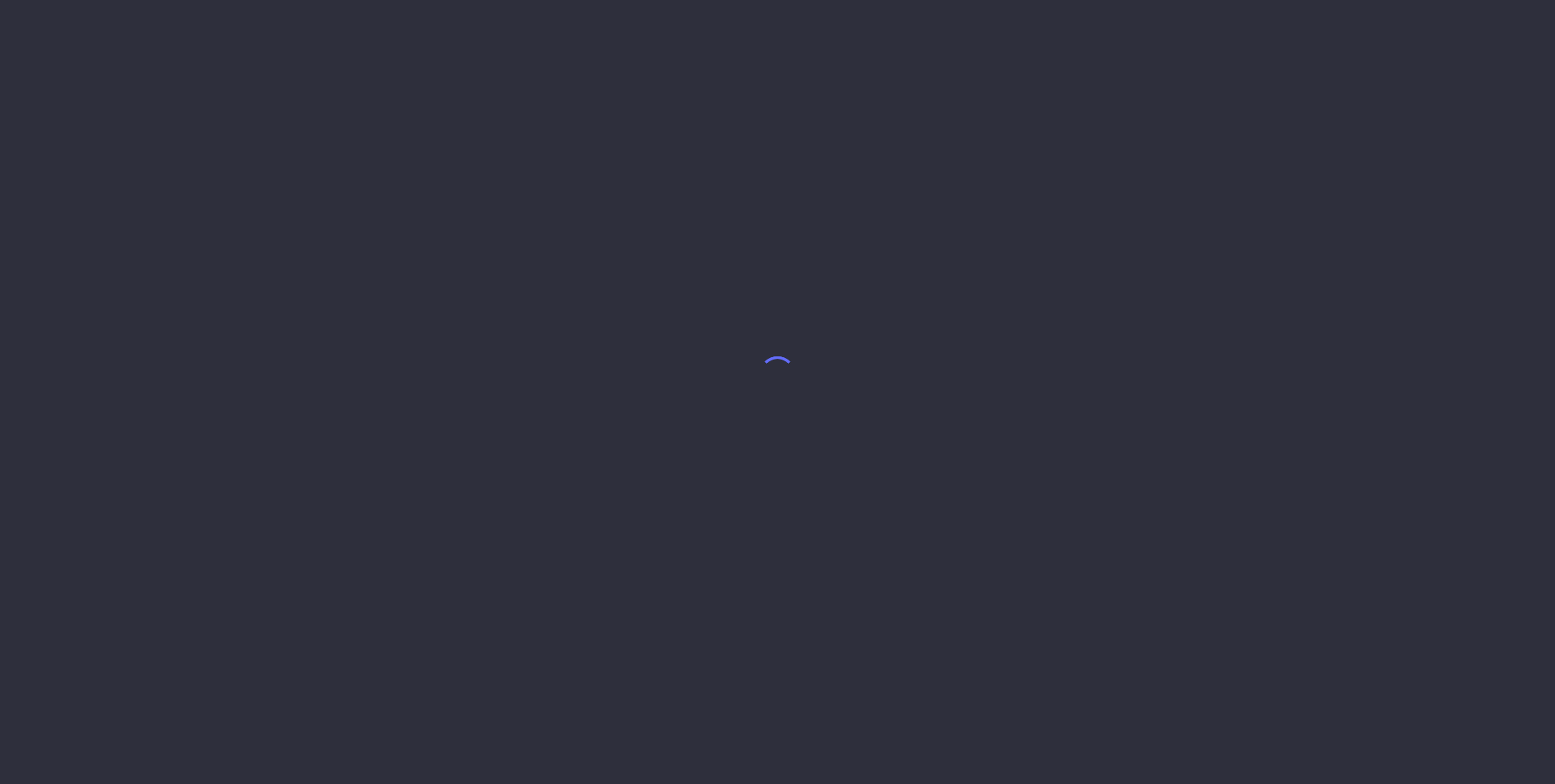
select select "8"
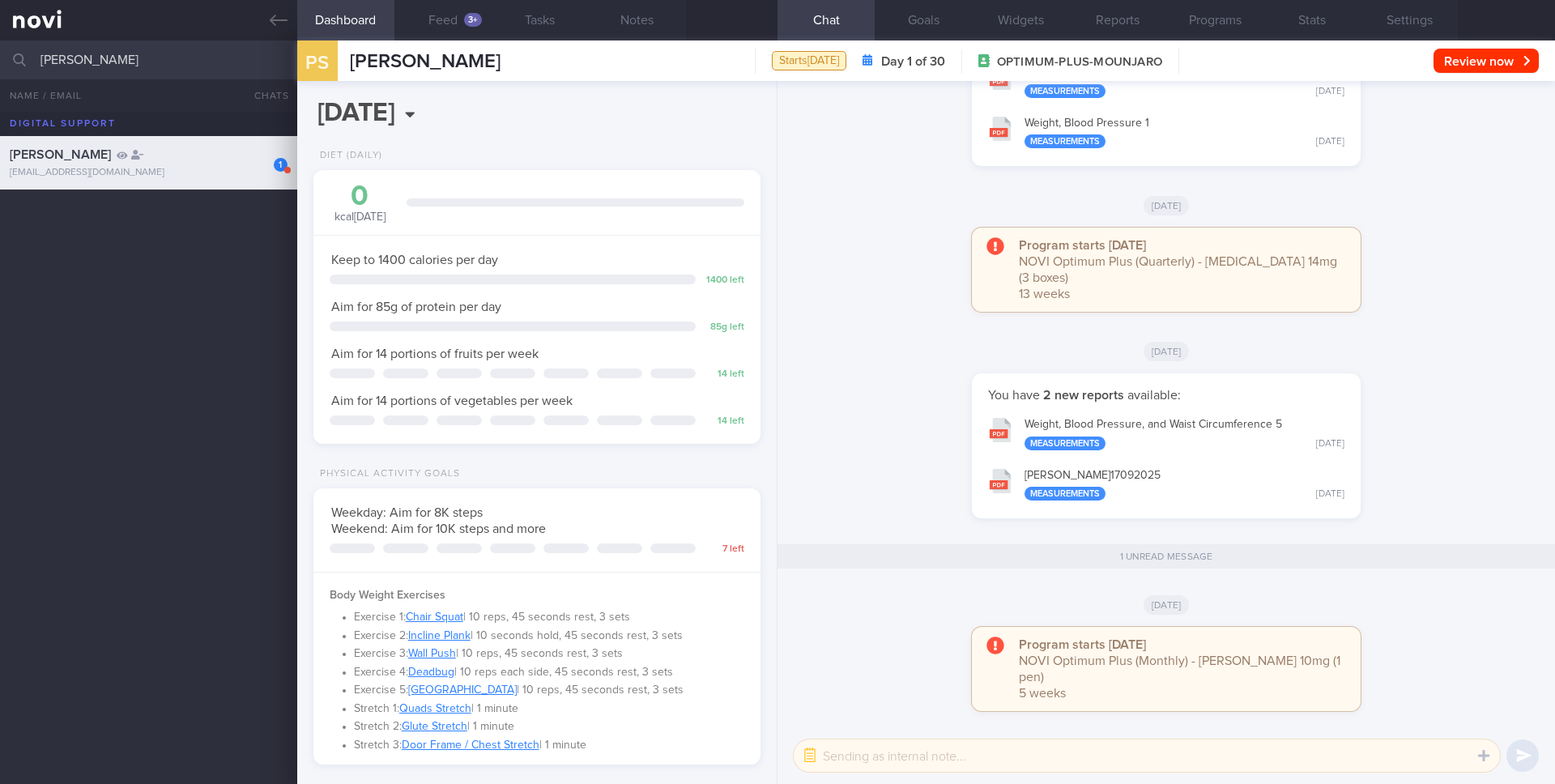
scroll to position [232, 418]
click at [202, 66] on input "[PERSON_NAME]" at bounding box center [778, 60] width 1555 height 39
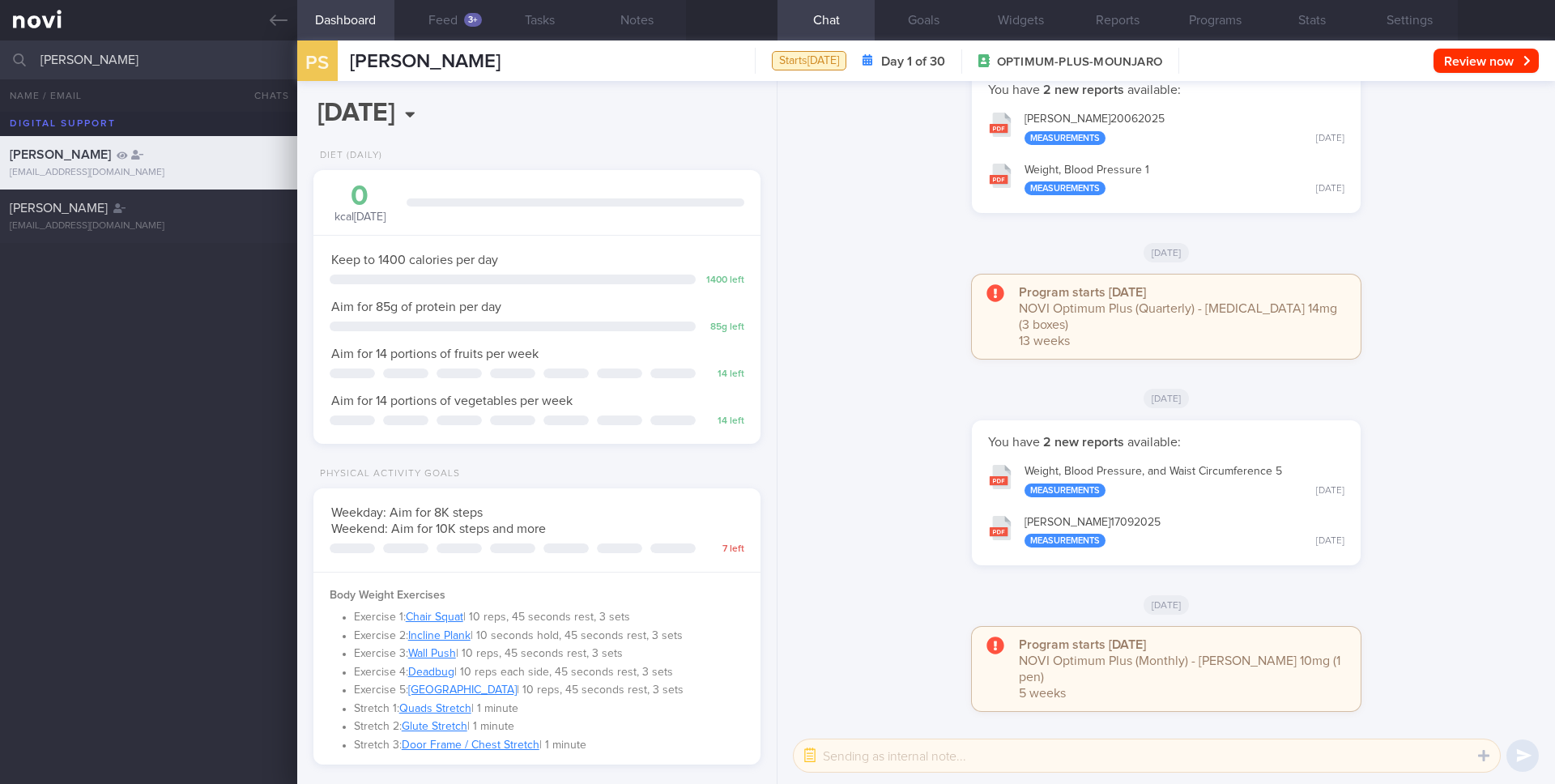
type input "DIARNA S AHMAD"
click at [189, 187] on div "Penelope Siraj p_siraj@yahoo.com" at bounding box center [778, 163] width 1555 height 53
click at [189, 211] on div "DIARNA S AHMAD" at bounding box center [146, 207] width 274 height 16
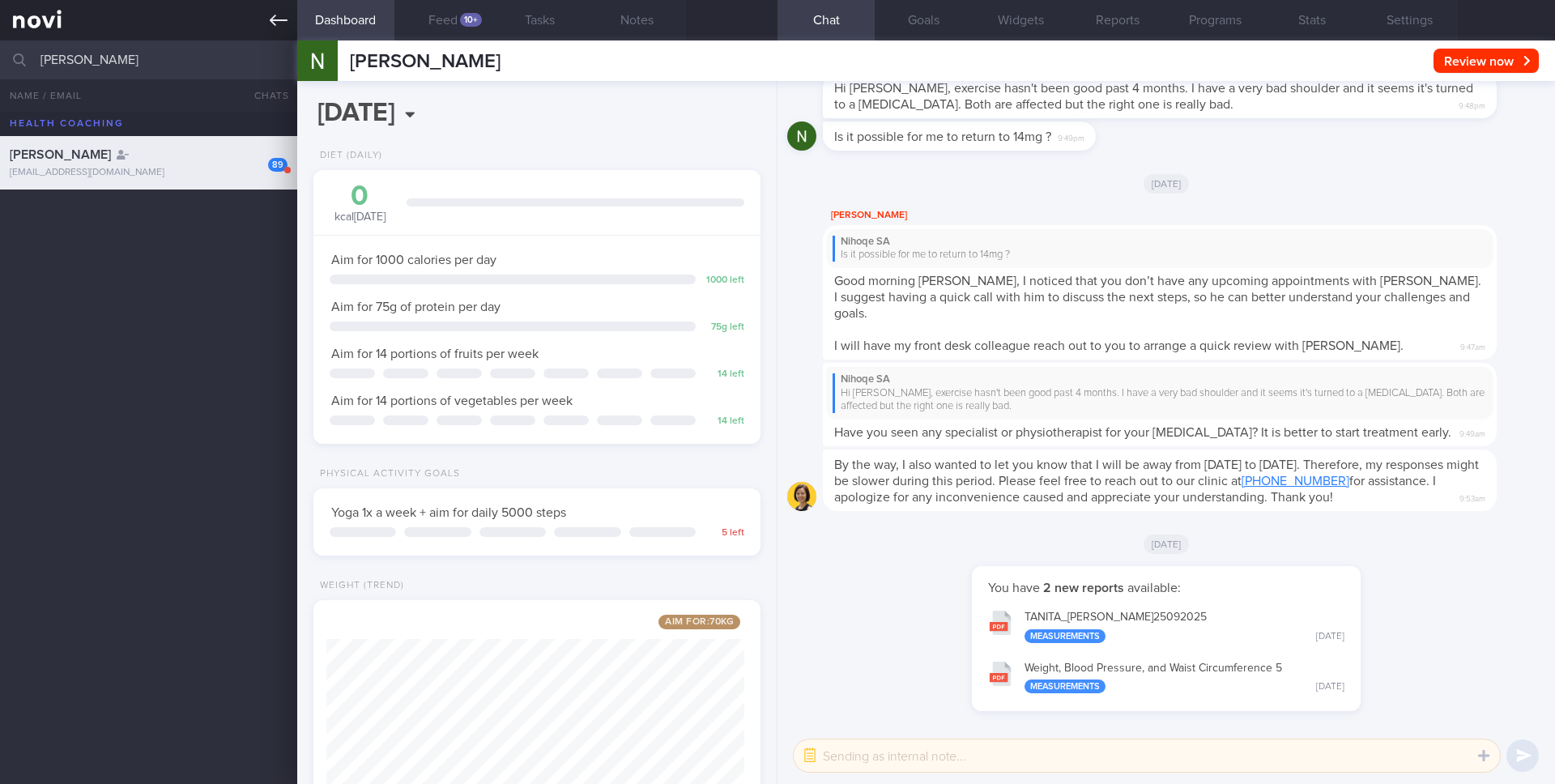
scroll to position [232, 418]
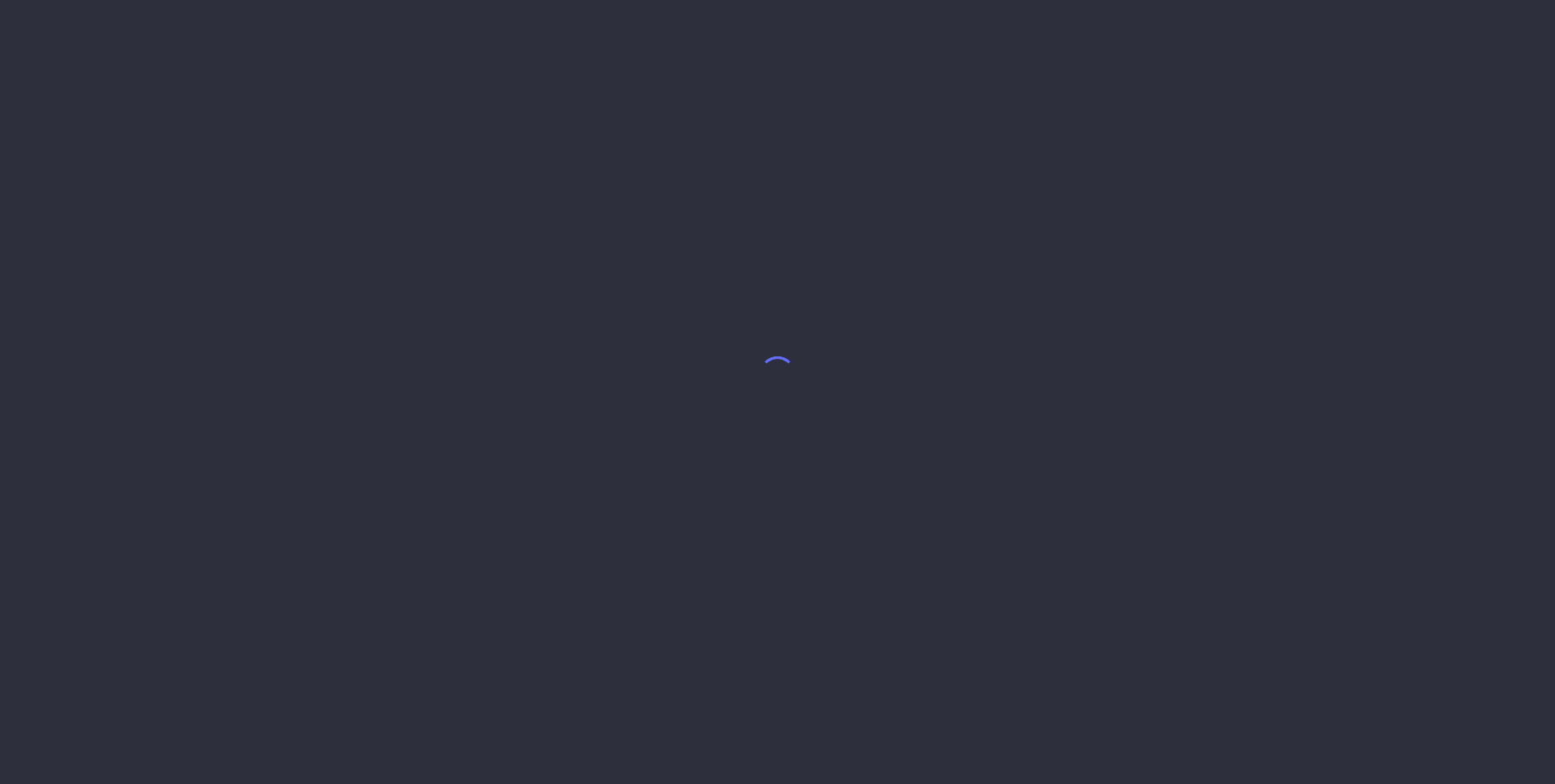
select select "8"
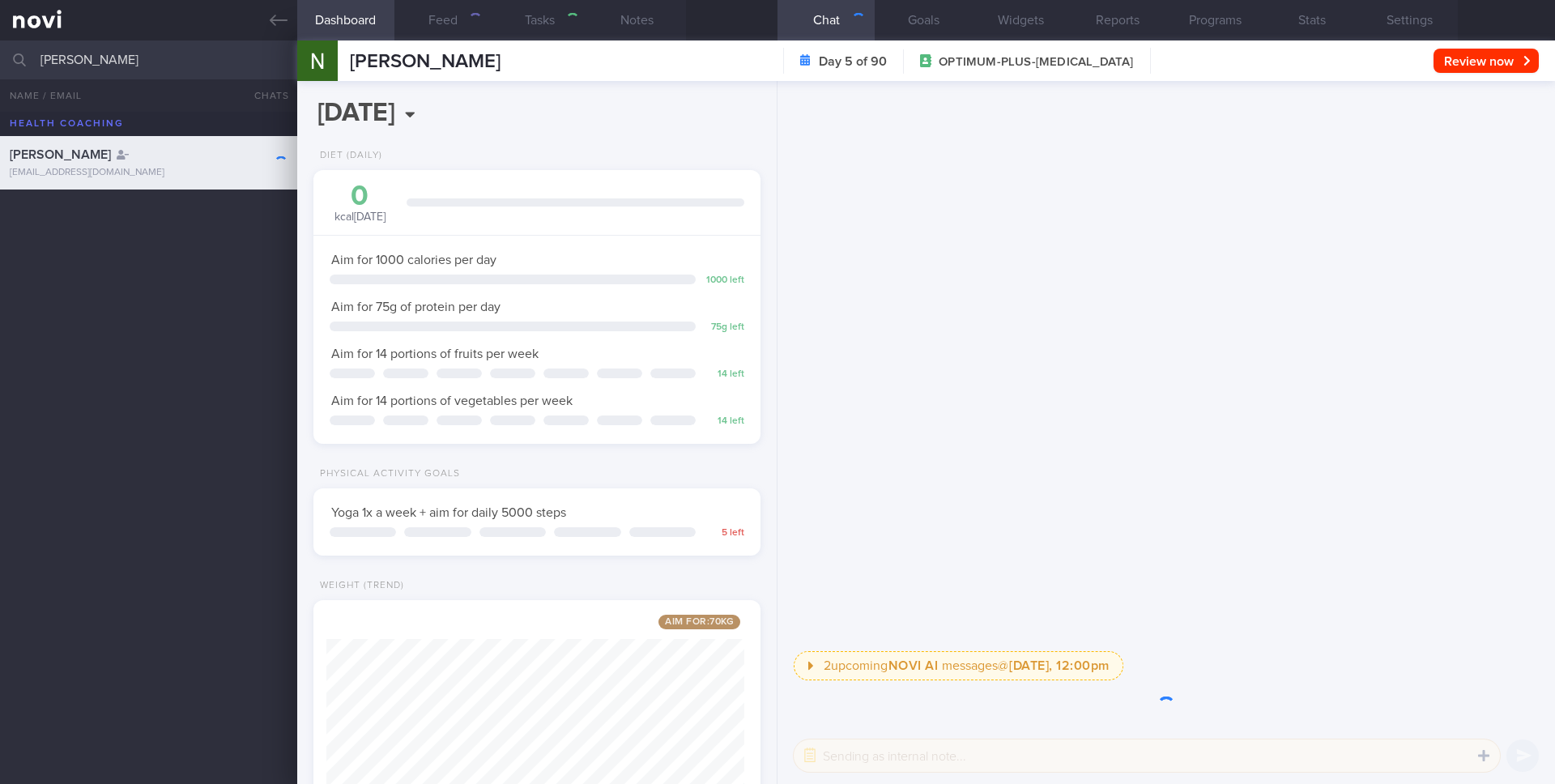
scroll to position [232, 418]
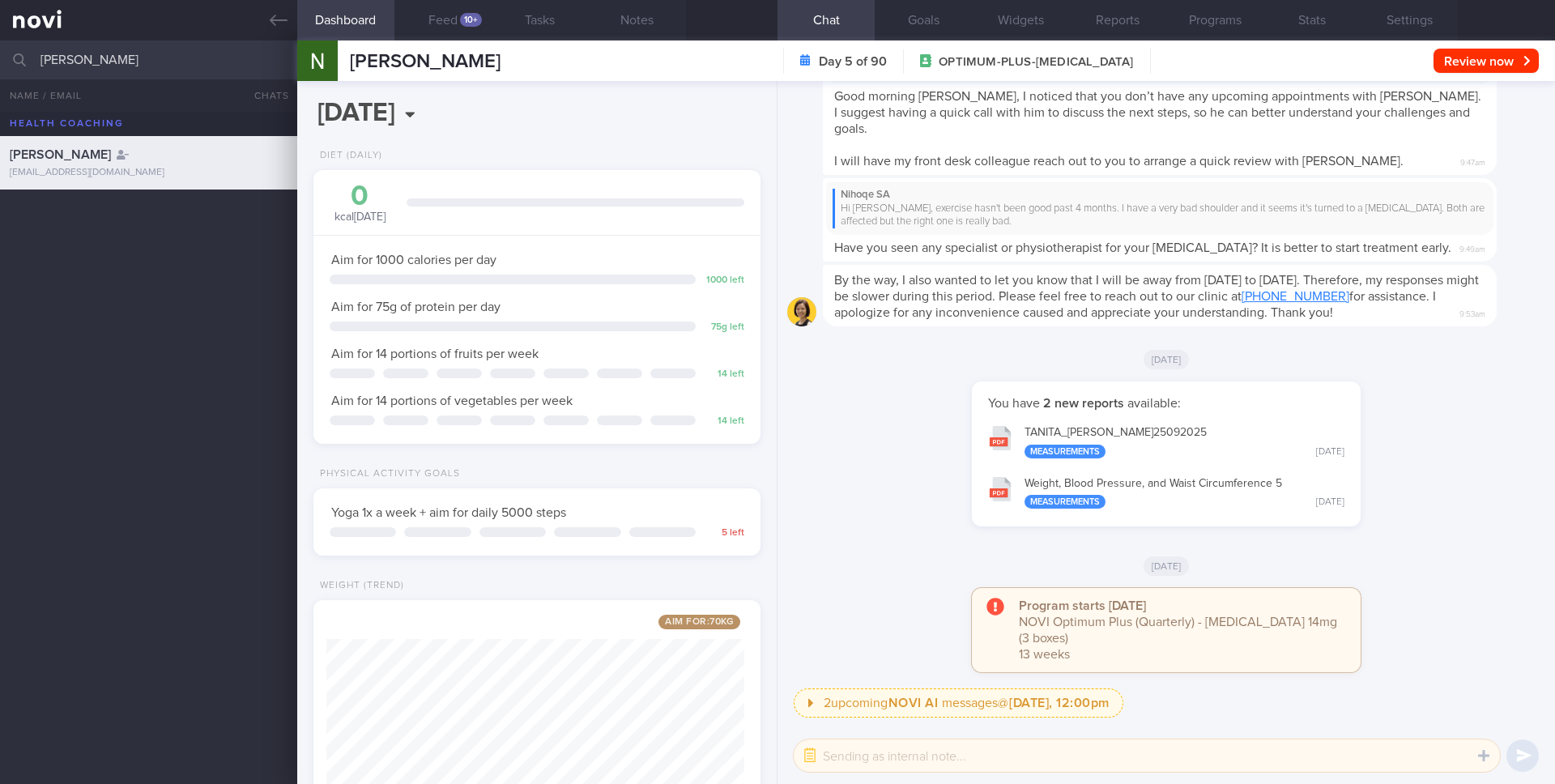
click at [184, 56] on input "[PERSON_NAME]" at bounding box center [778, 60] width 1555 height 39
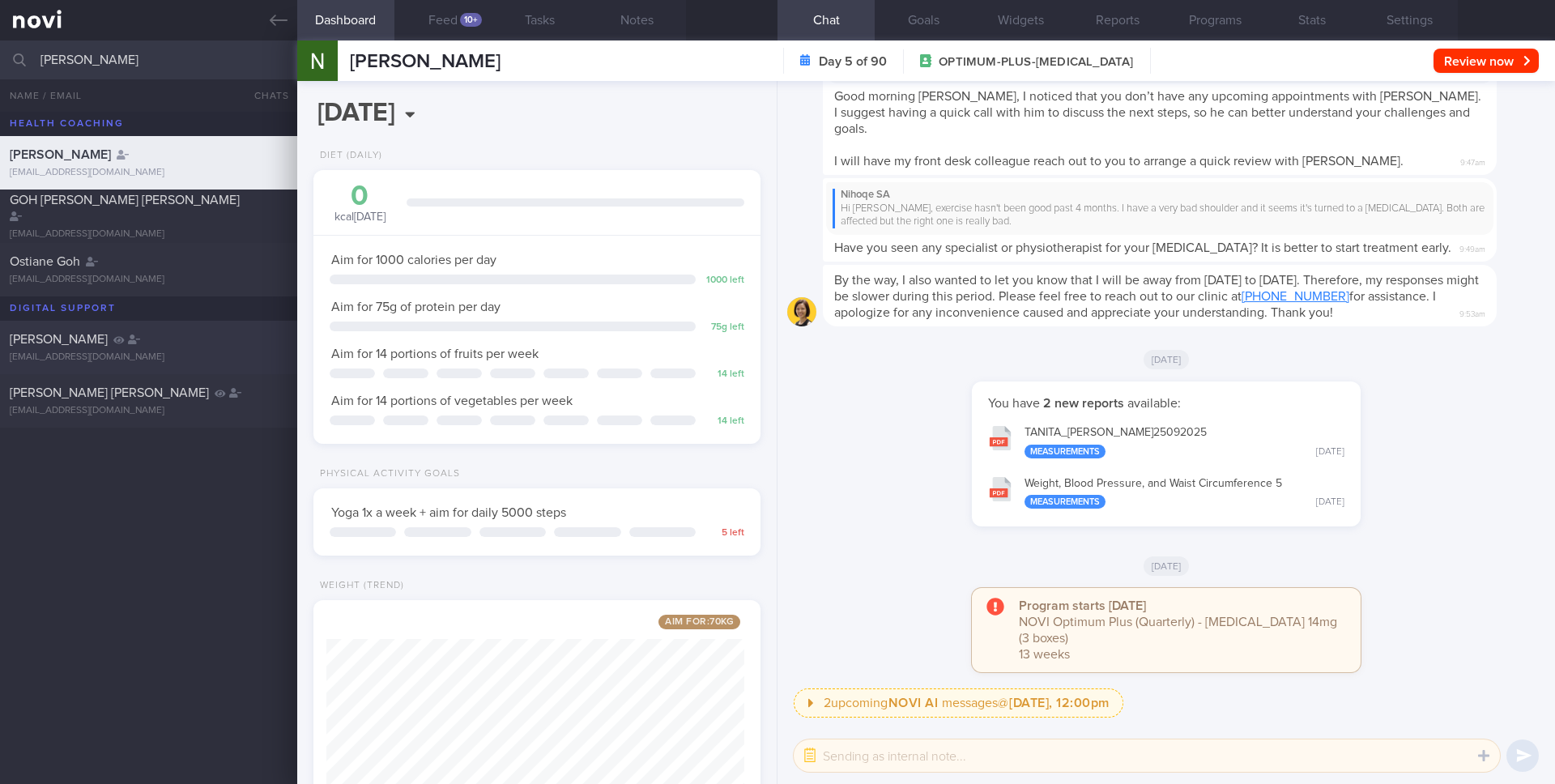
type input "Goh Li Li"
click at [158, 354] on div "email2lili@gmail.com" at bounding box center [148, 357] width 278 height 12
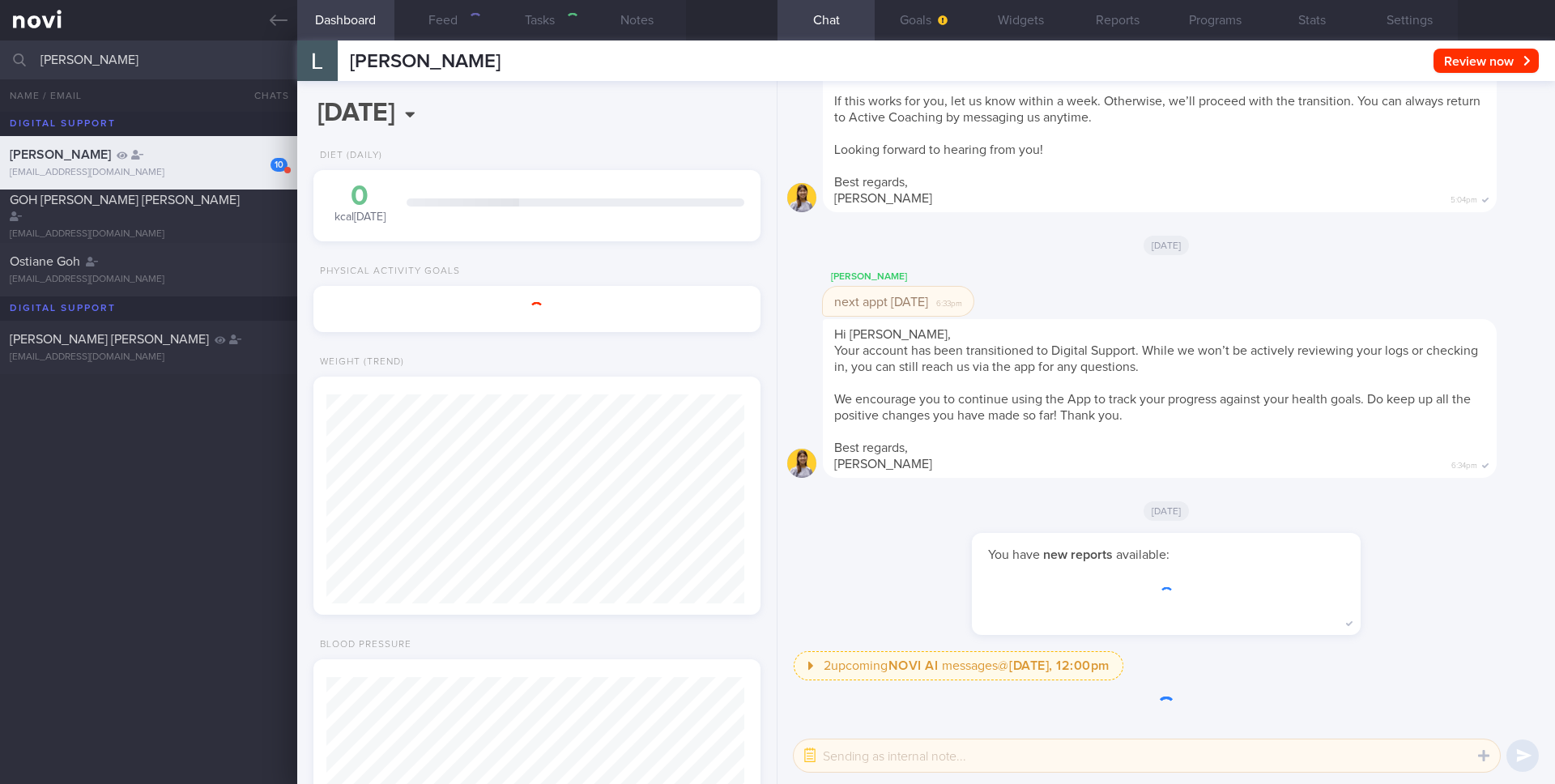
scroll to position [232, 418]
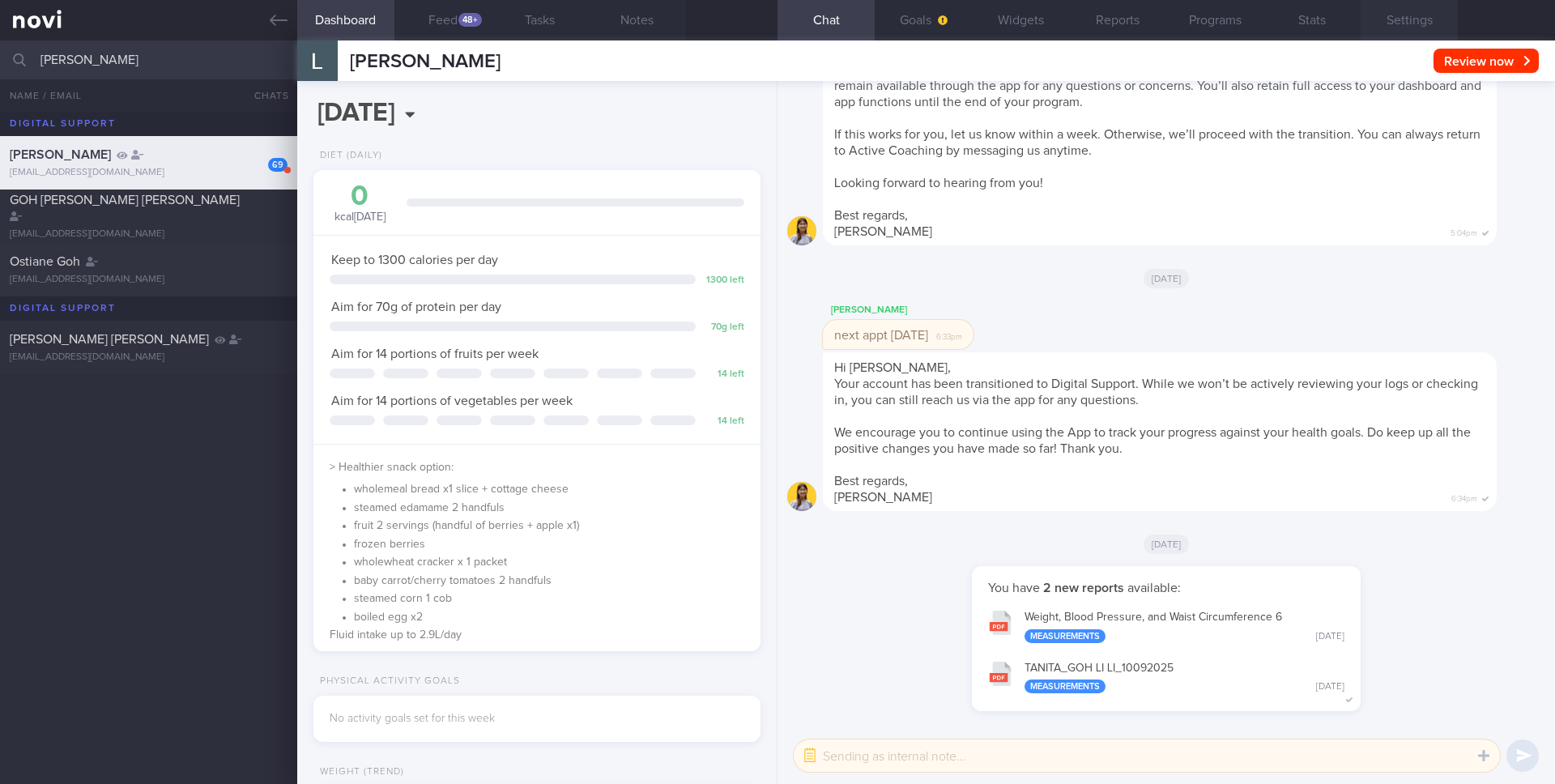
click at [1388, 19] on button "Settings" at bounding box center [1409, 20] width 97 height 41
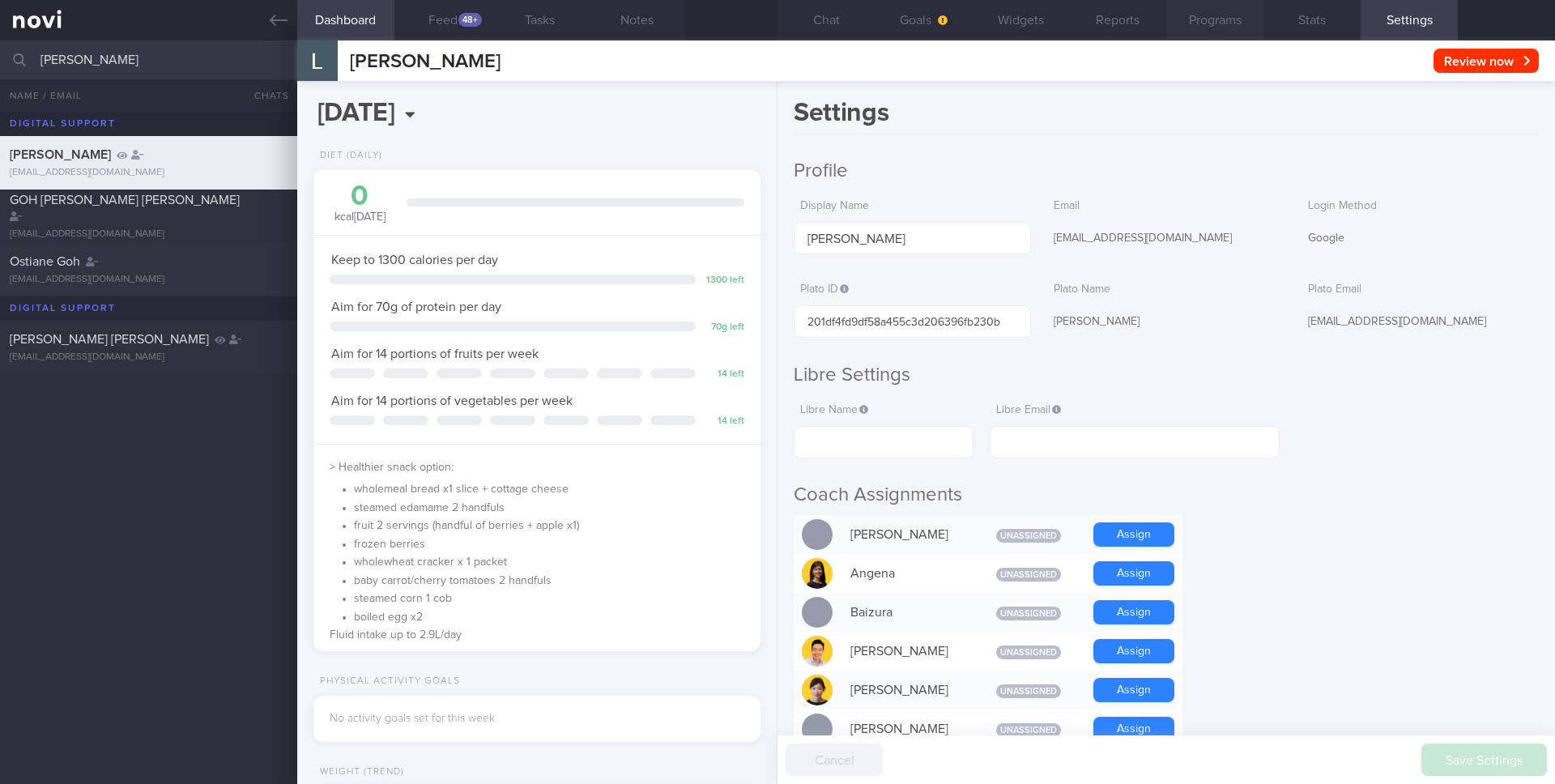
click at [1226, 27] on button "Programs" at bounding box center [1215, 20] width 97 height 41
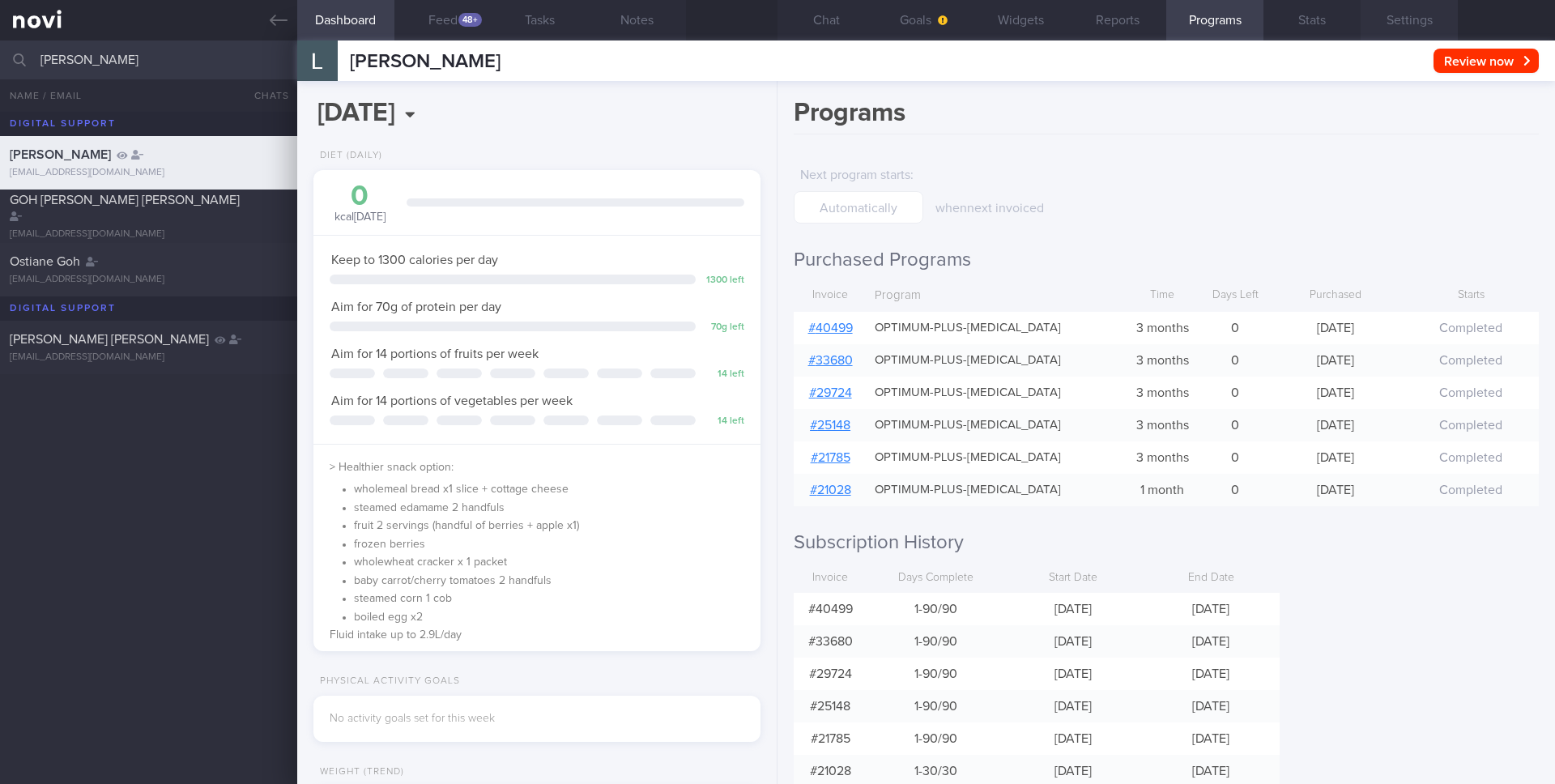
click at [1392, 14] on button "Settings" at bounding box center [1409, 20] width 97 height 41
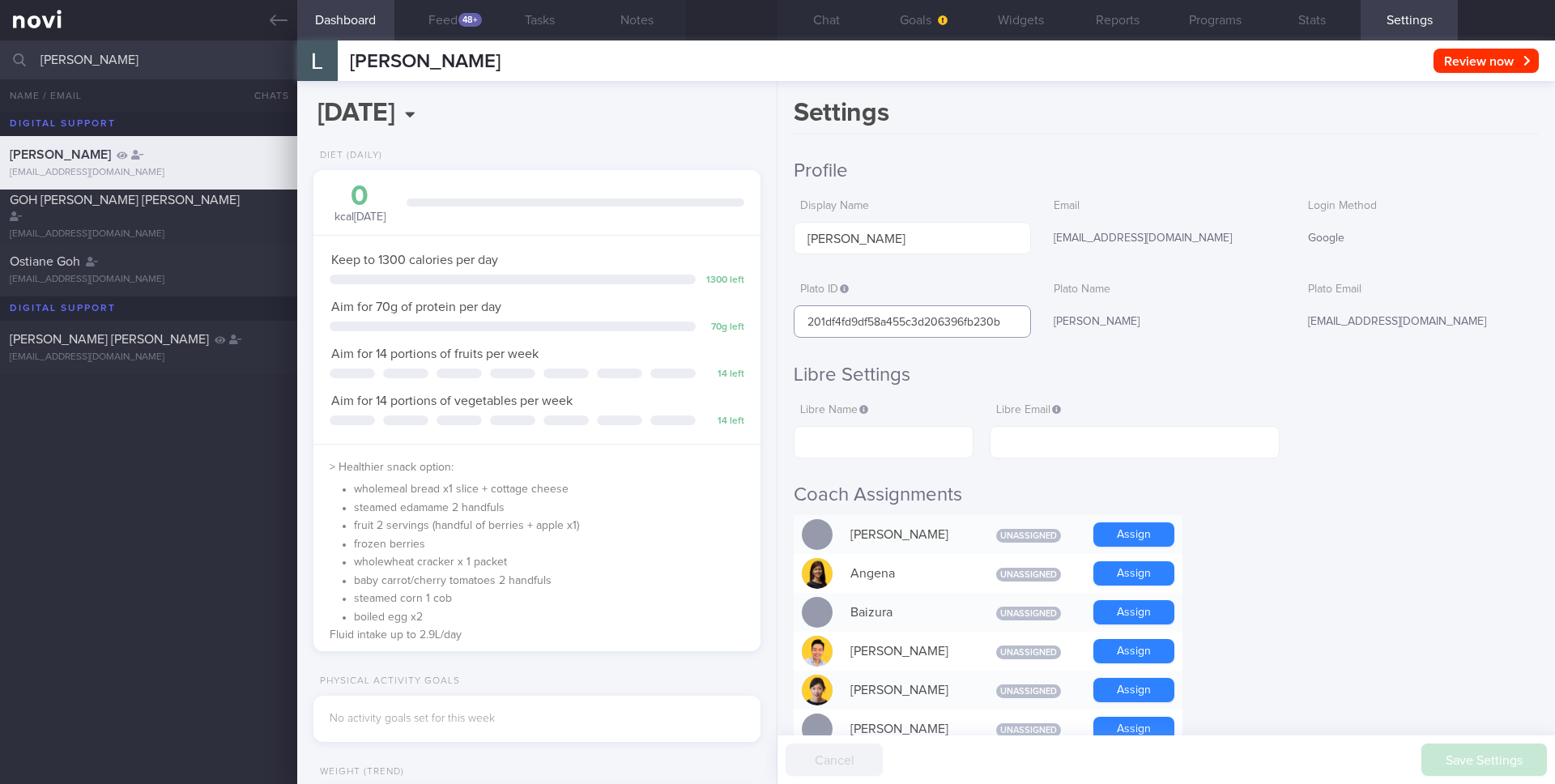
click at [943, 332] on input "201df4fd9df58a455c3d206396fb230b" at bounding box center [912, 322] width 237 height 32
click at [824, 19] on button "Chat" at bounding box center [826, 20] width 97 height 41
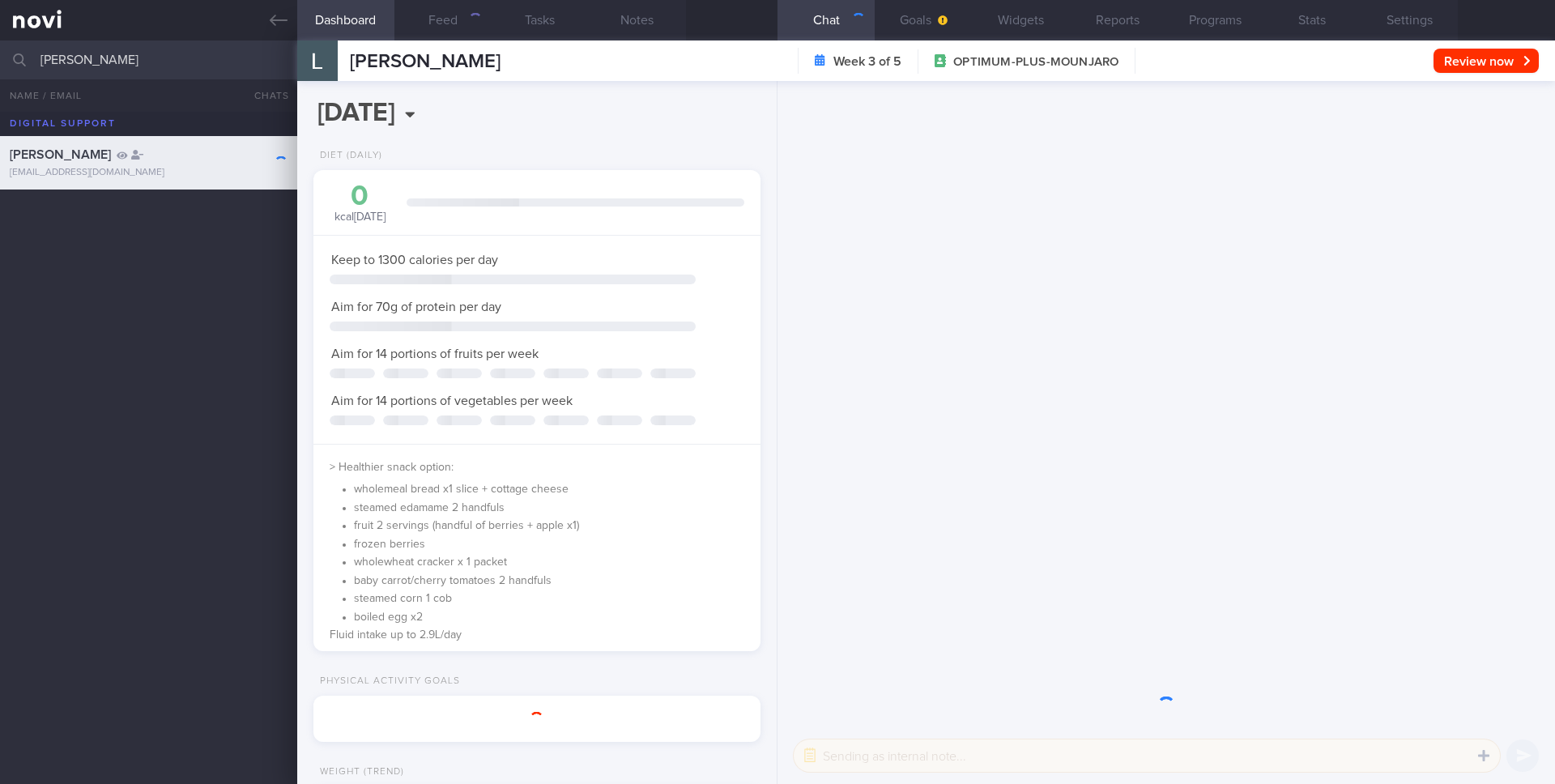
select select "8"
